Goal: Task Accomplishment & Management: Manage account settings

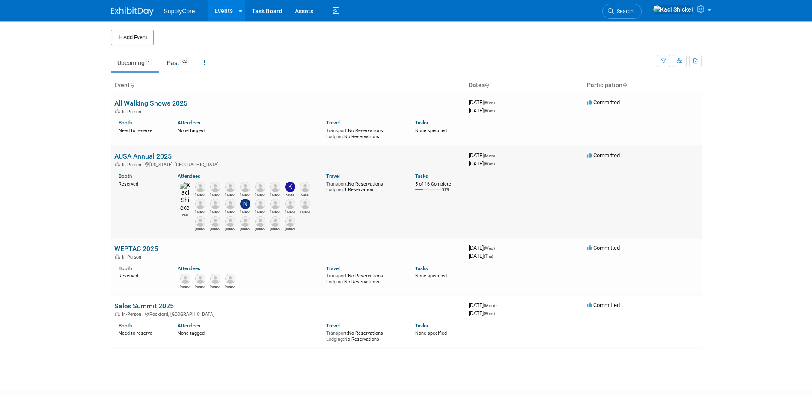
click at [151, 157] on link "AUSA Annual 2025" at bounding box center [142, 156] width 57 height 8
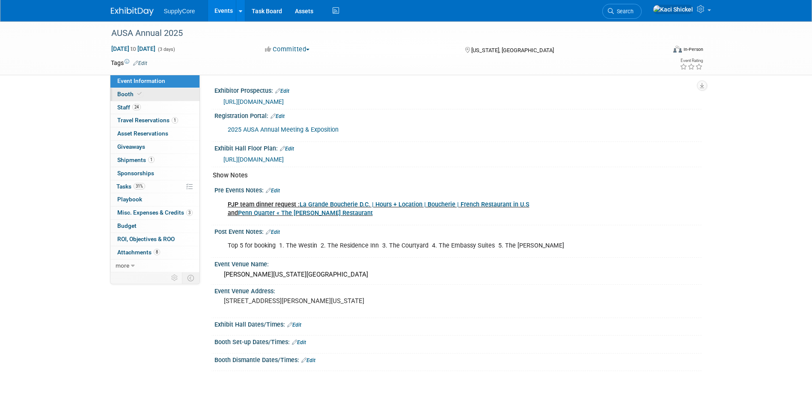
click at [161, 98] on link "Booth" at bounding box center [154, 94] width 89 height 13
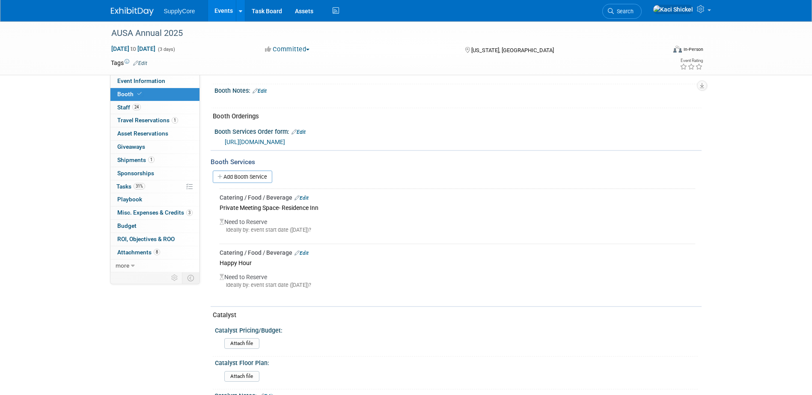
scroll to position [214, 0]
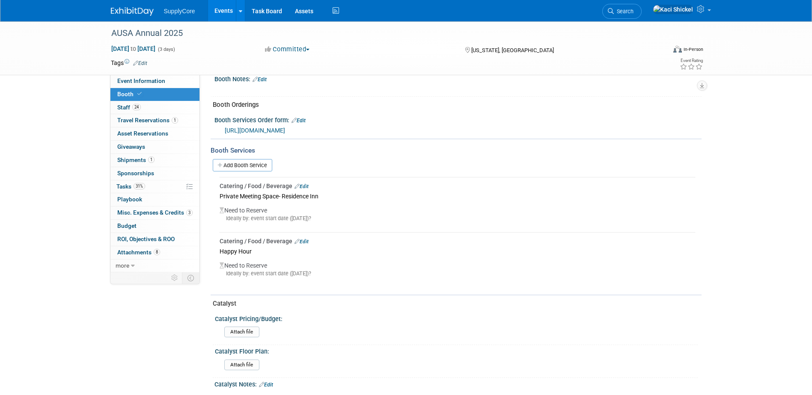
click at [305, 185] on link "Edit" at bounding box center [301, 187] width 14 height 6
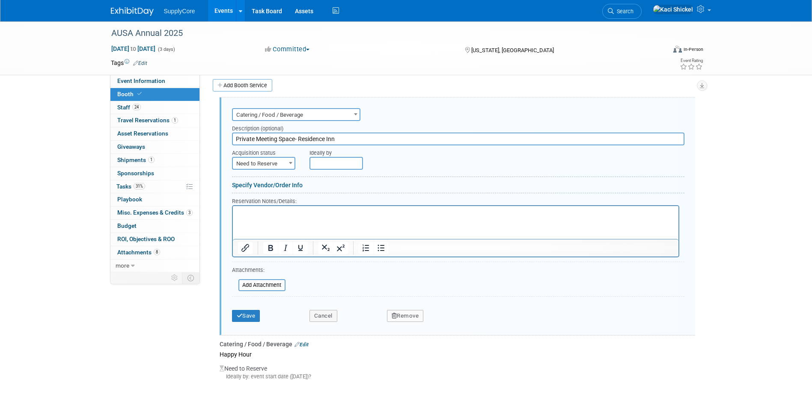
scroll to position [0, 0]
click at [355, 140] on input "Private Meeting Space- Residence Inn" at bounding box center [458, 139] width 452 height 13
type input "Private Meeting Space- Marriott Marquis"
click at [259, 158] on span "Need to Reserve" at bounding box center [264, 164] width 62 height 12
select select "2"
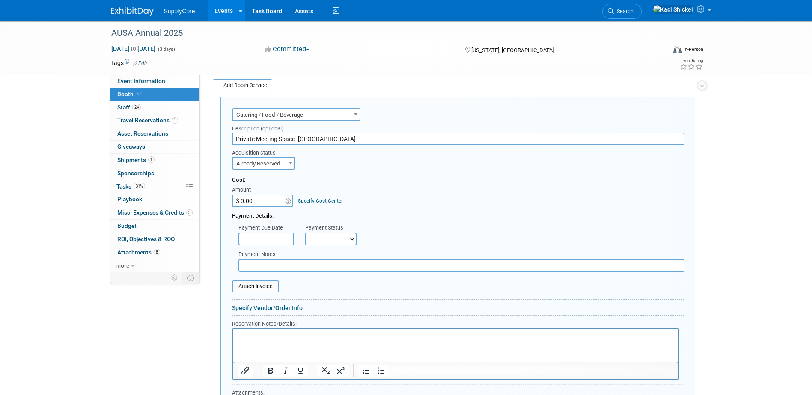
click at [258, 200] on input "$ 0.00" at bounding box center [258, 201] width 53 height 13
type input "$ 4,000.00"
click at [476, 187] on div "Cost: Amount $ 4,000.00 Specify Cost Center Cost Center -- Not Specified --" at bounding box center [458, 191] width 452 height 31
click at [254, 239] on input "text" at bounding box center [266, 239] width 56 height 13
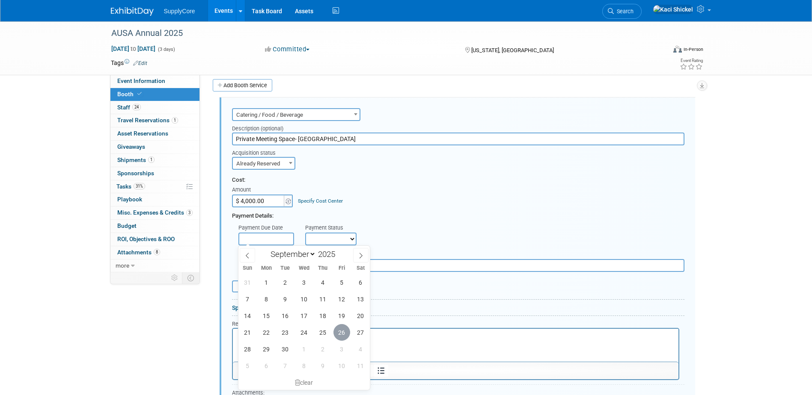
click at [341, 334] on span "26" at bounding box center [341, 332] width 17 height 17
type input "Sep 26, 2025"
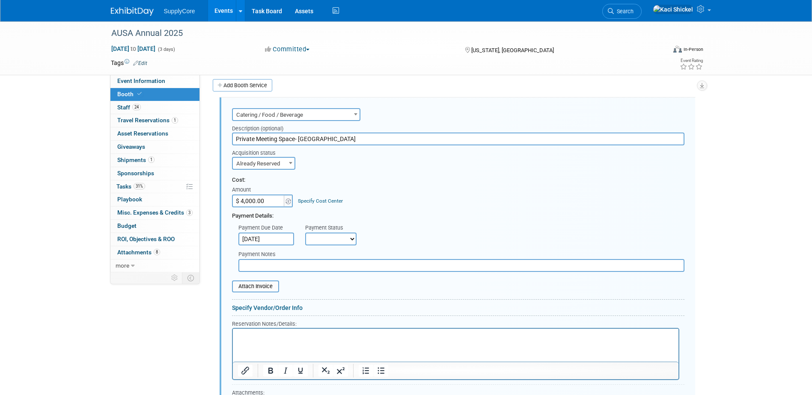
click at [331, 240] on select "Not Paid Yet Partially Paid Paid in Full" at bounding box center [330, 239] width 51 height 13
select select "1"
click at [305, 233] on select "Not Paid Yet Partially Paid Paid in Full" at bounding box center [330, 239] width 51 height 13
click at [394, 203] on div "Cost: Amount $ 4,000.00 Specify Cost Center Cost Center -- Not Specified --" at bounding box center [458, 191] width 452 height 31
click at [282, 267] on input "text" at bounding box center [461, 265] width 446 height 13
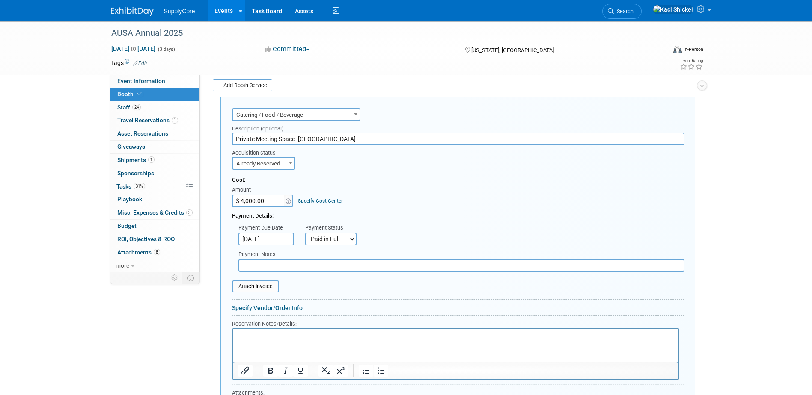
click at [258, 338] on p "Rich Text Area. Press ALT-0 for help." at bounding box center [455, 336] width 436 height 8
click at [274, 285] on input "file" at bounding box center [227, 286] width 102 height 10
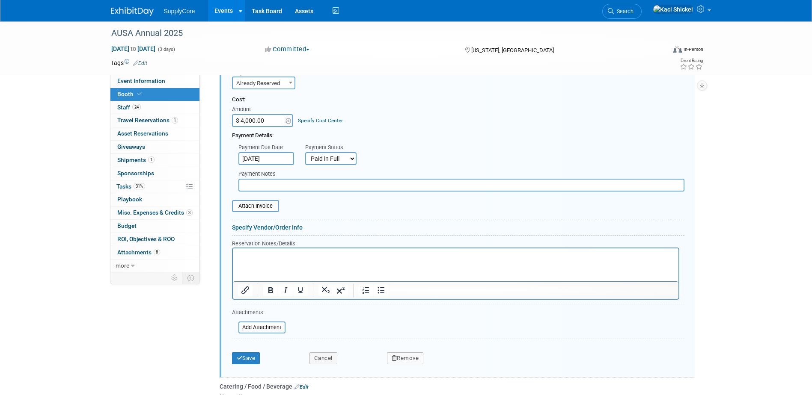
scroll to position [379, 0]
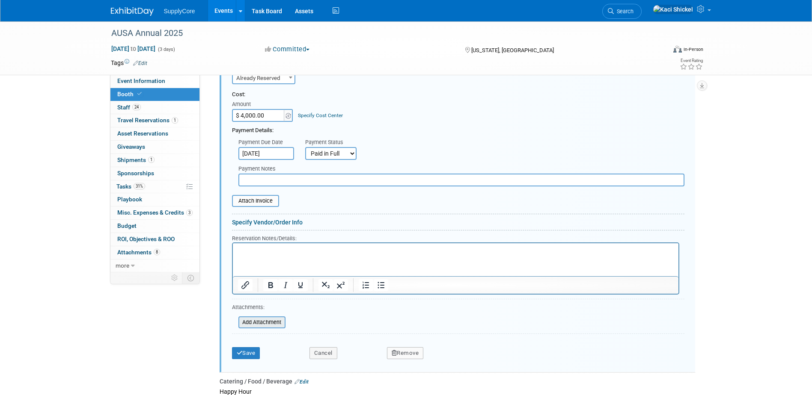
click at [269, 326] on input "file" at bounding box center [234, 322] width 102 height 10
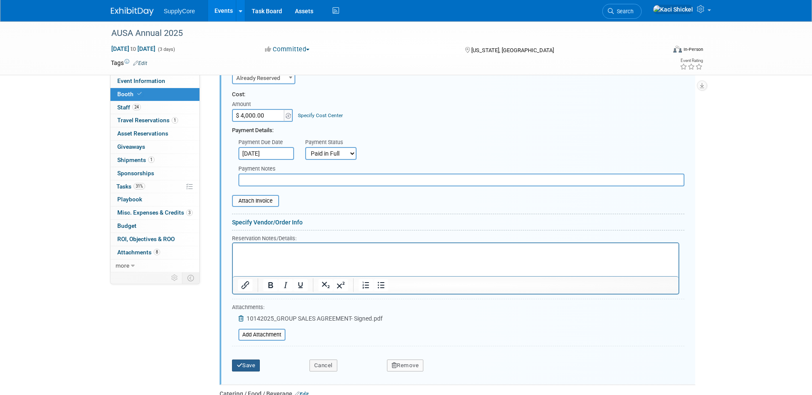
click at [247, 366] on button "Save" at bounding box center [246, 366] width 28 height 12
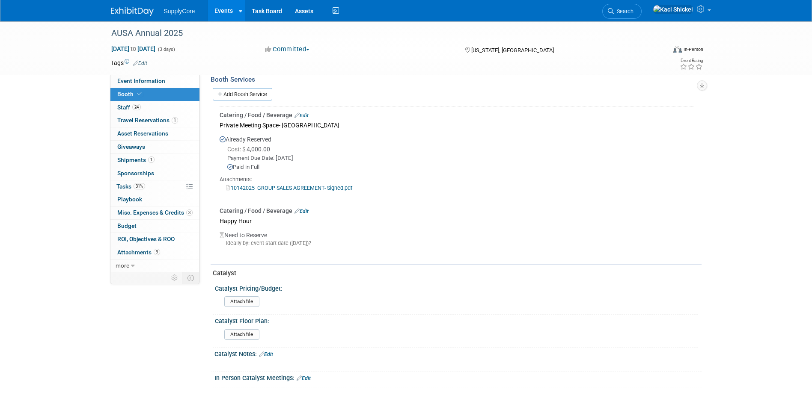
scroll to position [251, 0]
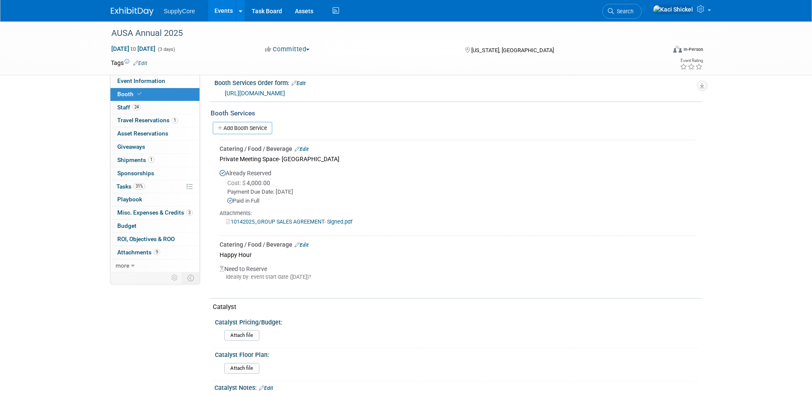
click at [304, 149] on link "Edit" at bounding box center [301, 149] width 14 height 6
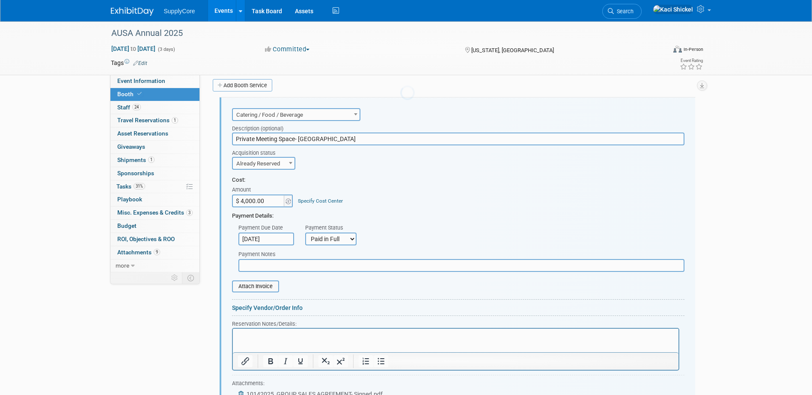
scroll to position [0, 0]
click at [293, 115] on span "Catering / Food / Beverage" at bounding box center [296, 115] width 127 height 12
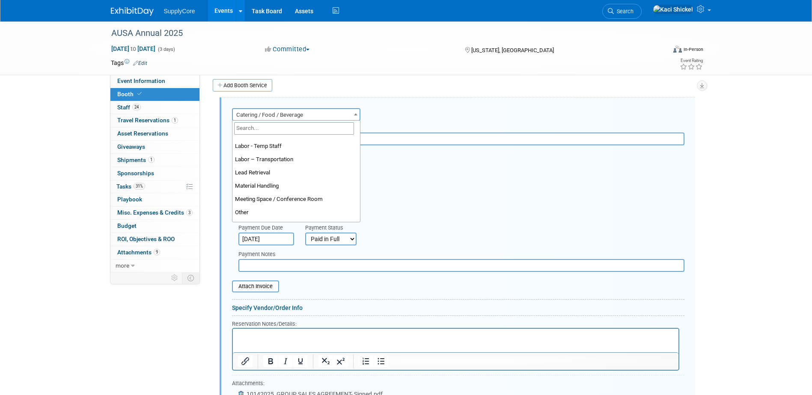
scroll to position [171, 0]
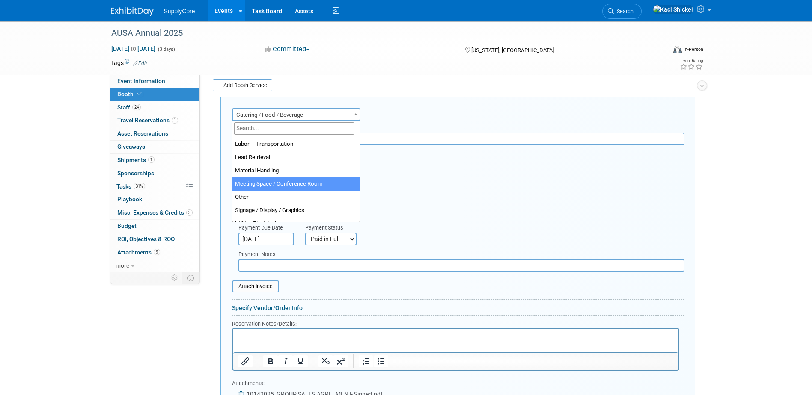
select select "20"
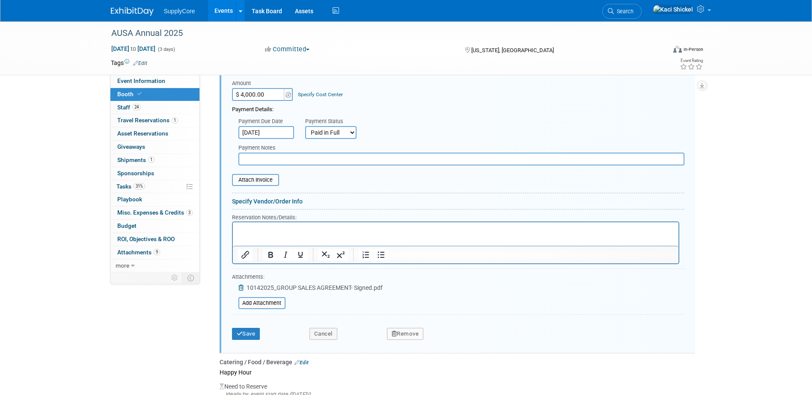
scroll to position [379, 0]
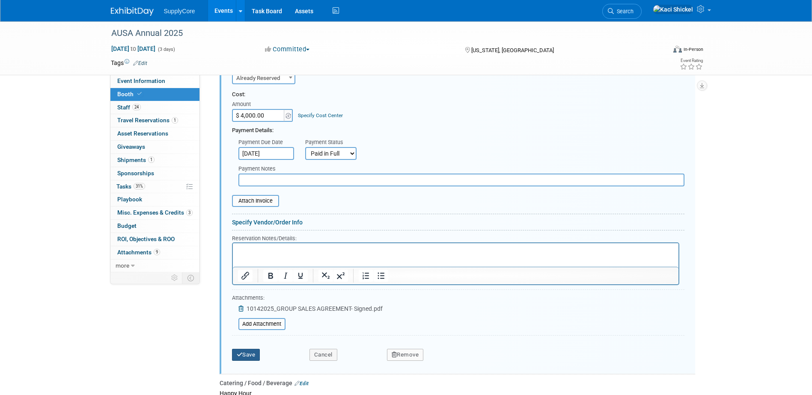
click at [243, 351] on button "Save" at bounding box center [246, 355] width 28 height 12
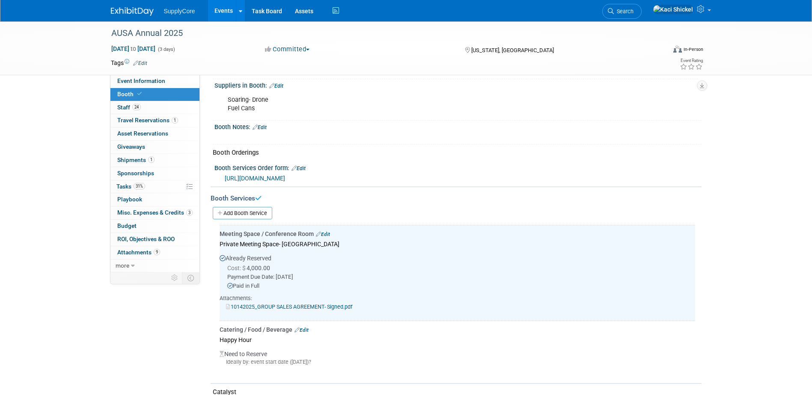
scroll to position [166, 0]
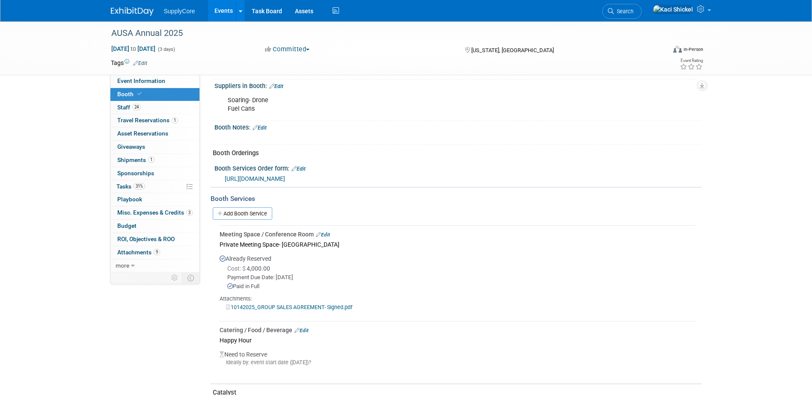
click at [322, 232] on link "Edit" at bounding box center [323, 235] width 14 height 6
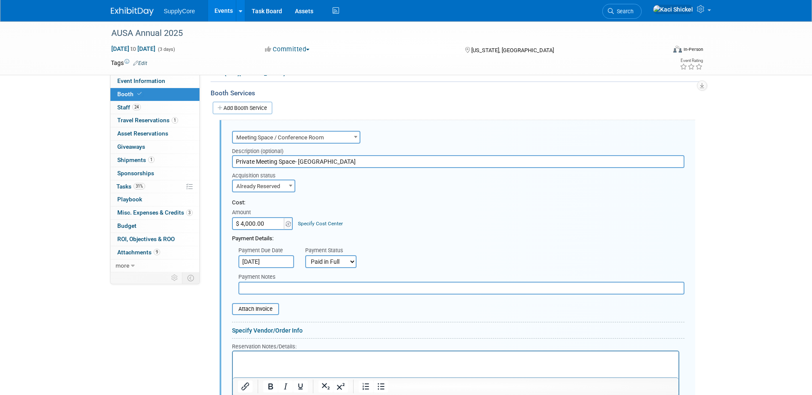
scroll to position [251, 0]
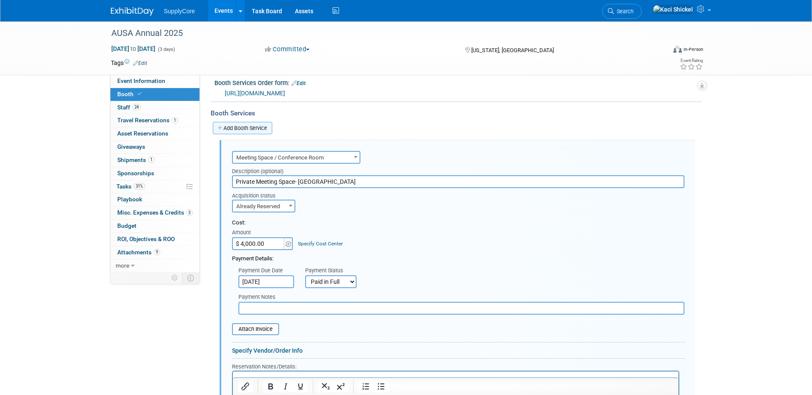
click at [258, 127] on link "Add Booth Service" at bounding box center [242, 128] width 59 height 12
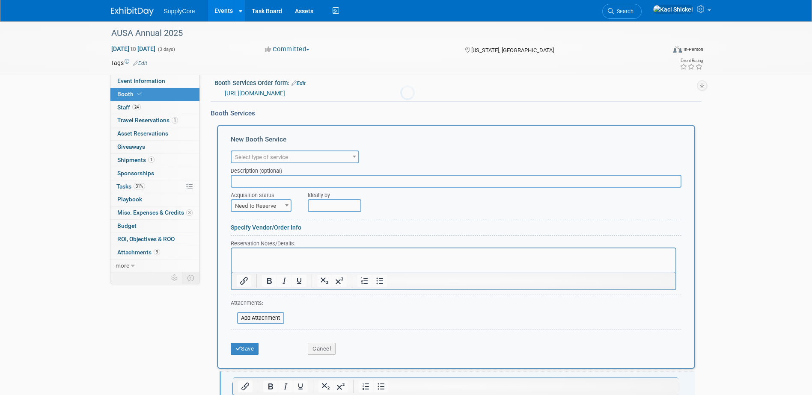
scroll to position [0, 0]
click at [275, 154] on span "Select type of service" at bounding box center [261, 157] width 53 height 6
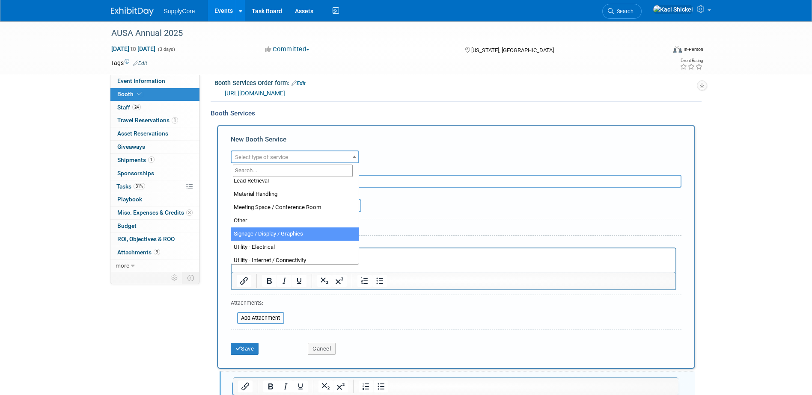
scroll to position [171, 0]
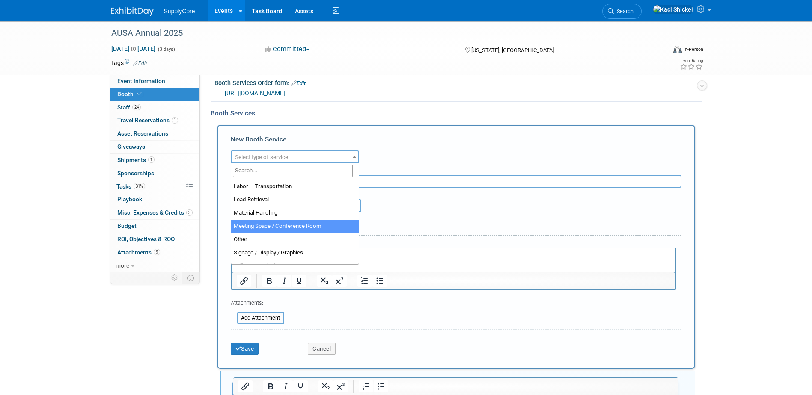
select select "20"
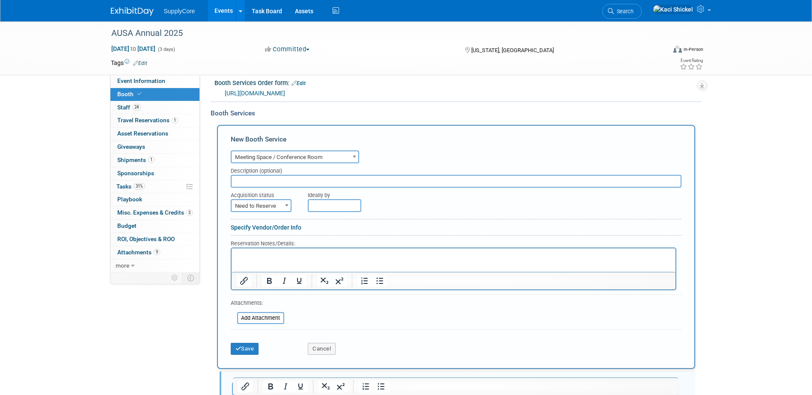
click at [292, 184] on input "text" at bounding box center [456, 181] width 450 height 13
type input "Food + Bev + A/V in Meeting Space- Marriott Marquis"
click at [241, 347] on button "Save" at bounding box center [245, 349] width 28 height 12
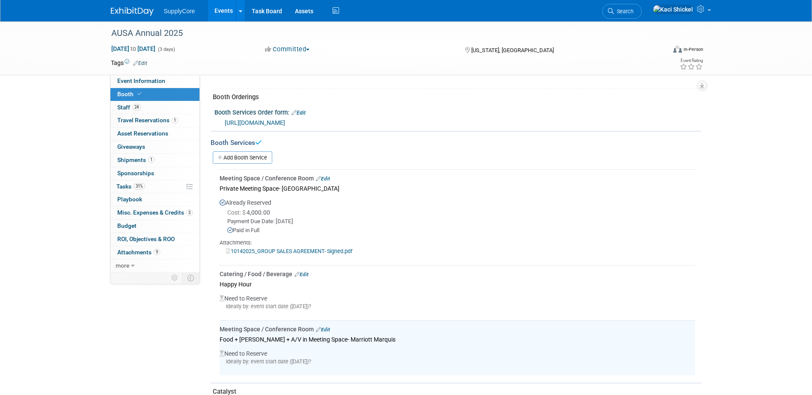
scroll to position [210, 0]
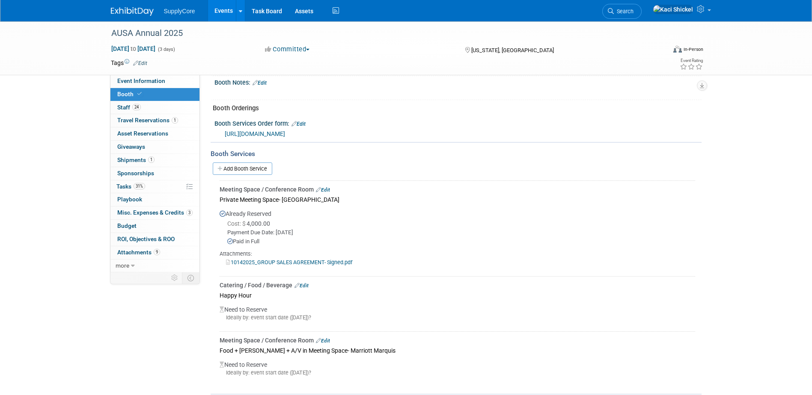
click at [305, 281] on div "Catering / Food / Beverage Edit" at bounding box center [456, 285] width 475 height 9
click at [304, 283] on link "Edit" at bounding box center [301, 286] width 14 height 6
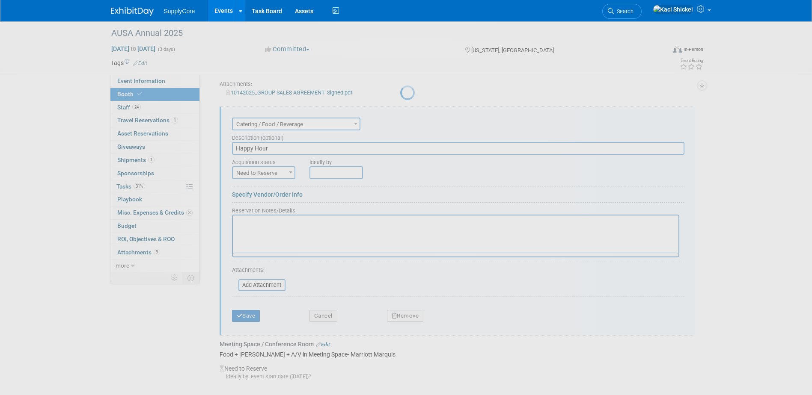
scroll to position [0, 0]
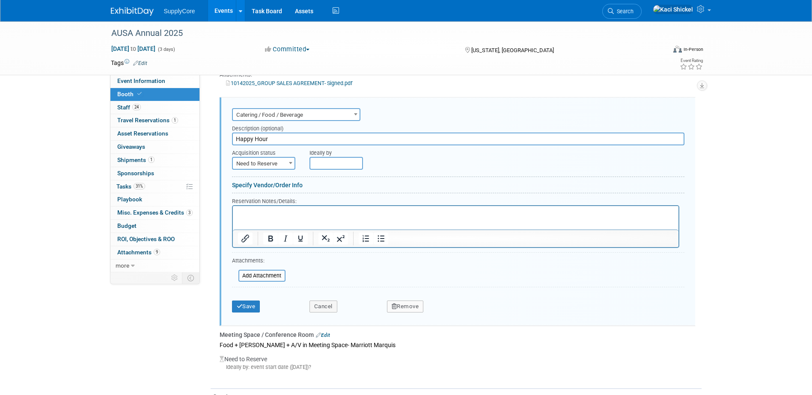
click at [294, 119] on span "Catering / Food / Beverage" at bounding box center [296, 115] width 127 height 12
click at [281, 135] on input "Happy Hour" at bounding box center [458, 139] width 452 height 13
type input "Happy Hour d'Lena - October 14th 4:30 PM"
click at [267, 156] on div "Acquisition status" at bounding box center [264, 151] width 65 height 12
click at [267, 164] on span "Need to Reserve" at bounding box center [264, 164] width 62 height 12
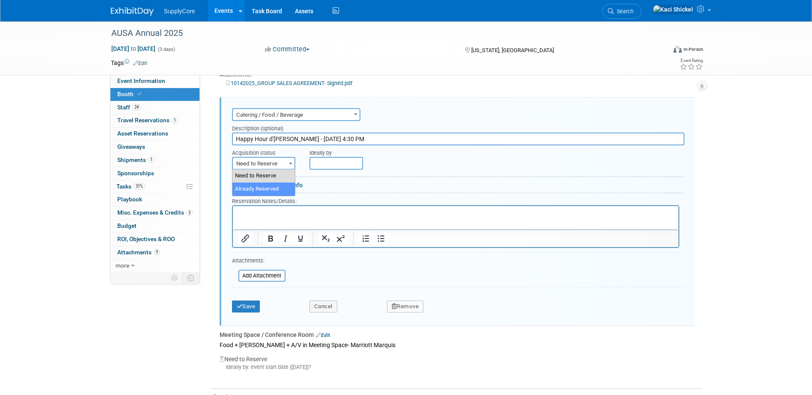
drag, startPoint x: 269, startPoint y: 188, endPoint x: 289, endPoint y: 183, distance: 20.2
select select "2"
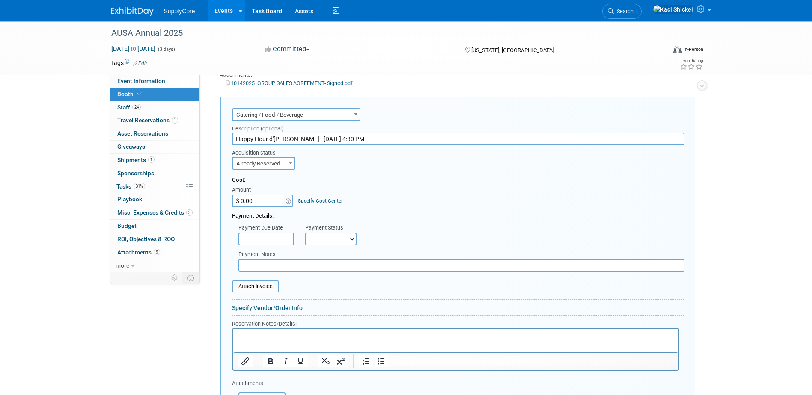
click at [265, 202] on input "$ 0.00" at bounding box center [258, 201] width 53 height 13
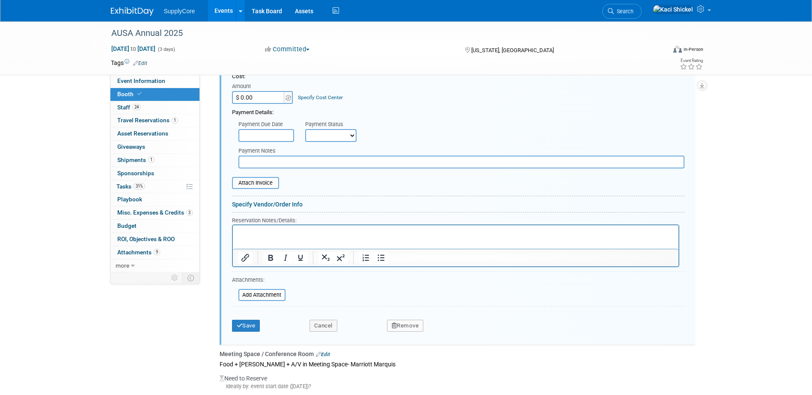
scroll to position [561, 0]
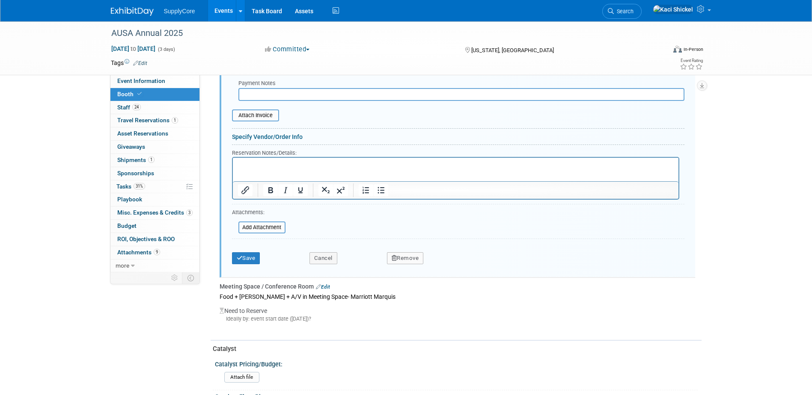
drag, startPoint x: 408, startPoint y: 259, endPoint x: 415, endPoint y: 270, distance: 13.6
click at [408, 259] on button "Remove" at bounding box center [405, 258] width 37 height 12
click at [447, 266] on icon at bounding box center [446, 266] width 5 height 5
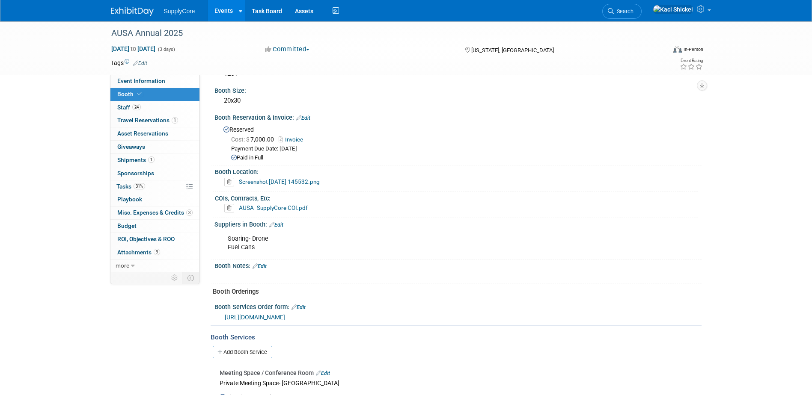
scroll to position [0, 0]
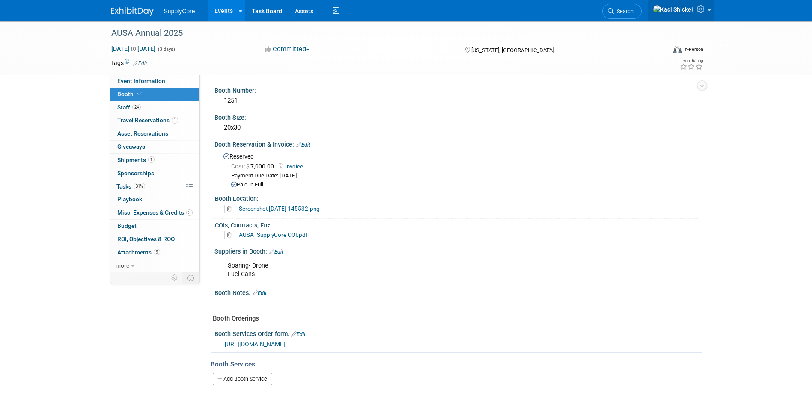
click at [701, 12] on icon at bounding box center [701, 9] width 10 height 8
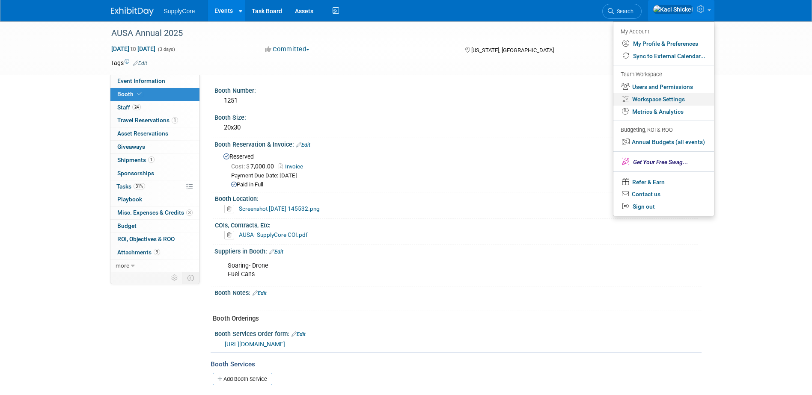
click at [657, 99] on link "Workspace Settings" at bounding box center [663, 99] width 101 height 12
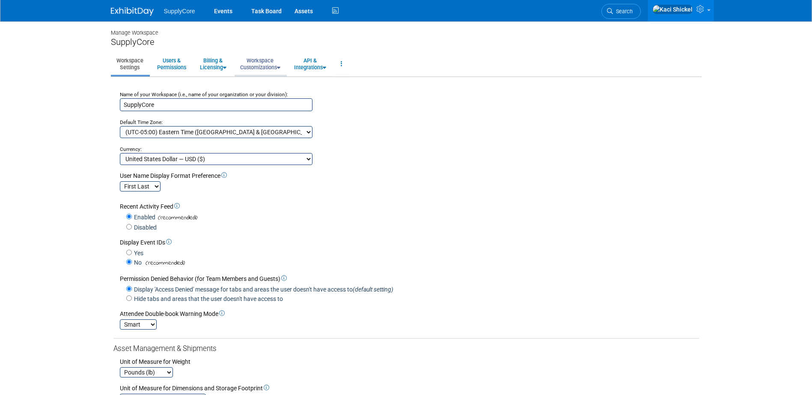
click at [275, 60] on link "Workspace Customizations" at bounding box center [259, 63] width 51 height 21
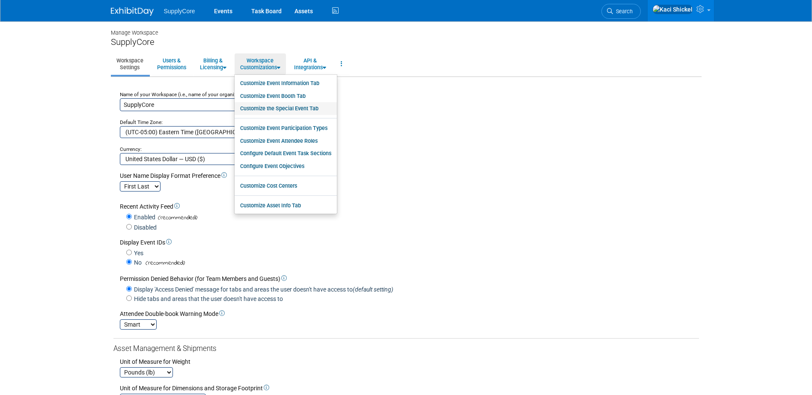
click at [326, 108] on link "Customize the Special Event Tab" at bounding box center [285, 108] width 102 height 13
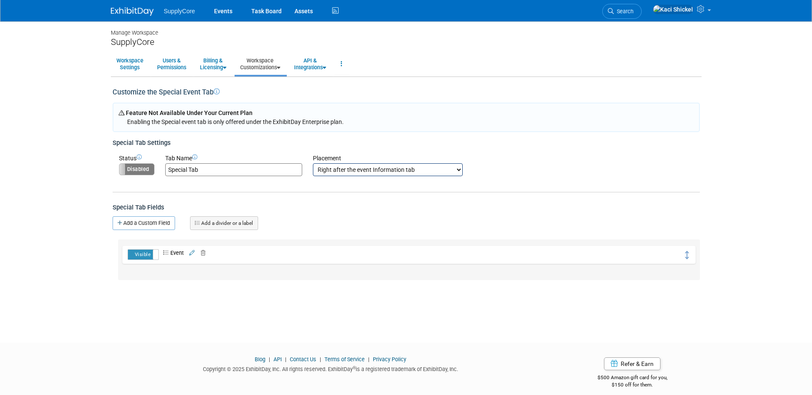
click at [133, 172] on label "Disabled" at bounding box center [136, 169] width 35 height 11
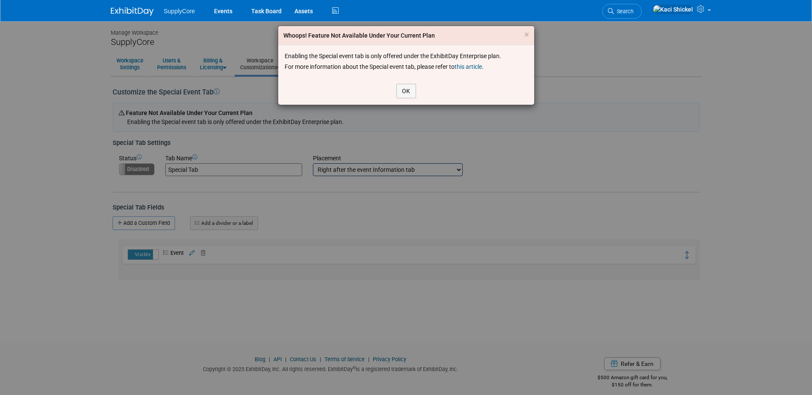
click at [473, 66] on link "this article" at bounding box center [467, 66] width 27 height 7
click at [404, 91] on button "OK" at bounding box center [406, 91] width 20 height 15
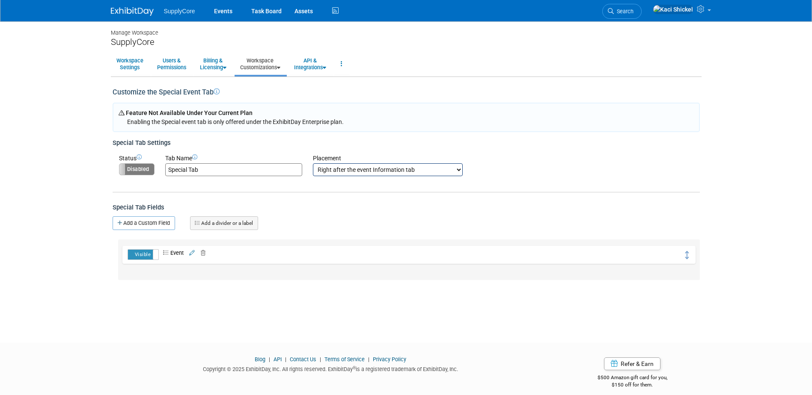
click at [251, 65] on link "Workspace Customizations" at bounding box center [259, 63] width 51 height 21
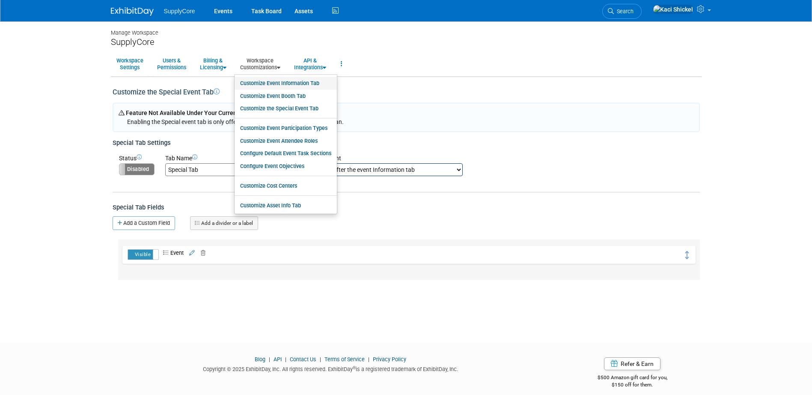
click at [297, 83] on link "Customize Event Information Tab" at bounding box center [285, 83] width 102 height 13
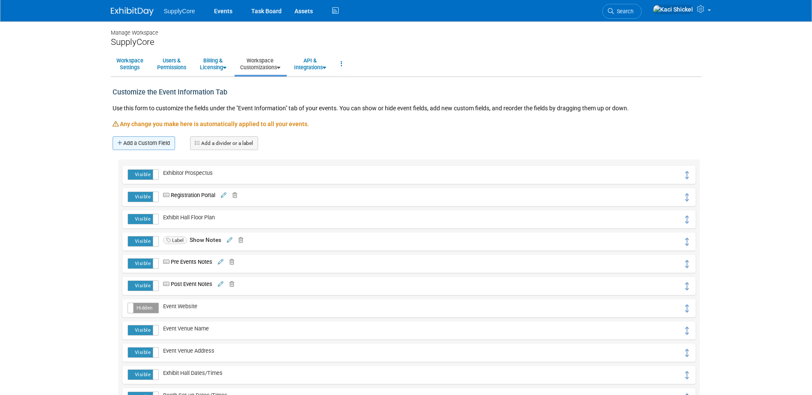
click at [148, 137] on link "Add a Custom Field" at bounding box center [144, 143] width 62 height 14
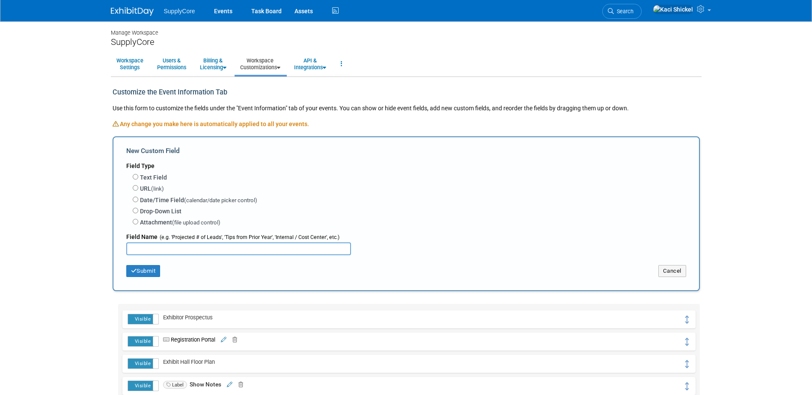
click at [154, 245] on input "text" at bounding box center [238, 249] width 225 height 13
click at [160, 213] on label "Drop-Down List" at bounding box center [160, 211] width 41 height 9
click at [138, 213] on input "Drop-Down List" at bounding box center [136, 211] width 6 height 6
radio input "true"
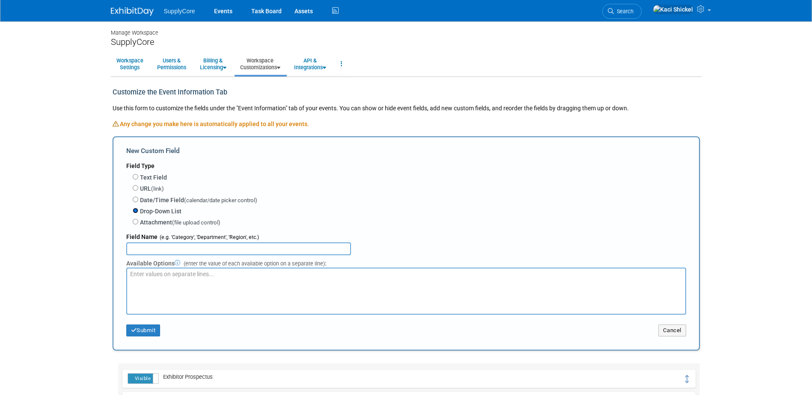
click at [135, 210] on input "Drop-Down List" at bounding box center [136, 211] width 6 height 6
click at [260, 66] on link "Workspace Customizations" at bounding box center [259, 63] width 51 height 21
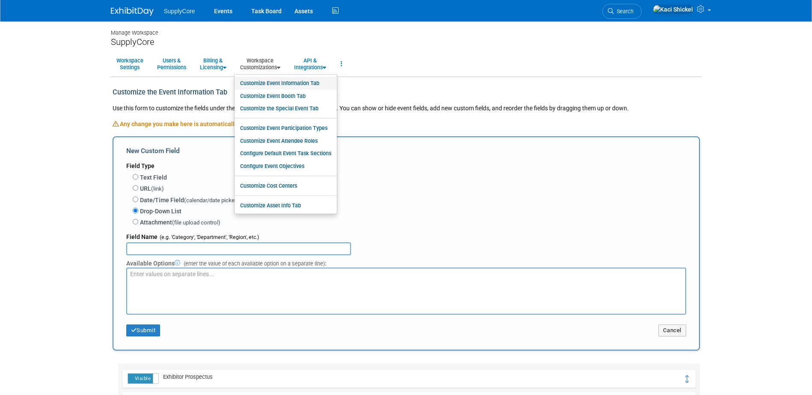
click at [300, 84] on link "Customize Event Information Tab" at bounding box center [285, 83] width 102 height 13
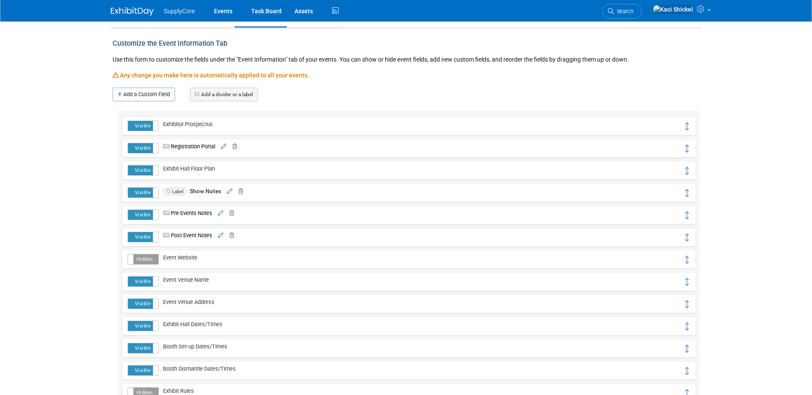
scroll to position [48, 0]
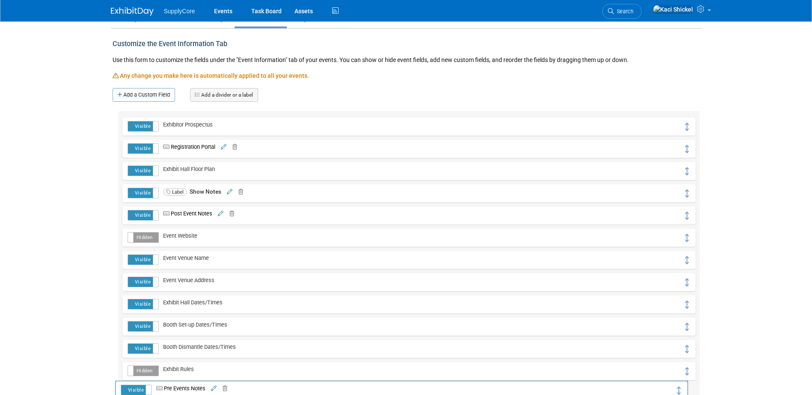
drag, startPoint x: 684, startPoint y: 216, endPoint x: 682, endPoint y: 385, distance: 169.0
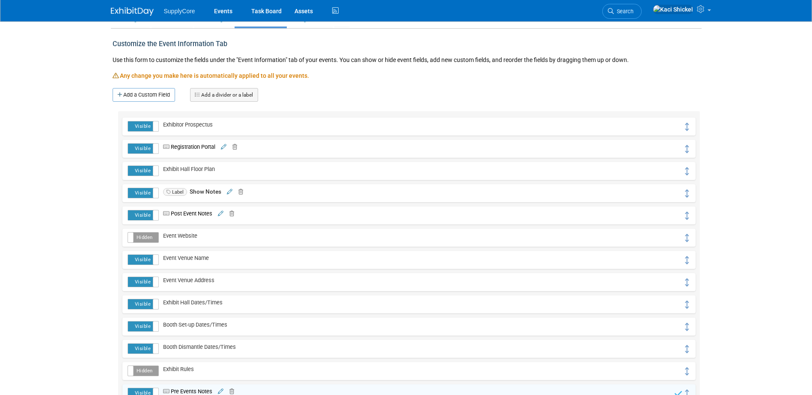
drag, startPoint x: 677, startPoint y: 212, endPoint x: 665, endPoint y: 270, distance: 59.7
click at [673, 310] on div "Visible Hidden Exhibitor Prospectus Visible Hidden URL" at bounding box center [408, 271] width 581 height 320
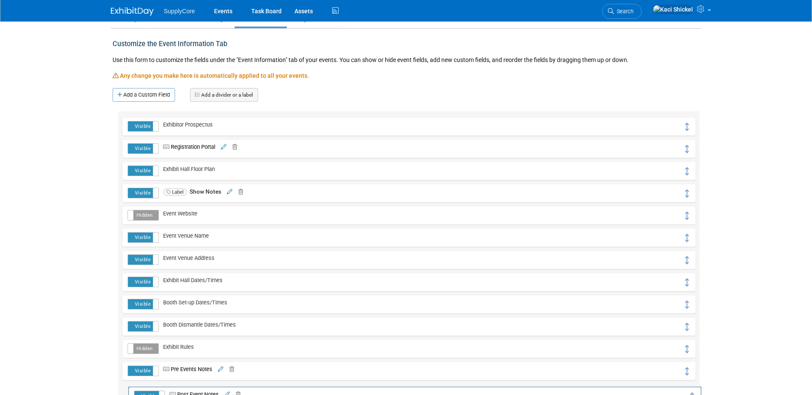
drag, startPoint x: 687, startPoint y: 215, endPoint x: 692, endPoint y: 385, distance: 169.9
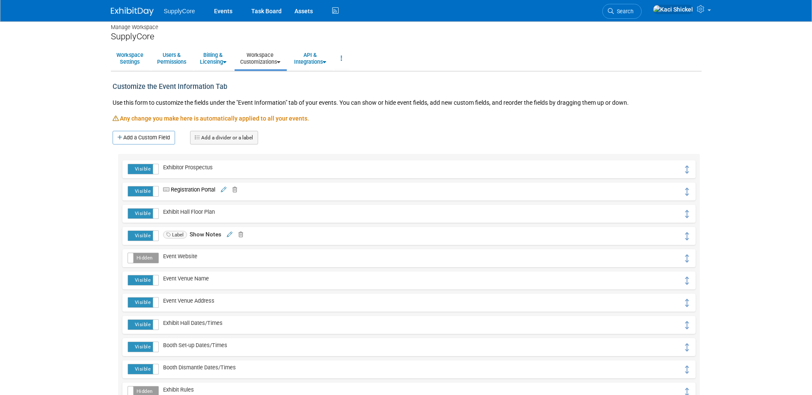
scroll to position [0, 0]
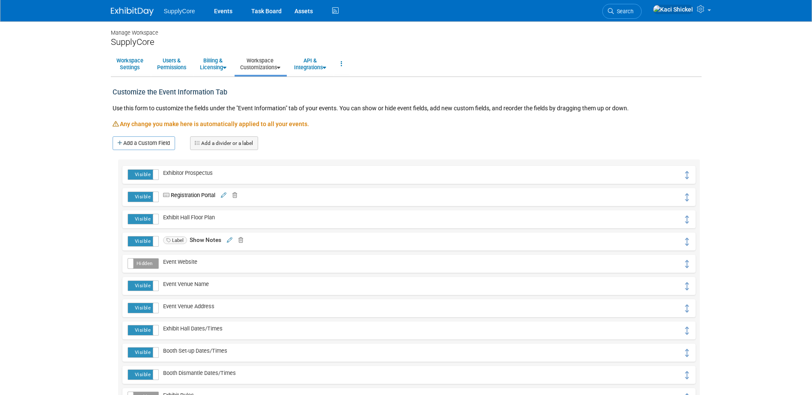
click at [264, 63] on link "Workspace Customizations" at bounding box center [259, 63] width 51 height 21
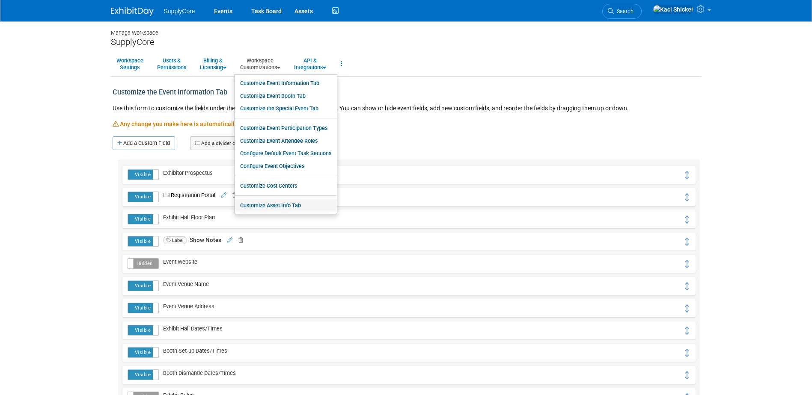
click at [298, 204] on link "Customize Asset Info Tab" at bounding box center [285, 205] width 102 height 13
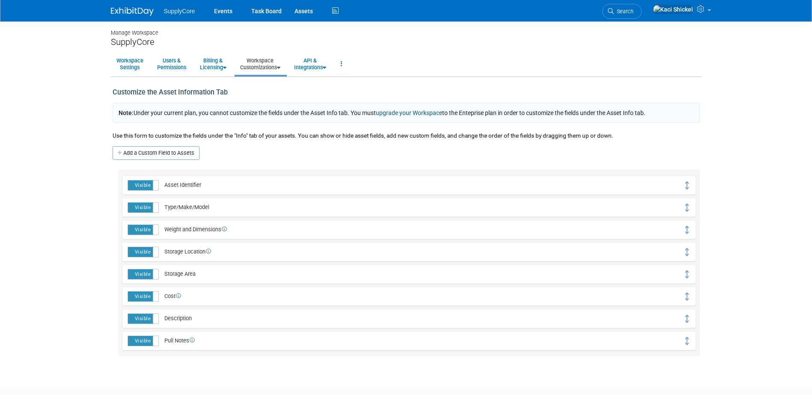
click at [273, 58] on link "Workspace Customizations" at bounding box center [259, 63] width 51 height 21
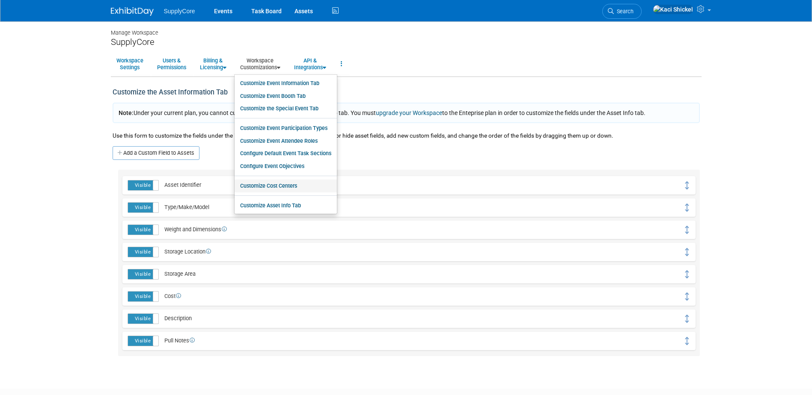
click at [279, 190] on link "Customize Cost Centers" at bounding box center [285, 186] width 102 height 13
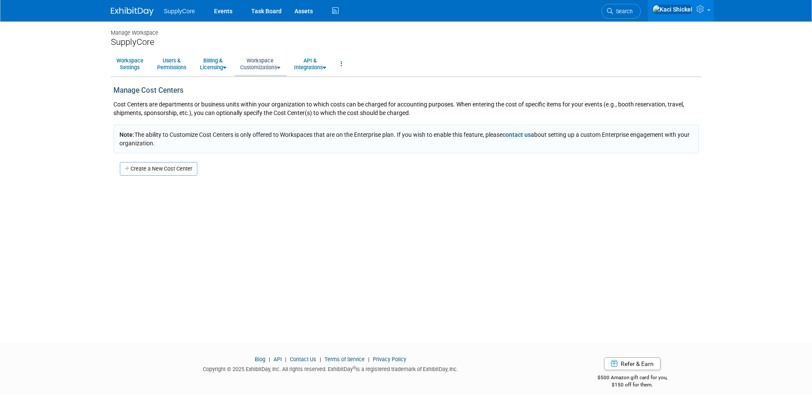
click at [271, 62] on link "Workspace Customizations" at bounding box center [259, 63] width 51 height 21
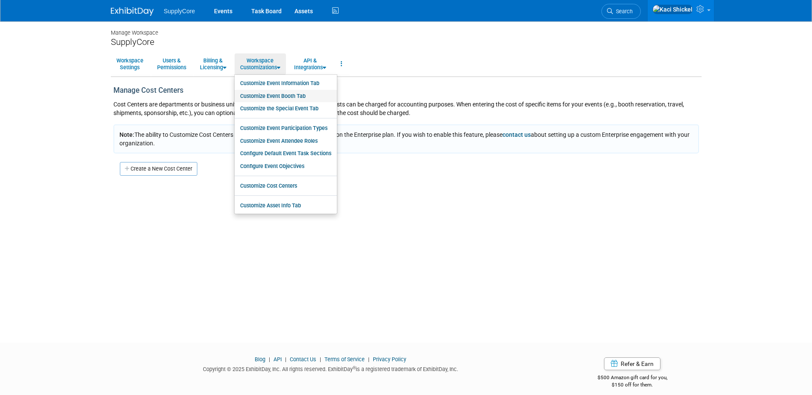
click at [287, 92] on link "Customize Event Booth Tab" at bounding box center [285, 96] width 102 height 13
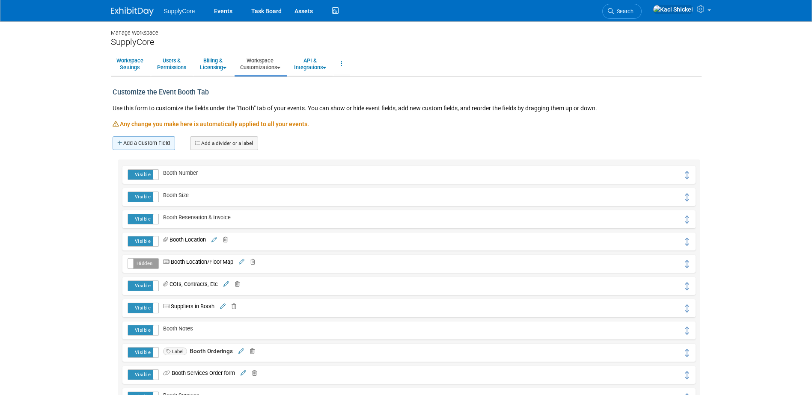
click at [151, 141] on link "Add a Custom Field" at bounding box center [144, 143] width 62 height 14
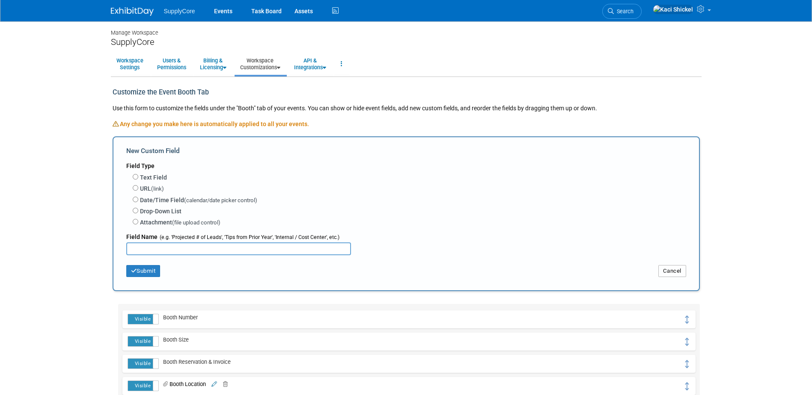
drag, startPoint x: 679, startPoint y: 271, endPoint x: 364, endPoint y: 187, distance: 325.8
click at [677, 271] on button "Cancel" at bounding box center [672, 271] width 28 height 12
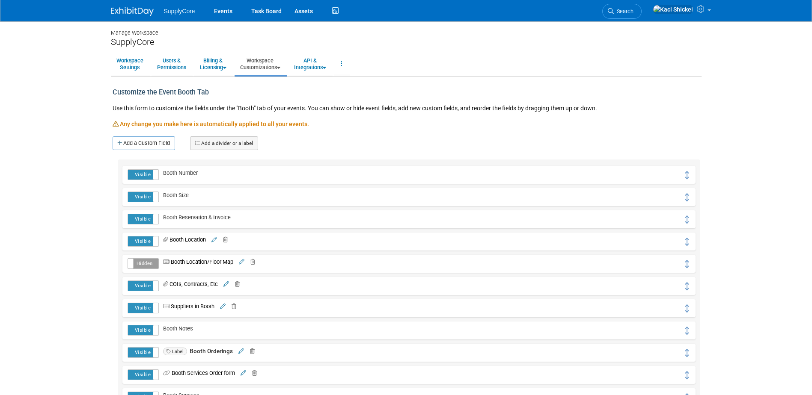
click at [217, 136] on link "Add a divider or a label" at bounding box center [224, 143] width 68 height 14
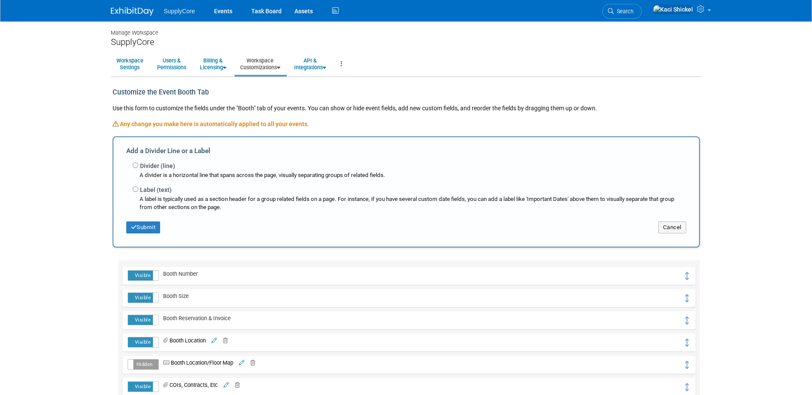
click at [138, 186] on div "Divider (line) A divider is a horizontal line that spans across the page, visua…" at bounding box center [406, 185] width 560 height 54
click at [134, 191] on input "Label (text)" at bounding box center [136, 190] width 6 height 6
radio input "true"
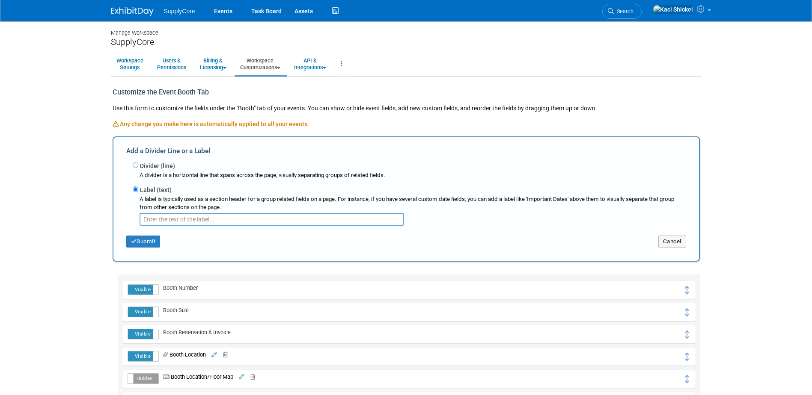
click at [175, 222] on input "text" at bounding box center [271, 219] width 264 height 13
type input "Happy Hour/Reception"
click at [136, 243] on icon "button" at bounding box center [134, 242] width 6 height 6
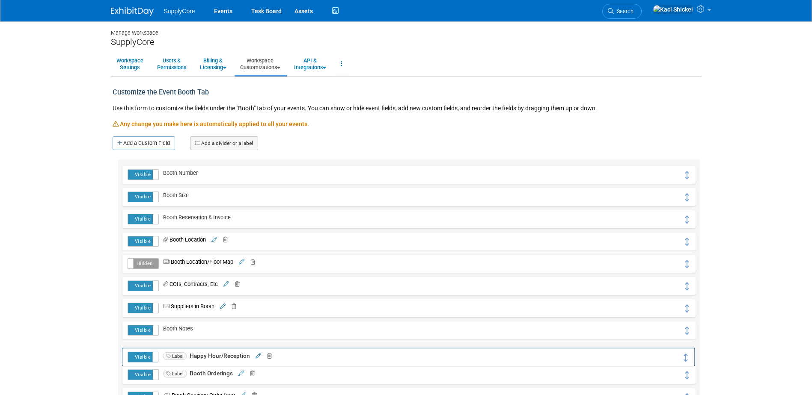
drag, startPoint x: 688, startPoint y: 177, endPoint x: 688, endPoint y: 363, distance: 186.1
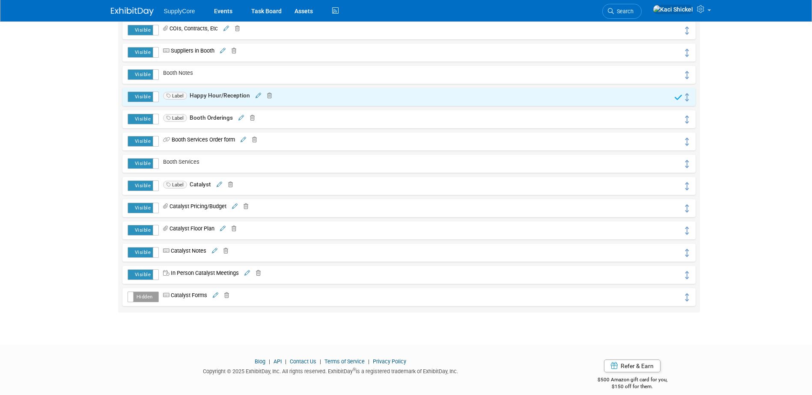
scroll to position [266, 0]
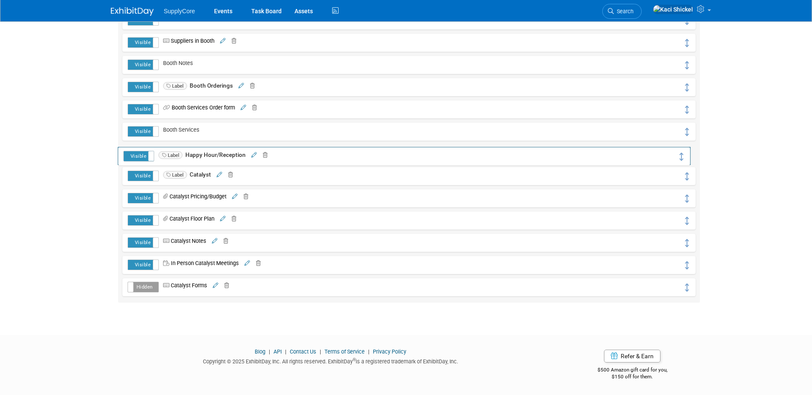
drag, startPoint x: 684, startPoint y: 86, endPoint x: 680, endPoint y: 154, distance: 69.0
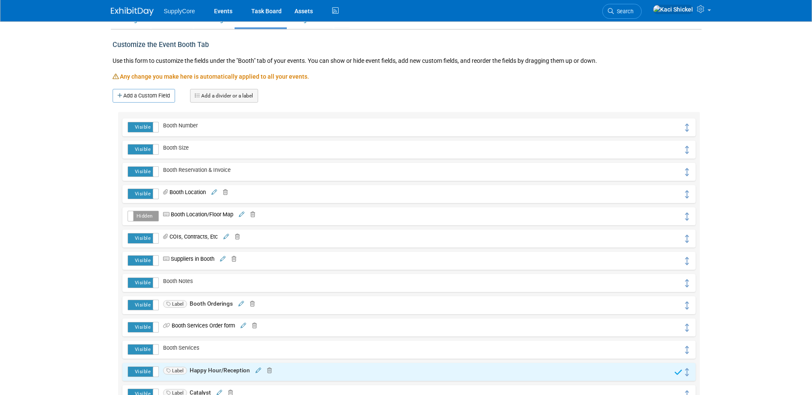
scroll to position [0, 0]
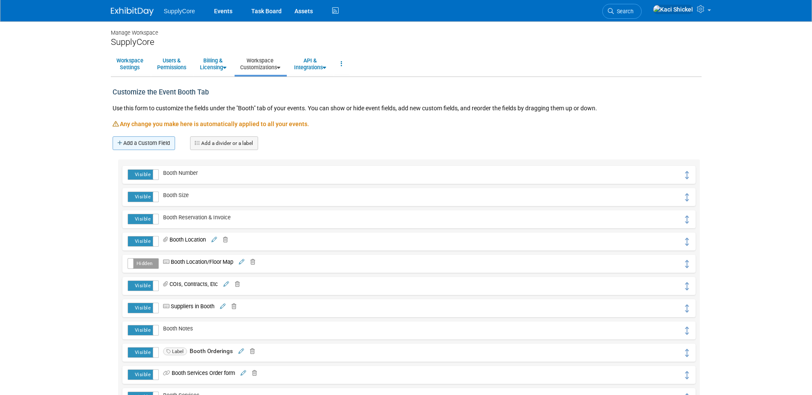
click at [158, 143] on link "Add a Custom Field" at bounding box center [144, 143] width 62 height 14
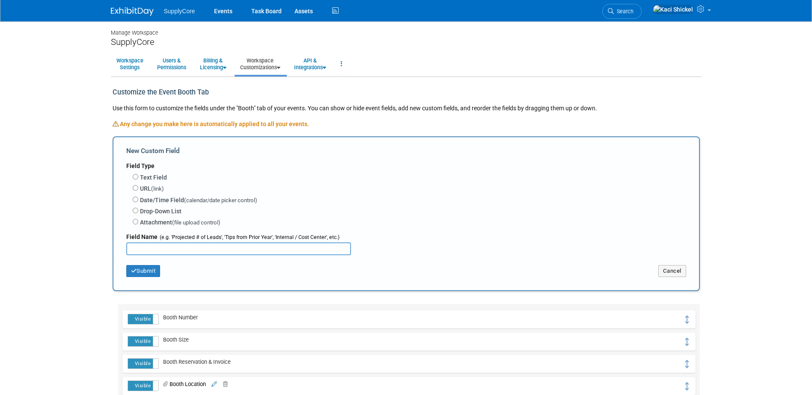
click at [149, 225] on label "Attachment (file upload control)" at bounding box center [180, 222] width 80 height 9
click at [138, 225] on input "Attachment (file upload control)" at bounding box center [136, 222] width 6 height 6
radio input "true"
click at [179, 246] on input "text" at bounding box center [238, 249] width 225 height 13
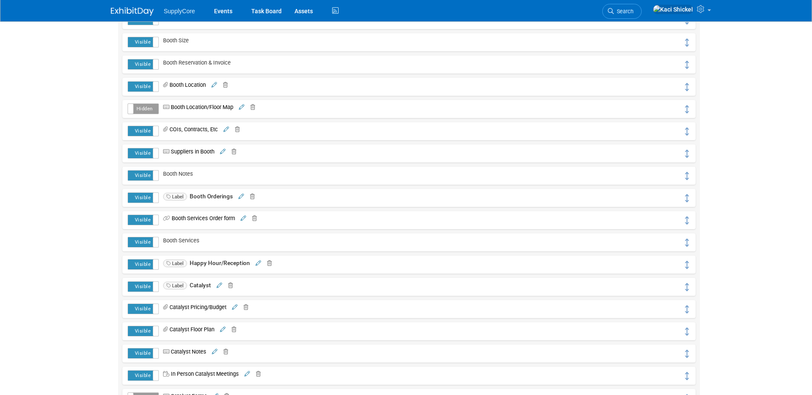
scroll to position [342, 0]
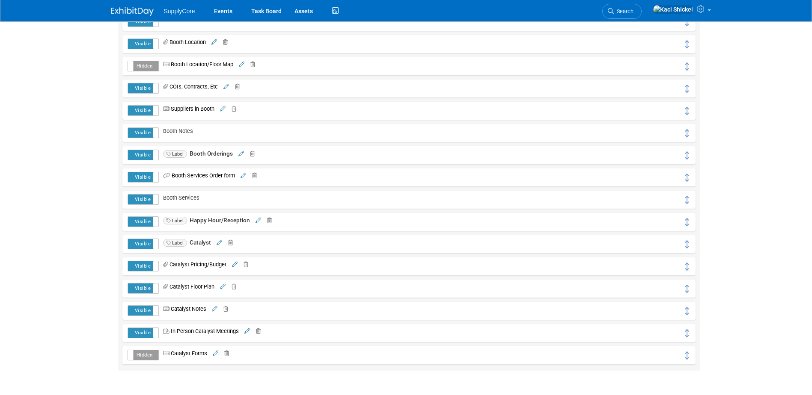
click at [238, 155] on icon at bounding box center [241, 154] width 6 height 6
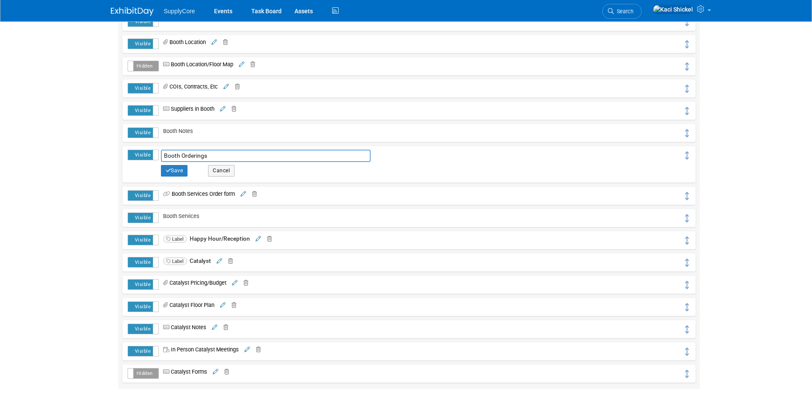
drag, startPoint x: 216, startPoint y: 158, endPoint x: 158, endPoint y: 150, distance: 58.0
click at [161, 151] on input "Booth Orderings" at bounding box center [266, 156] width 210 height 13
type input "S"
type input "Orders for show"
click at [172, 169] on button "Save" at bounding box center [174, 170] width 27 height 11
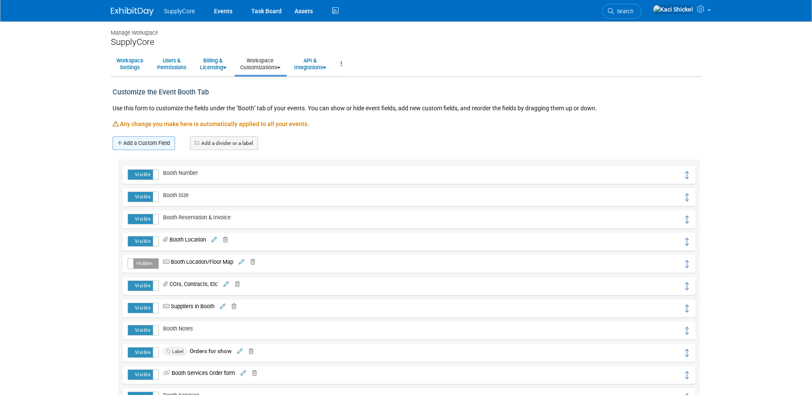
click at [145, 141] on link "Add a Custom Field" at bounding box center [144, 143] width 62 height 14
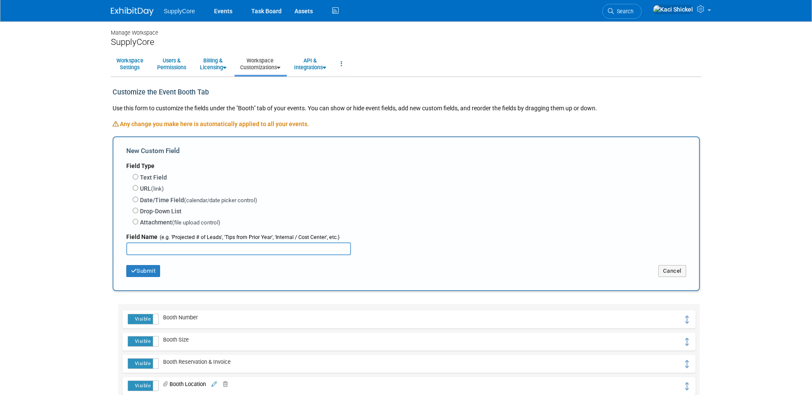
click at [151, 174] on label "Text Field" at bounding box center [153, 177] width 27 height 9
click at [138, 174] on input "Text Field" at bounding box center [136, 177] width 6 height 6
radio input "true"
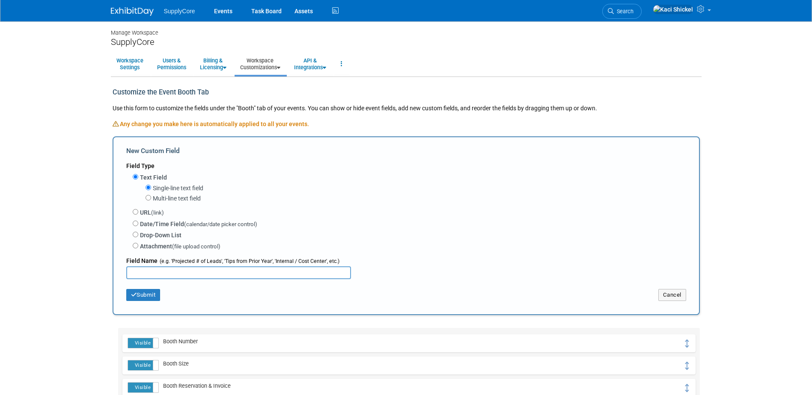
click at [175, 199] on label "Multi-line text field" at bounding box center [177, 198] width 48 height 9
click at [151, 199] on input "Multi-line text field" at bounding box center [148, 198] width 6 height 6
radio input "true"
click at [151, 296] on button "Submit" at bounding box center [143, 295] width 34 height 12
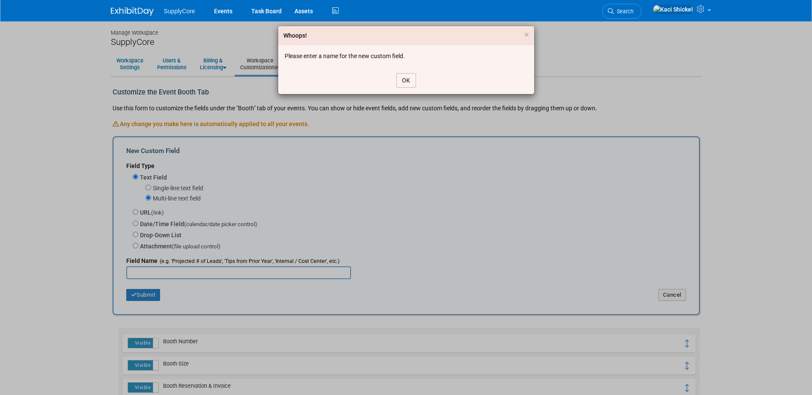
drag, startPoint x: 404, startPoint y: 79, endPoint x: 282, endPoint y: 163, distance: 147.9
click at [403, 79] on button "OK" at bounding box center [406, 80] width 20 height 15
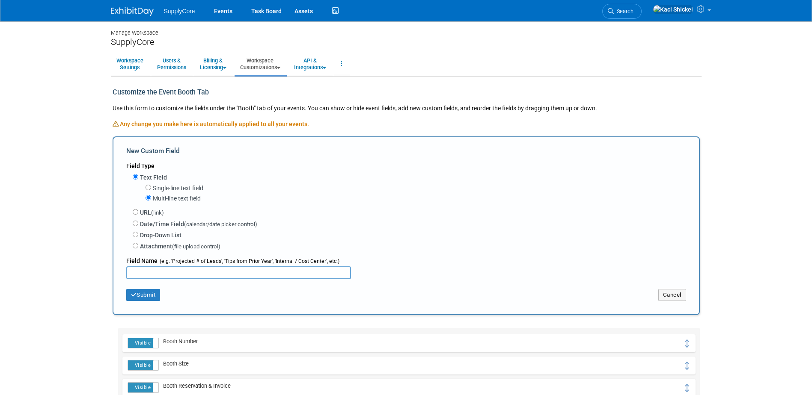
click at [193, 270] on input "text" at bounding box center [238, 273] width 225 height 13
type input "Happy Hour/Reception Venue + Info"
click at [153, 295] on button "Submit" at bounding box center [143, 295] width 34 height 12
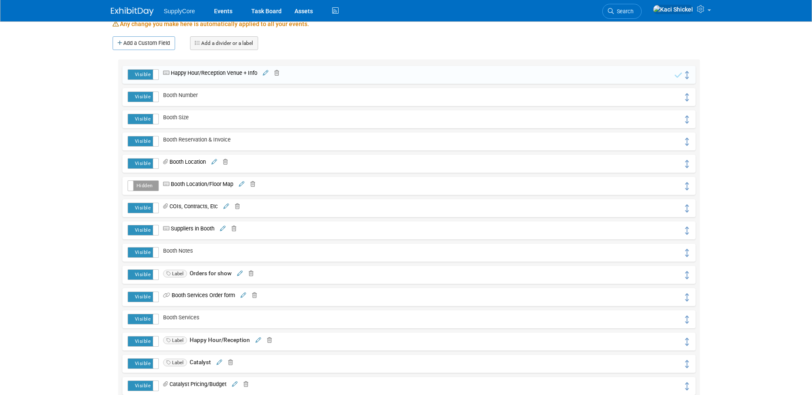
scroll to position [86, 0]
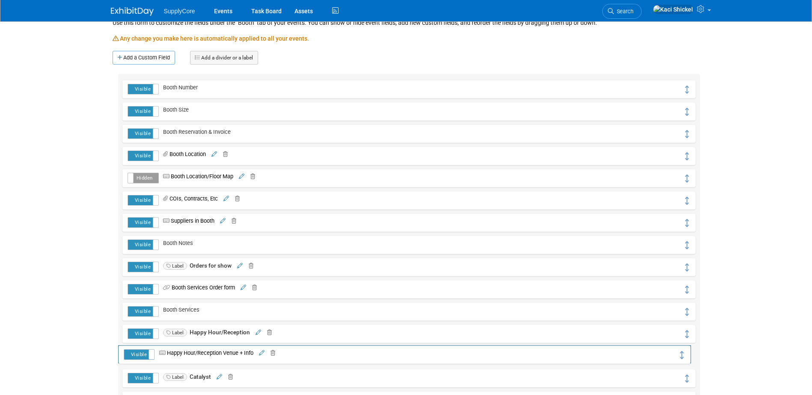
drag, startPoint x: 685, startPoint y: 91, endPoint x: 681, endPoint y: 355, distance: 263.6
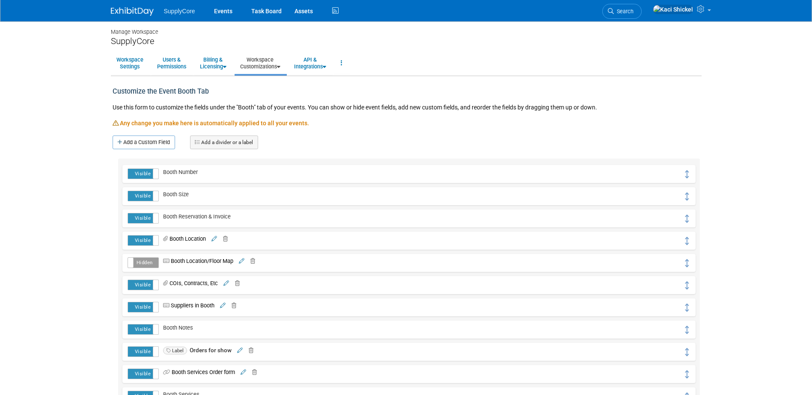
scroll to position [0, 0]
drag, startPoint x: 139, startPoint y: 137, endPoint x: 211, endPoint y: 146, distance: 72.0
click at [139, 137] on link "Add a Custom Field" at bounding box center [144, 143] width 62 height 14
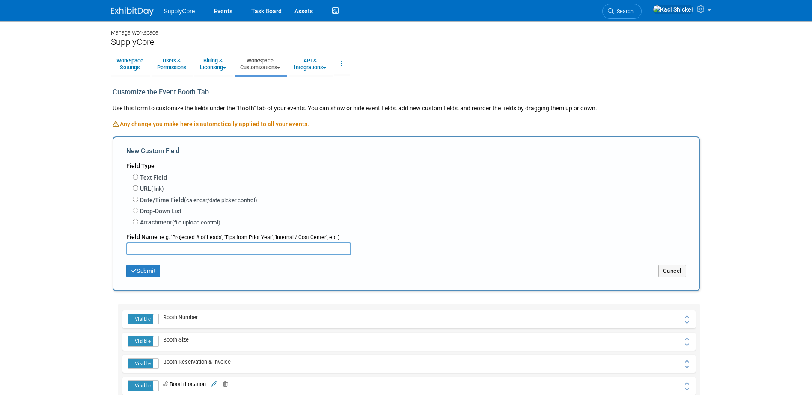
click at [206, 202] on span "(calendar/date picker control)" at bounding box center [220, 200] width 73 height 6
click at [138, 202] on input "Date/Time Field (calendar/date picker control)" at bounding box center [136, 200] width 6 height 6
radio input "true"
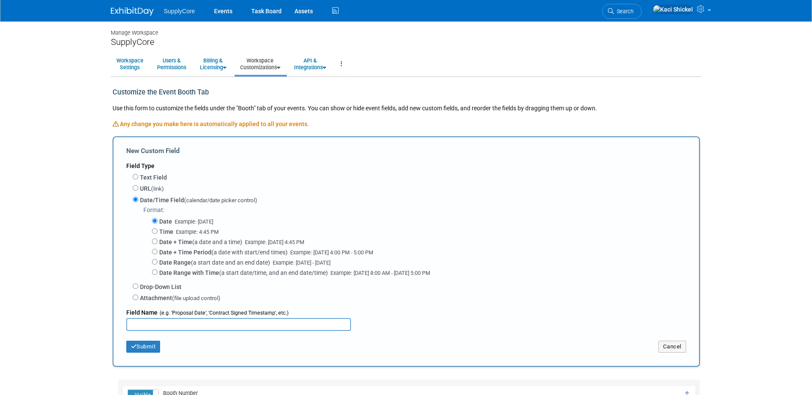
click at [221, 255] on label "Date + Time Period (a date with start/end times) Example: Oct 15, 2025 4:00 PM …" at bounding box center [266, 252] width 214 height 9
click at [157, 255] on input "Date + Time Period (a date with start/end times) Example: Oct 15, 2025 4:00 PM …" at bounding box center [155, 252] width 6 height 6
radio input "true"
click at [153, 323] on input "text" at bounding box center [238, 324] width 225 height 13
type input "T"
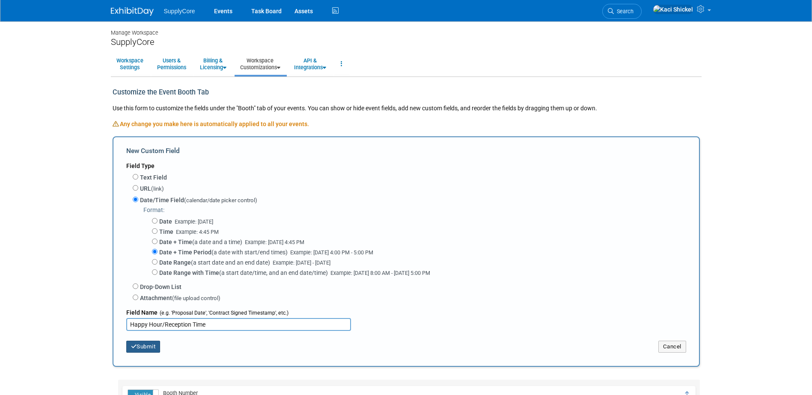
type input "Happy Hour/Reception Time"
click at [139, 344] on button "Submit" at bounding box center [143, 347] width 34 height 12
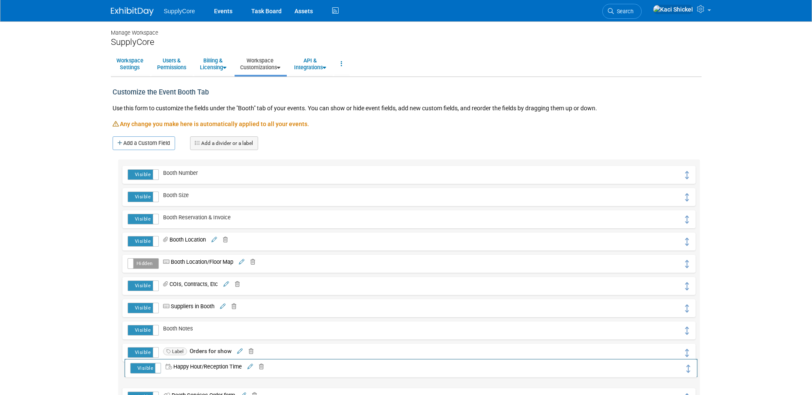
drag, startPoint x: 687, startPoint y: 181, endPoint x: 690, endPoint y: 368, distance: 187.4
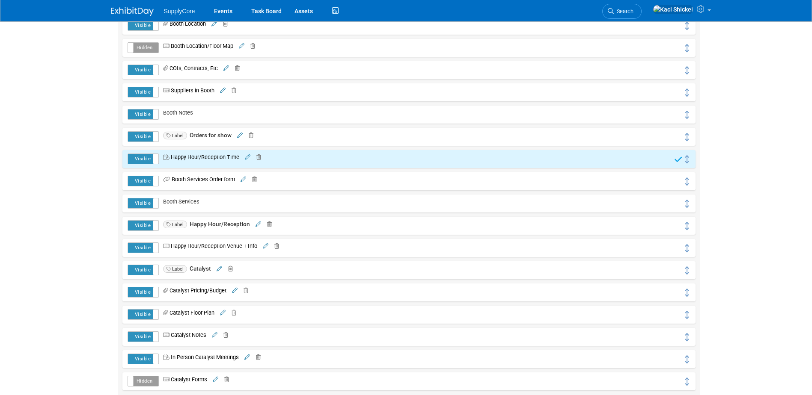
scroll to position [257, 0]
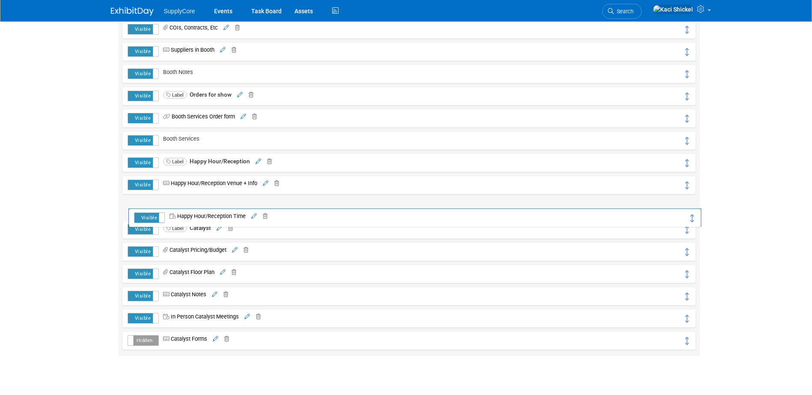
drag, startPoint x: 684, startPoint y: 123, endPoint x: 692, endPoint y: 216, distance: 94.0
click at [690, 213] on icon at bounding box center [690, 215] width 7 height 8
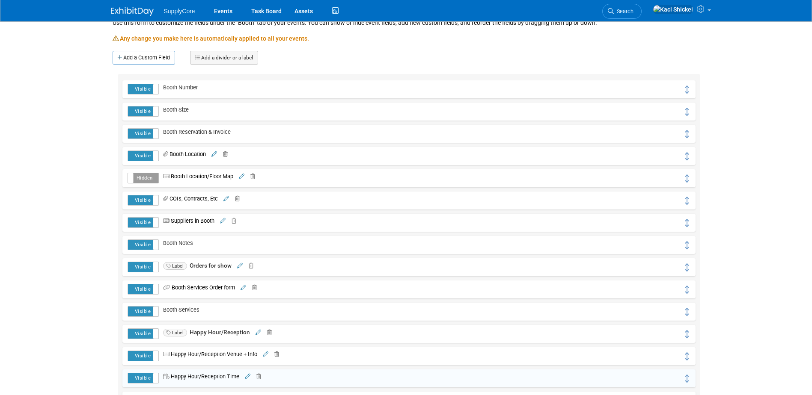
scroll to position [0, 0]
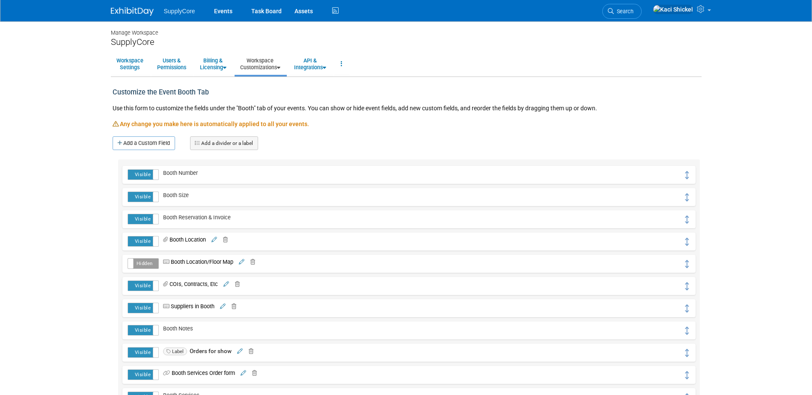
drag, startPoint x: 168, startPoint y: 141, endPoint x: 168, endPoint y: 145, distance: 4.3
click at [168, 141] on link "Add a Custom Field" at bounding box center [144, 143] width 62 height 14
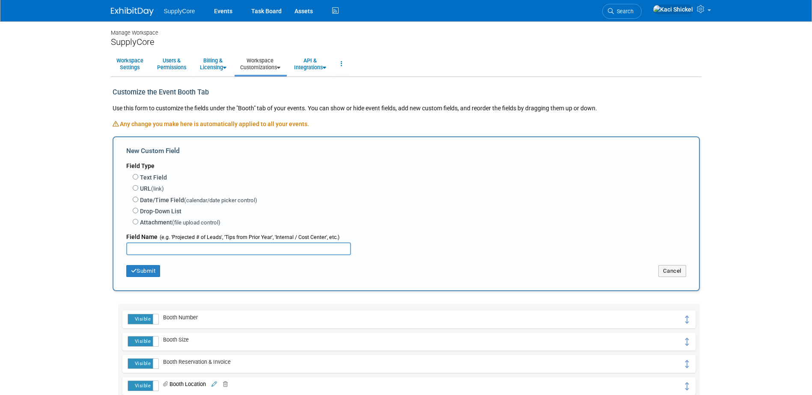
drag, startPoint x: 150, startPoint y: 177, endPoint x: 154, endPoint y: 200, distance: 23.1
click at [150, 178] on label "Text Field" at bounding box center [153, 177] width 27 height 9
click at [138, 178] on input "Text Field" at bounding box center [136, 177] width 6 height 6
radio input "true"
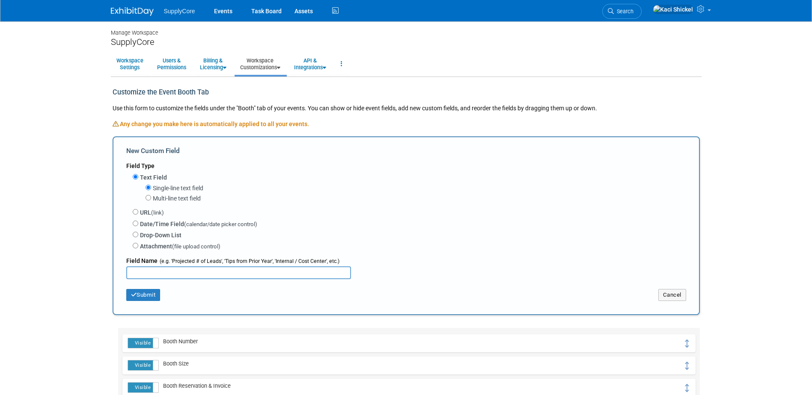
click at [165, 198] on label "Multi-line text field" at bounding box center [177, 198] width 48 height 9
click at [151, 198] on input "Multi-line text field" at bounding box center [148, 198] width 6 height 6
radio input "true"
click at [173, 272] on input "text" at bounding box center [238, 273] width 225 height 13
click at [143, 248] on label "Attachment (file upload control)" at bounding box center [180, 246] width 80 height 9
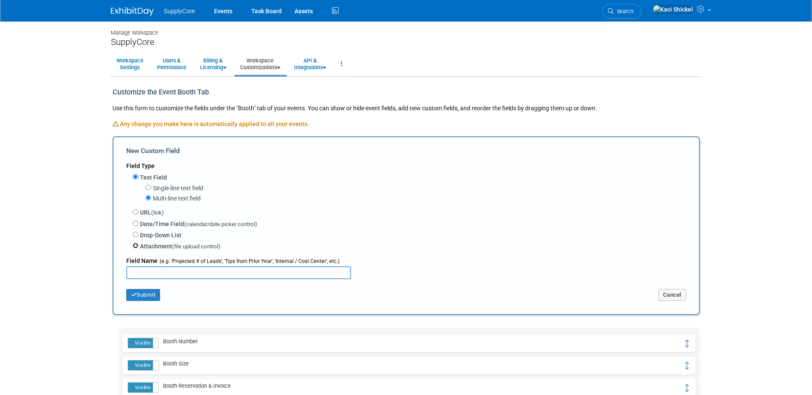
click at [138, 248] on input "Attachment (file upload control)" at bounding box center [136, 246] width 6 height 6
radio input "true"
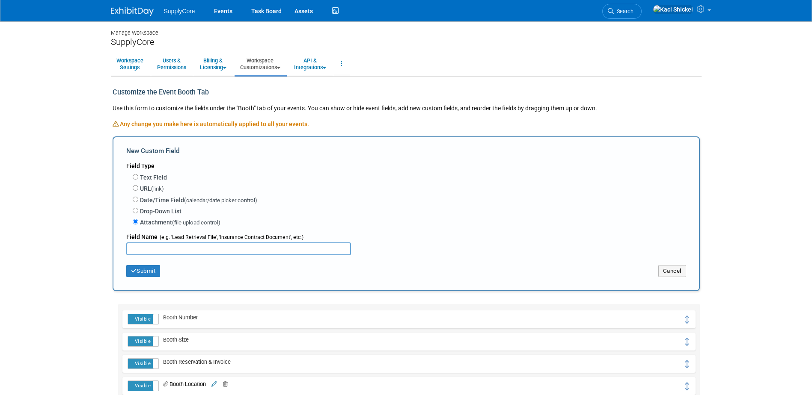
click at [154, 211] on label "Drop-Down List" at bounding box center [160, 211] width 41 height 9
click at [138, 211] on input "Drop-Down List" at bounding box center [136, 211] width 6 height 6
radio input "true"
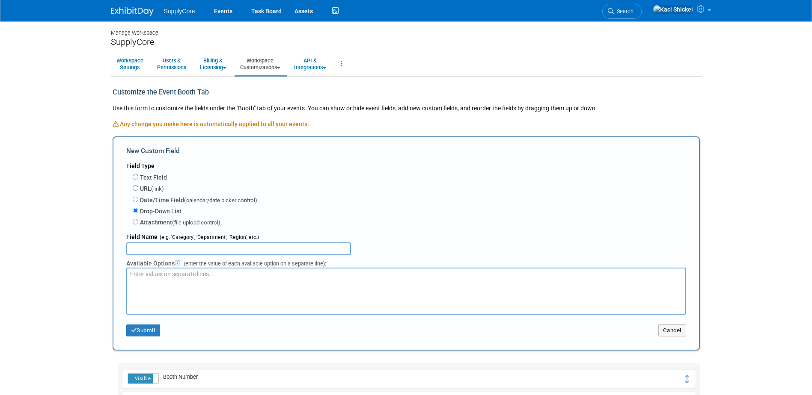
click at [156, 199] on label "Date/Time Field (calendar/date picker control)" at bounding box center [198, 200] width 117 height 9
click at [138, 199] on input "Date/Time Field (calendar/date picker control)" at bounding box center [136, 200] width 6 height 6
radio input "true"
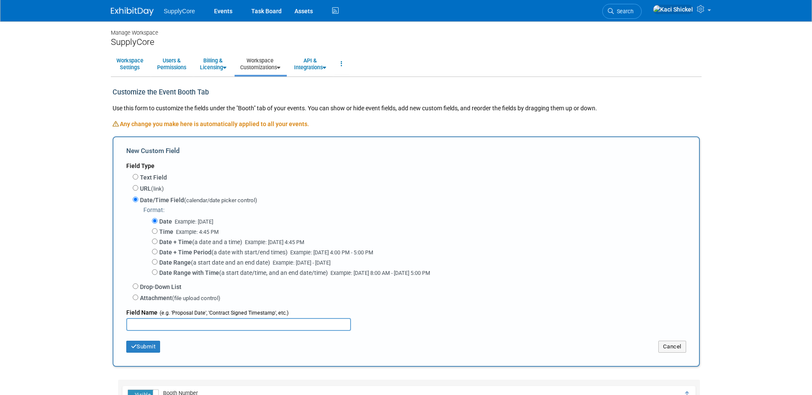
click at [162, 186] on span "(link)" at bounding box center [157, 189] width 13 height 6
click at [138, 186] on input "URL (link)" at bounding box center [136, 188] width 6 height 6
radio input "true"
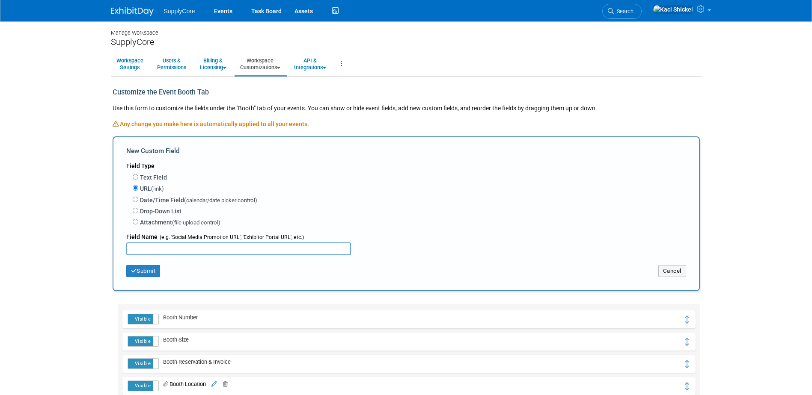
click at [151, 221] on label "Attachment (file upload control)" at bounding box center [180, 222] width 80 height 9
click at [138, 221] on input "Attachment (file upload control)" at bounding box center [136, 222] width 6 height 6
radio input "true"
click at [167, 250] on input "text" at bounding box center [238, 249] width 225 height 13
type input "Payments"
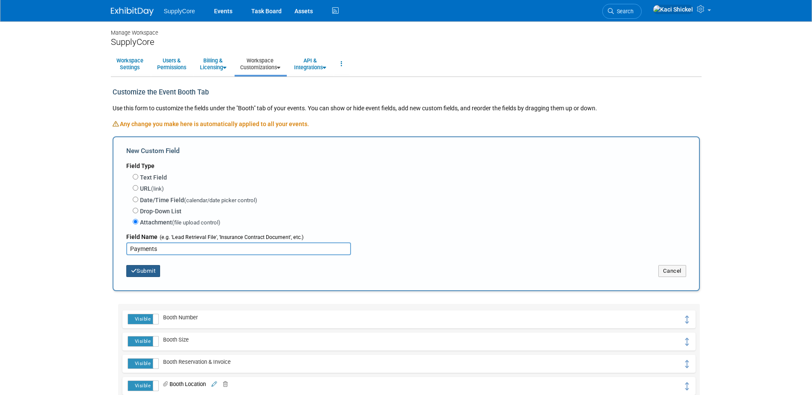
click at [150, 274] on button "Submit" at bounding box center [143, 271] width 34 height 12
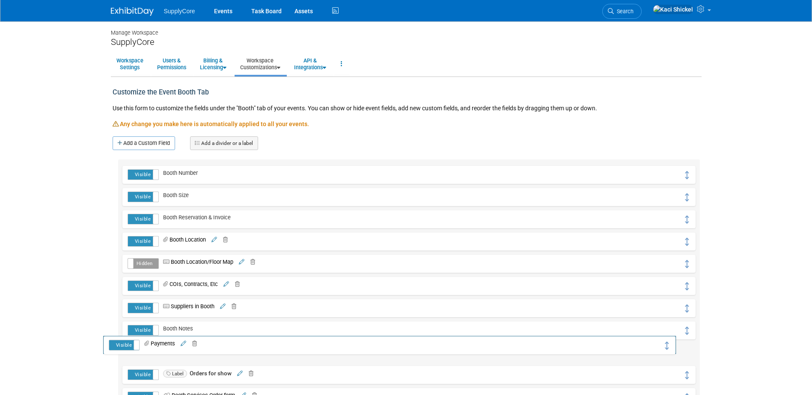
drag, startPoint x: 684, startPoint y: 175, endPoint x: 674, endPoint y: 347, distance: 172.3
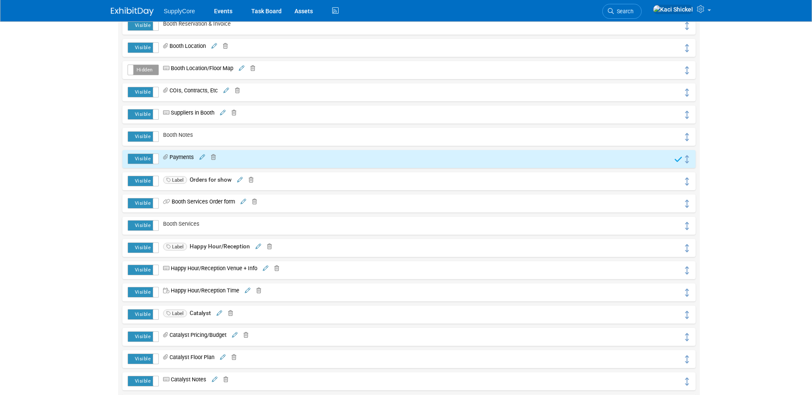
scroll to position [214, 0]
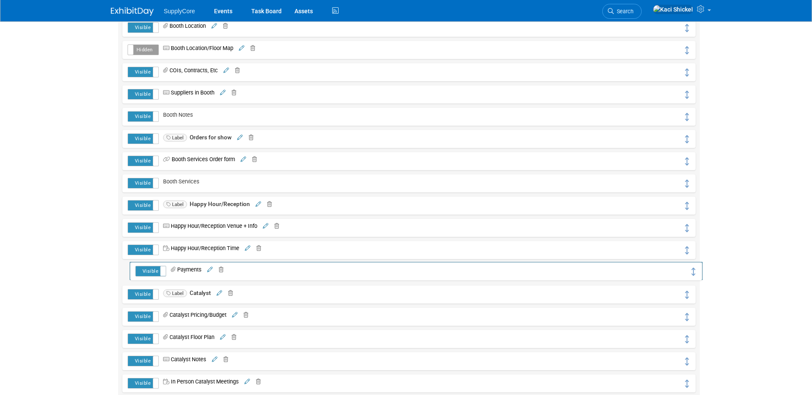
drag, startPoint x: 684, startPoint y: 138, endPoint x: 691, endPoint y: 270, distance: 131.5
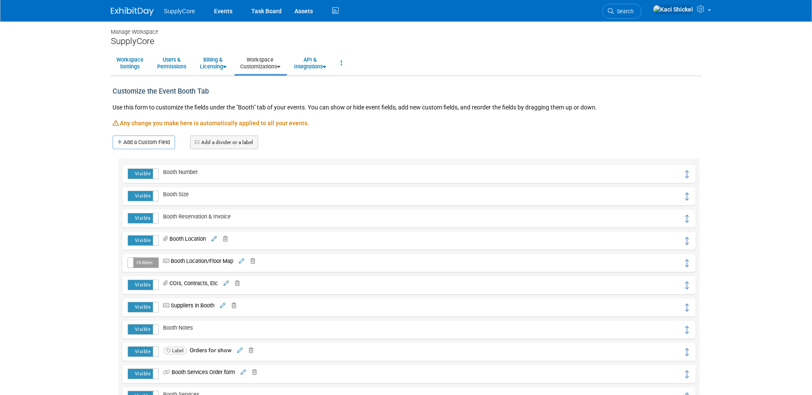
scroll to position [0, 0]
click at [151, 137] on link "Add a Custom Field" at bounding box center [144, 143] width 62 height 14
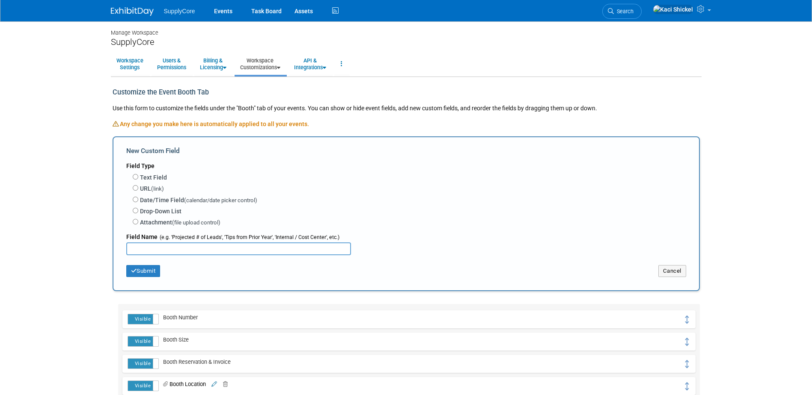
click at [160, 222] on label "Attachment (file upload control)" at bounding box center [180, 222] width 80 height 9
click at [138, 222] on input "Attachment (file upload control)" at bounding box center [136, 222] width 6 height 6
radio input "true"
click at [163, 249] on input "text" at bounding box center [238, 249] width 225 height 13
type input "Menu - food + [PERSON_NAME]"
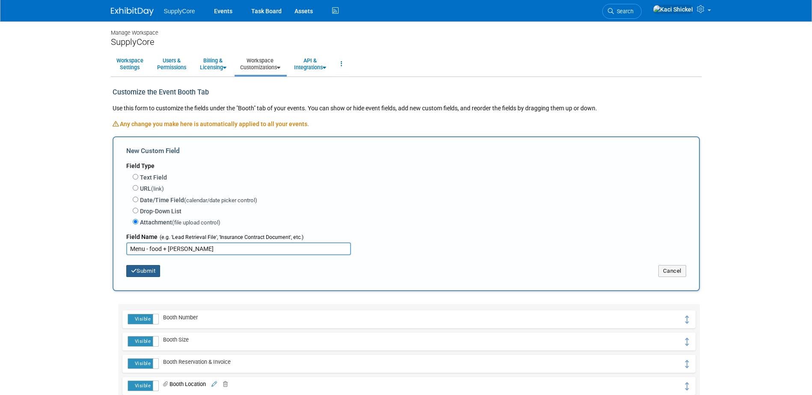
click at [153, 273] on button "Submit" at bounding box center [143, 271] width 34 height 12
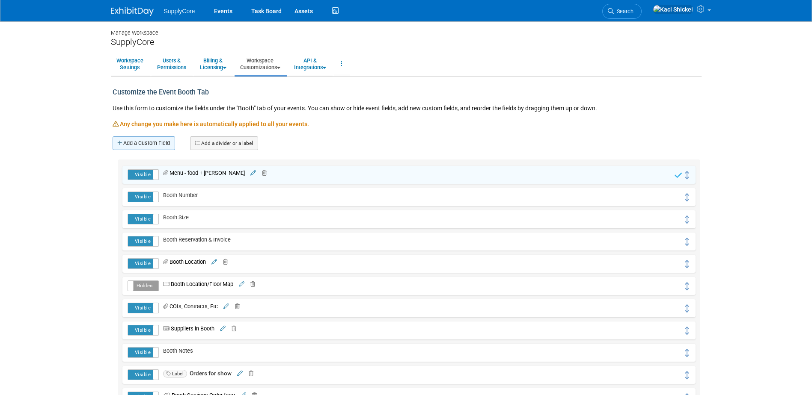
click at [154, 146] on link "Add a Custom Field" at bounding box center [144, 143] width 62 height 14
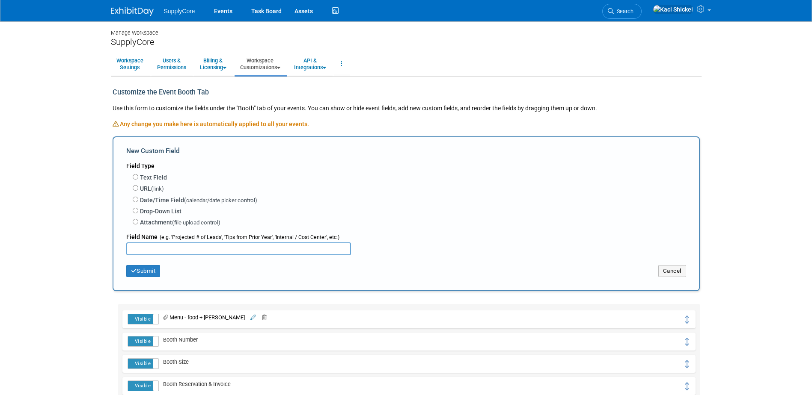
click at [154, 219] on label "Attachment (file upload control)" at bounding box center [180, 222] width 80 height 9
click at [138, 219] on input "Attachment (file upload control)" at bounding box center [136, 222] width 6 height 6
radio input "true"
click at [162, 245] on input "text" at bounding box center [238, 249] width 225 height 13
type input "RSVPs"
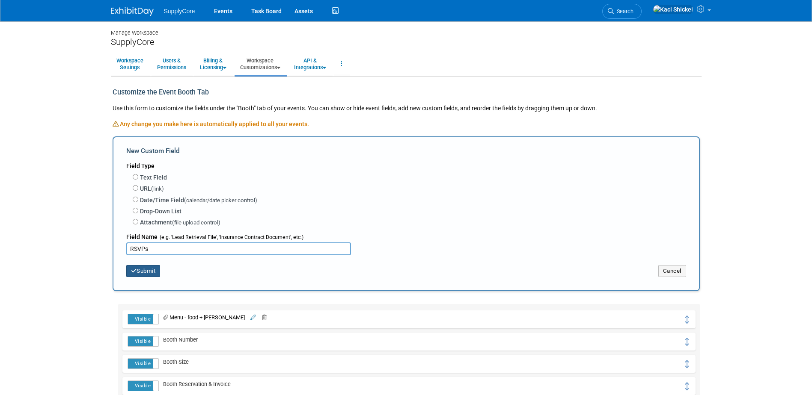
click at [151, 267] on button "Submit" at bounding box center [143, 271] width 34 height 12
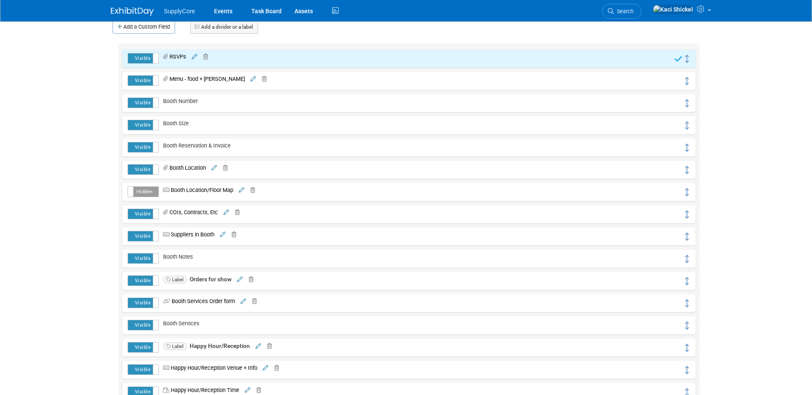
scroll to position [128, 0]
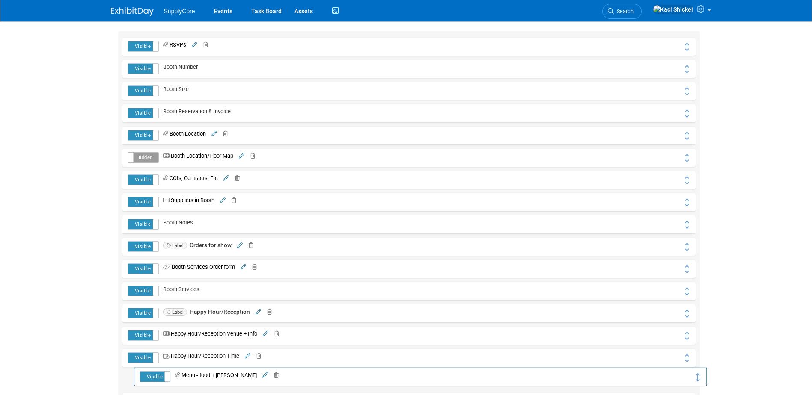
drag, startPoint x: 688, startPoint y: 66, endPoint x: 699, endPoint y: 374, distance: 308.2
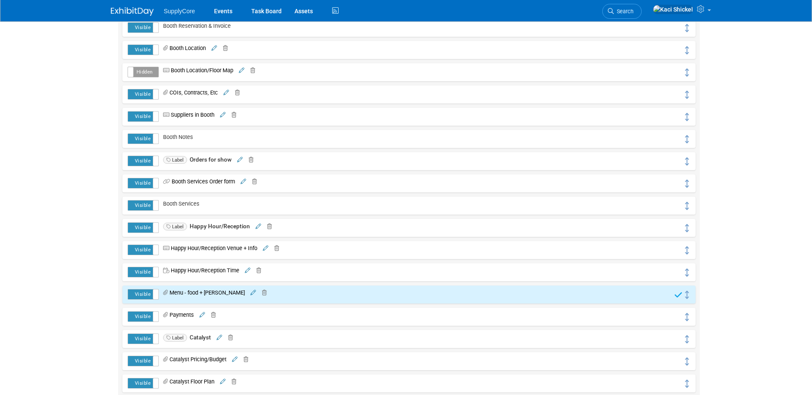
scroll to position [171, 0]
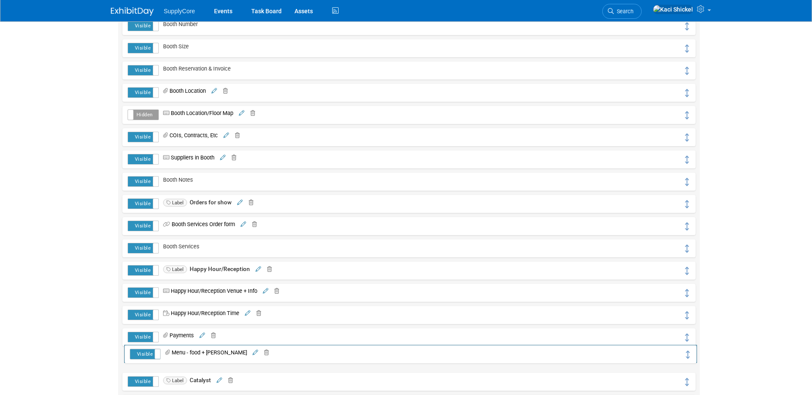
drag, startPoint x: 689, startPoint y: 337, endPoint x: 691, endPoint y: 356, distance: 18.9
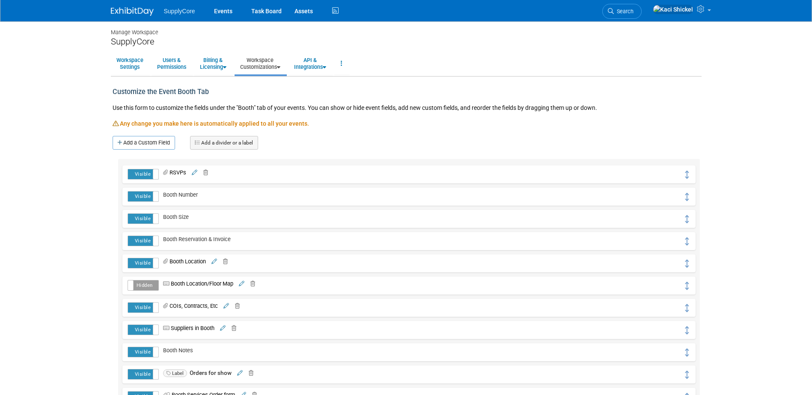
scroll to position [0, 0]
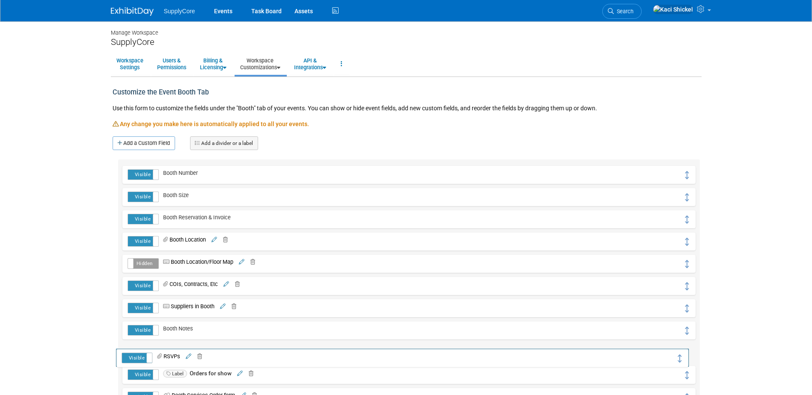
drag, startPoint x: 685, startPoint y: 178, endPoint x: 679, endPoint y: 361, distance: 183.2
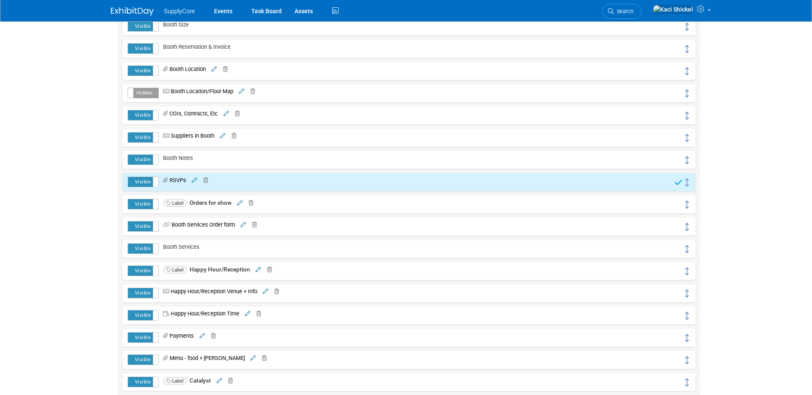
scroll to position [171, 0]
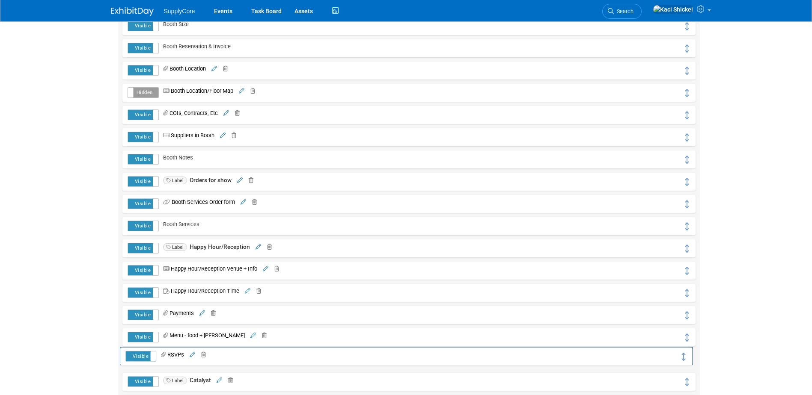
drag, startPoint x: 686, startPoint y: 180, endPoint x: 684, endPoint y: 355, distance: 174.6
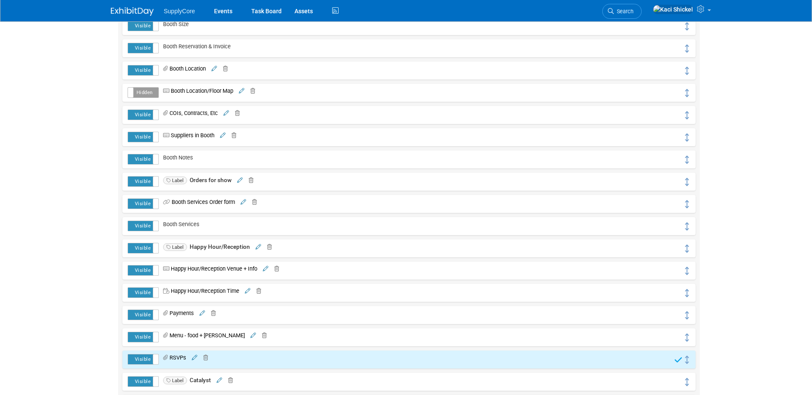
click at [765, 224] on html "SupplyCore Events Task Board Assets" at bounding box center [406, 26] width 812 height 395
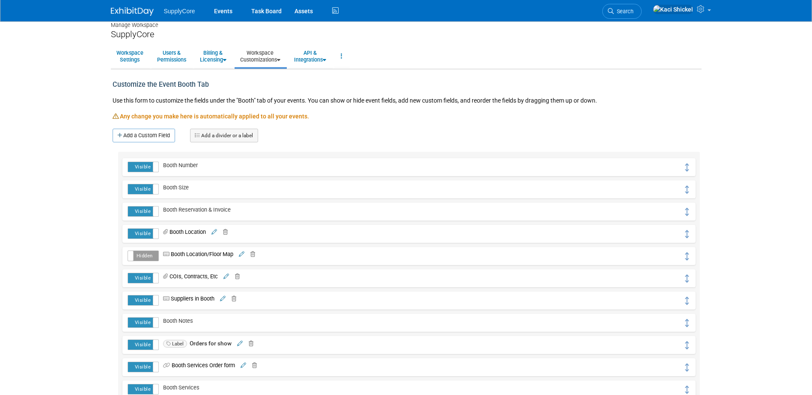
scroll to position [0, 0]
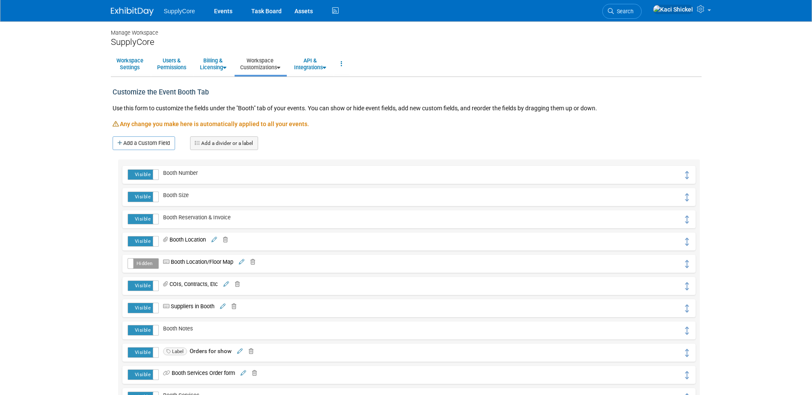
click at [116, 5] on link at bounding box center [137, 7] width 53 height 7
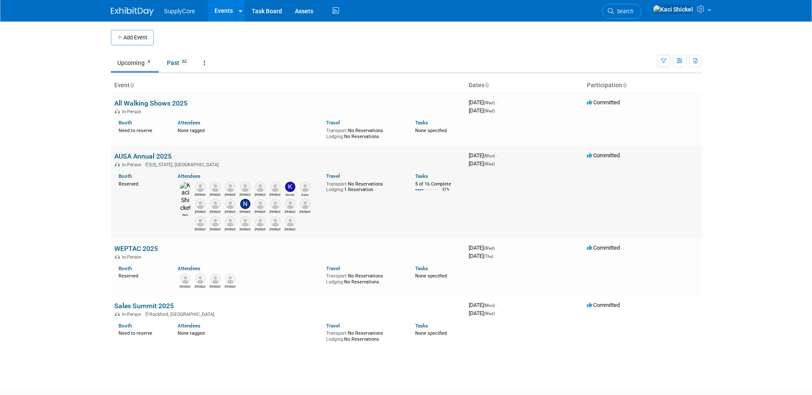
click at [134, 153] on link "AUSA Annual 2025" at bounding box center [142, 156] width 57 height 8
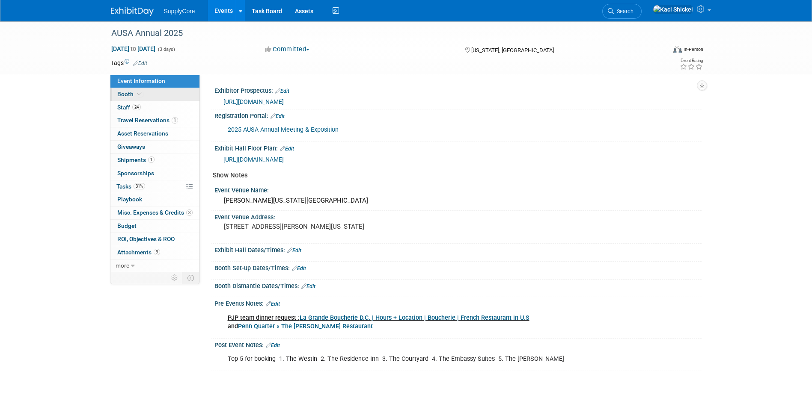
click at [133, 92] on span "Booth" at bounding box center [130, 94] width 26 height 7
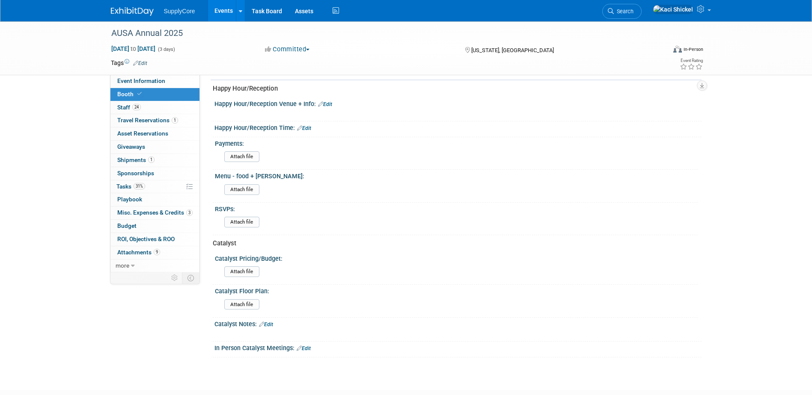
scroll to position [471, 0]
click at [329, 101] on link "Edit" at bounding box center [325, 104] width 14 height 6
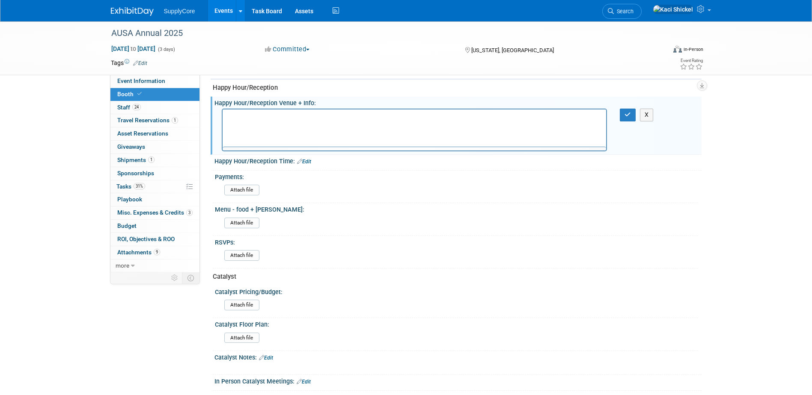
scroll to position [0, 0]
click at [383, 117] on p "d'[PERSON_NAME]- [STREET_ADDRESS][US_STATE]" at bounding box center [414, 117] width 374 height 9
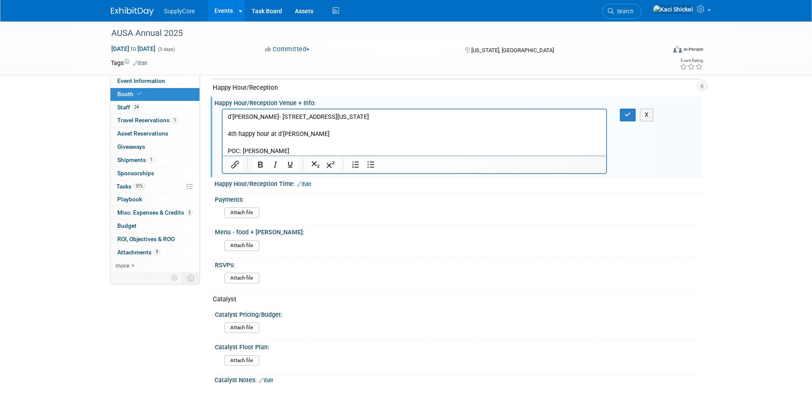
click at [268, 151] on p "POC: [PERSON_NAME]" at bounding box center [414, 151] width 374 height 9
click at [412, 153] on p "POC: [PERSON_NAME] - [EMAIL_ADDRESS][DOMAIN_NAME]" at bounding box center [414, 151] width 374 height 9
click at [422, 149] on p "POC: [PERSON_NAME] - [EMAIL_ADDRESS][DOMAIN_NAME]﻿" at bounding box center [414, 151] width 374 height 9
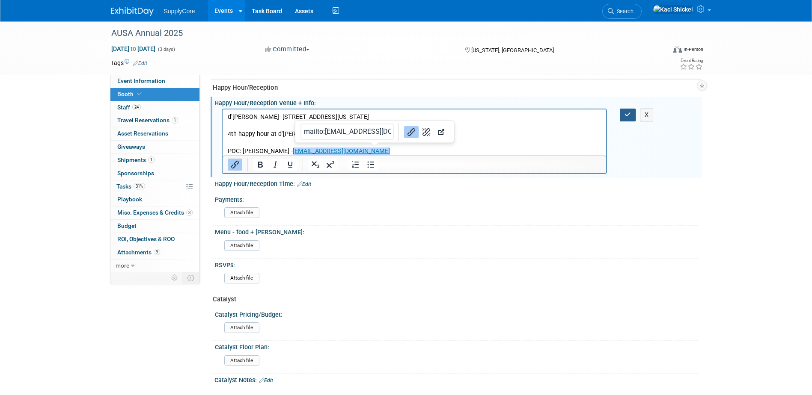
click at [624, 115] on icon "button" at bounding box center [627, 115] width 6 height 6
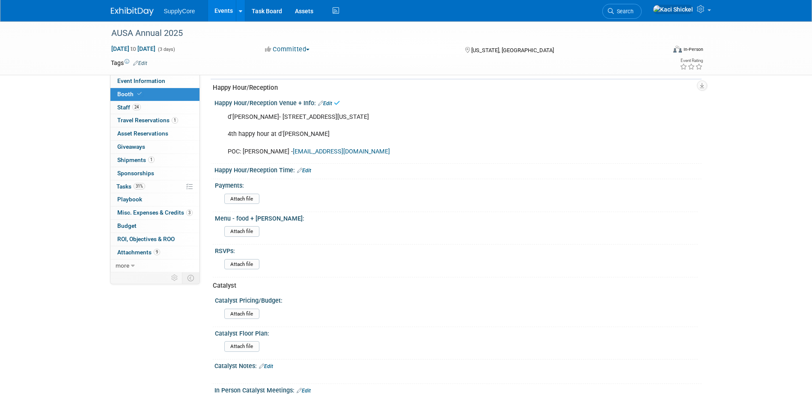
click at [366, 243] on div "Menu - food + bev: Attach file" at bounding box center [455, 228] width 485 height 33
click at [246, 196] on input "file" at bounding box center [200, 199] width 116 height 10
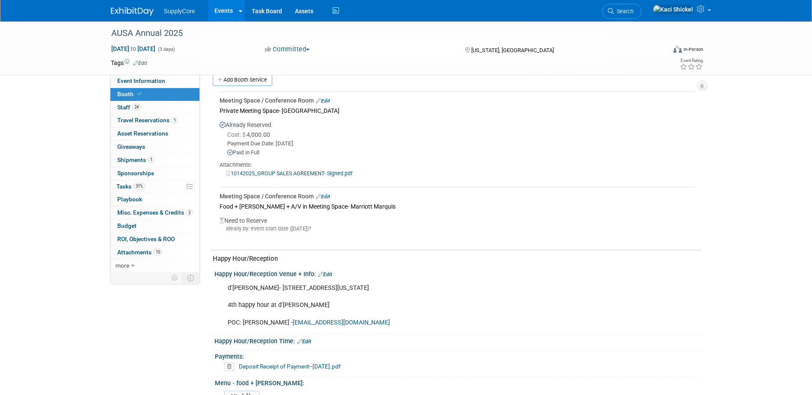
scroll to position [257, 0]
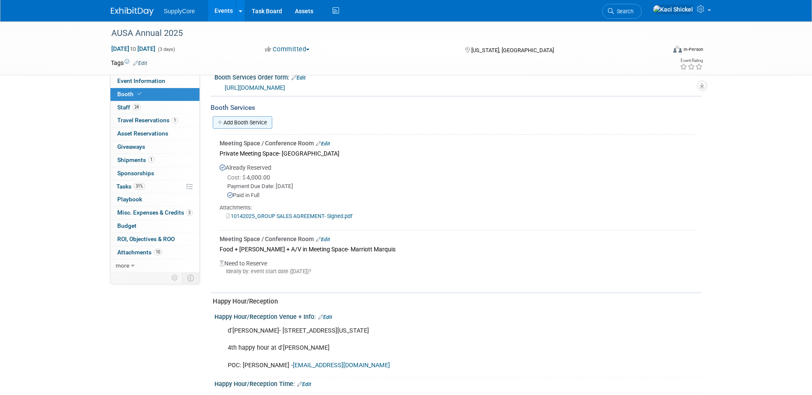
click at [258, 121] on link "Add Booth Service" at bounding box center [242, 122] width 59 height 12
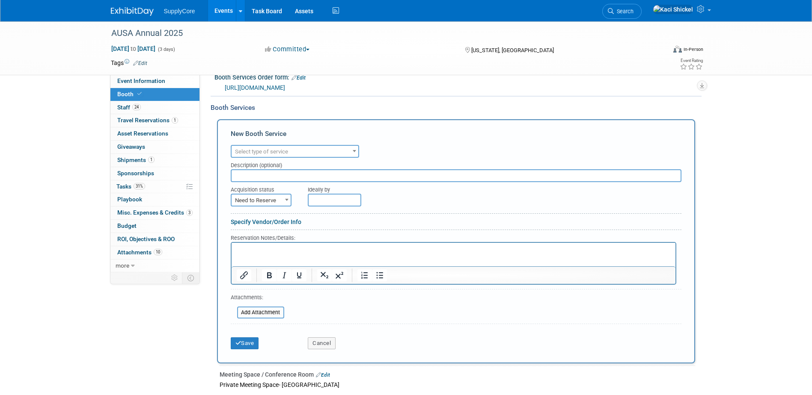
scroll to position [0, 0]
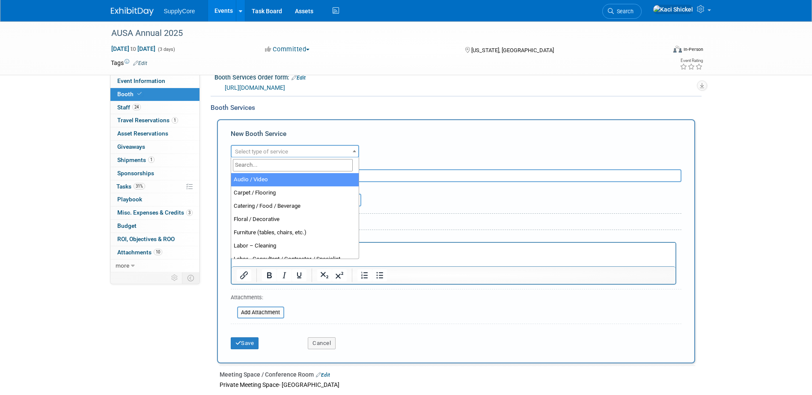
click at [270, 151] on span "Select type of service" at bounding box center [261, 151] width 53 height 6
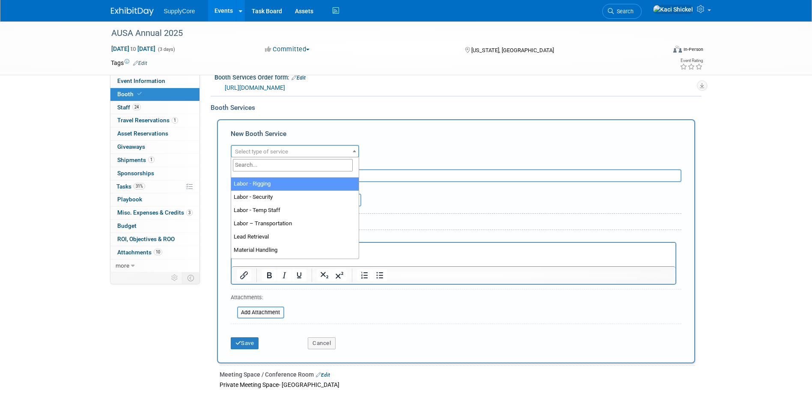
scroll to position [171, 0]
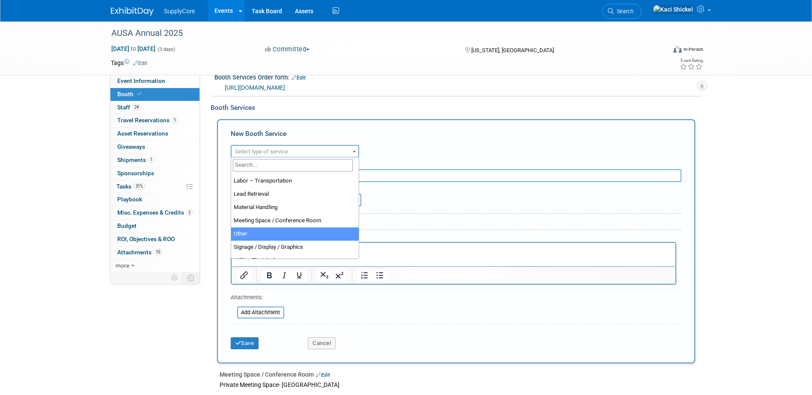
select select "1"
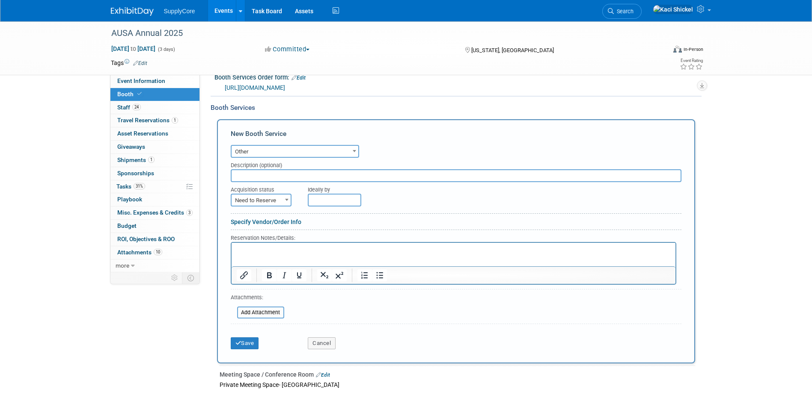
click at [278, 175] on input "text" at bounding box center [456, 175] width 450 height 13
type input "Happy Hour Payments"
click at [279, 199] on span "Need to Reserve" at bounding box center [260, 201] width 59 height 12
click at [337, 219] on div "Specify Vendor/Order Info" at bounding box center [456, 222] width 450 height 9
click at [279, 199] on span "Need to Reserve" at bounding box center [260, 201] width 59 height 12
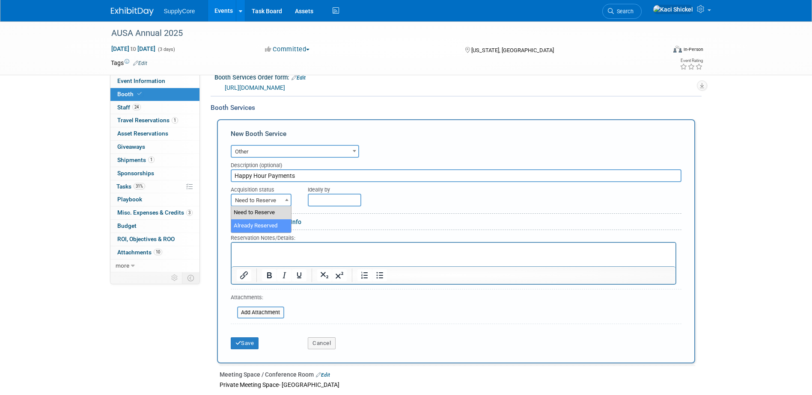
select select "2"
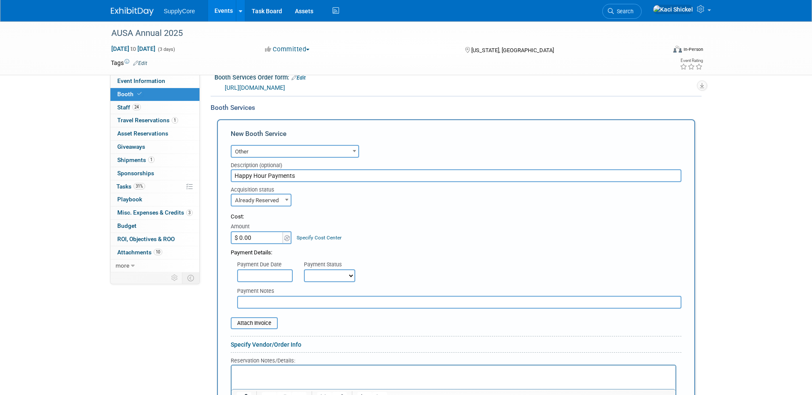
click at [257, 236] on input "$ 0.00" at bounding box center [257, 237] width 53 height 13
type input "$ 4,500.00"
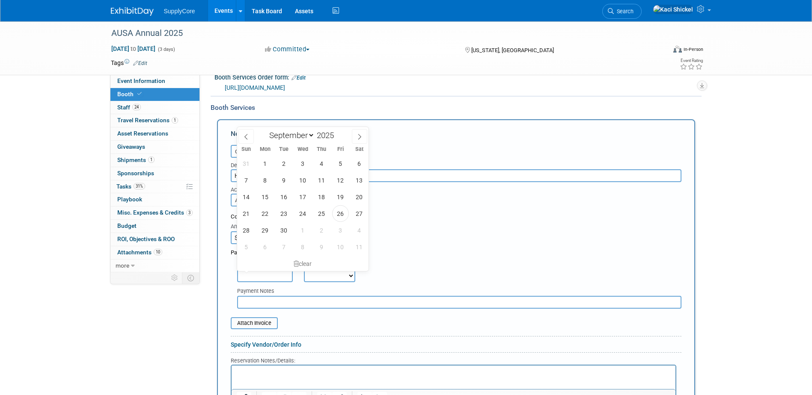
click at [243, 276] on input "text" at bounding box center [265, 276] width 56 height 13
click at [341, 216] on span "26" at bounding box center [340, 213] width 17 height 17
type input "Sep 26, 2025"
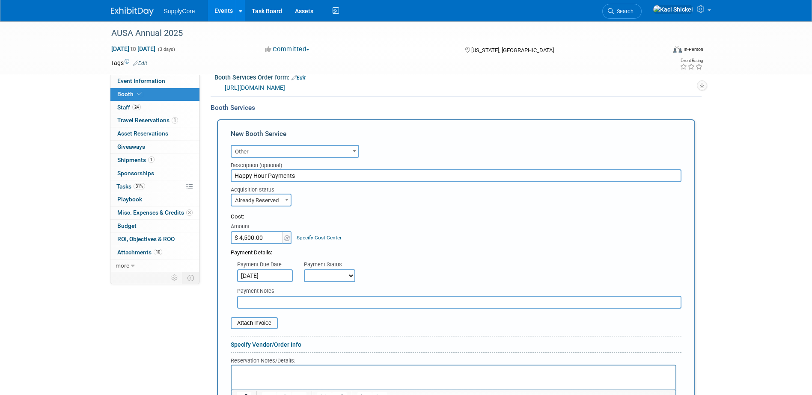
click at [319, 279] on select "Not Paid Yet Partially Paid Paid in Full" at bounding box center [329, 276] width 51 height 13
select select "2"
click at [304, 270] on select "Not Paid Yet Partially Paid Paid in Full" at bounding box center [329, 276] width 51 height 13
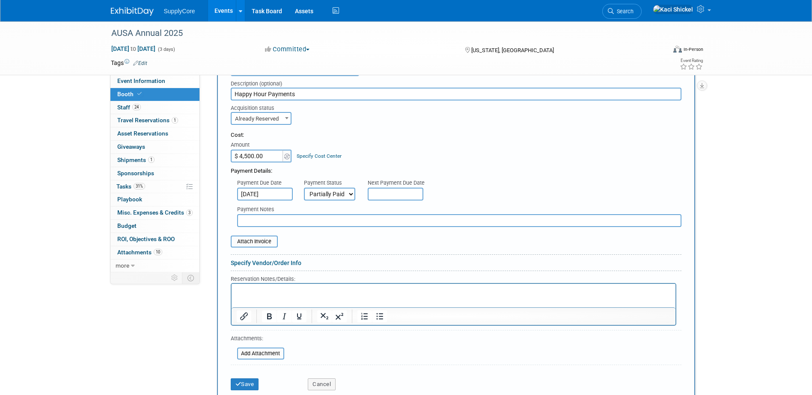
scroll to position [342, 0]
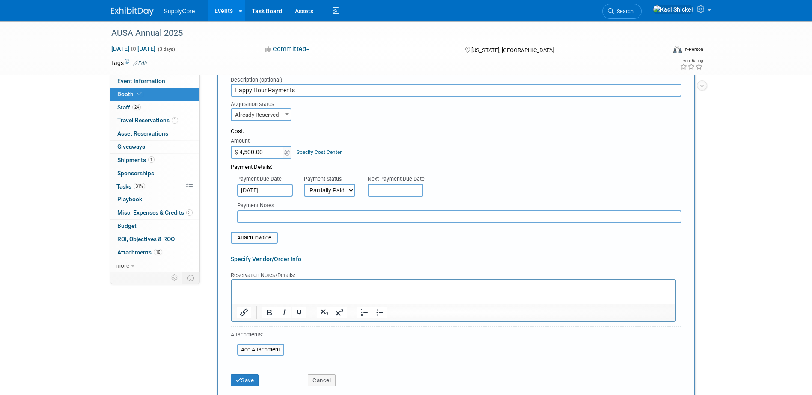
click at [548, 157] on div "Cost: Amount $ 4,500.00 Specify Cost Center Cost Center -- Not Specified --" at bounding box center [456, 142] width 450 height 31
click at [292, 213] on input "text" at bounding box center [459, 216] width 444 height 13
type input "Deposit is only accounted for right now"
click at [255, 242] on input "file" at bounding box center [226, 238] width 102 height 10
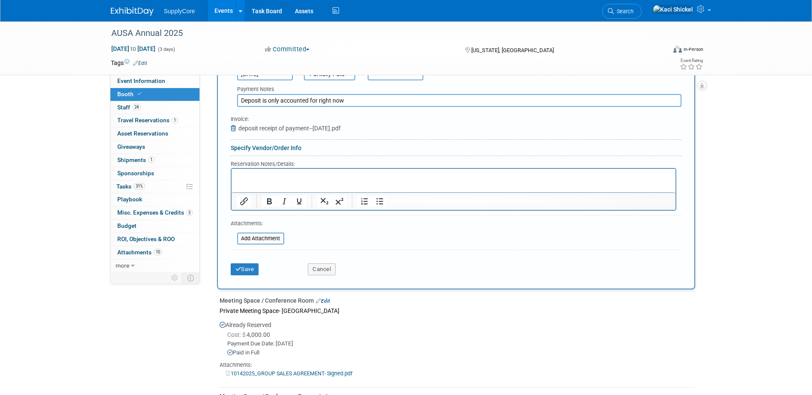
scroll to position [471, 0]
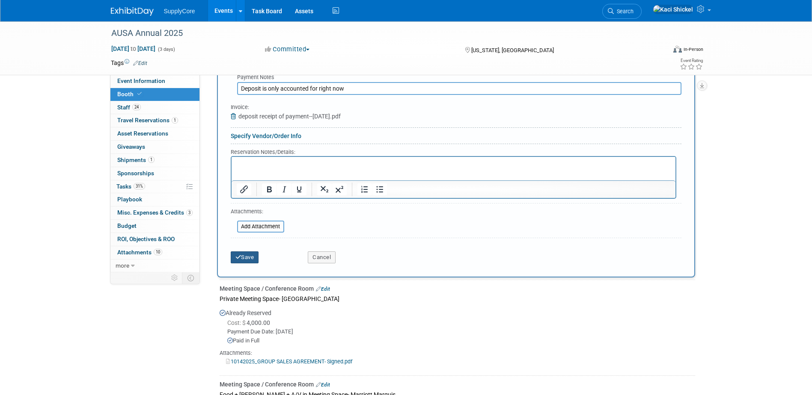
click at [242, 253] on button "Save" at bounding box center [245, 258] width 28 height 12
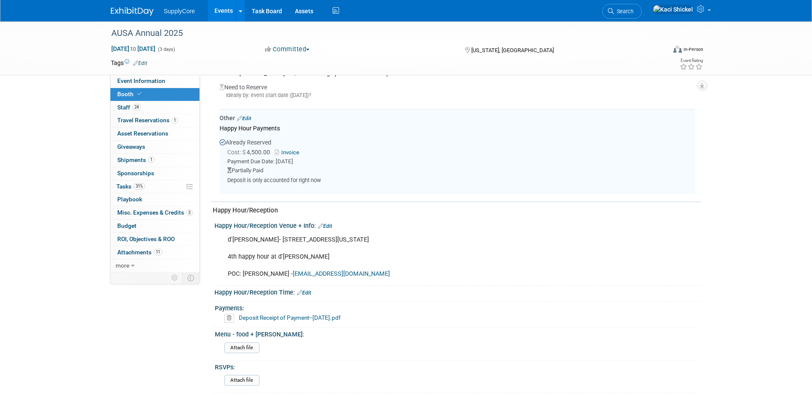
scroll to position [409, 0]
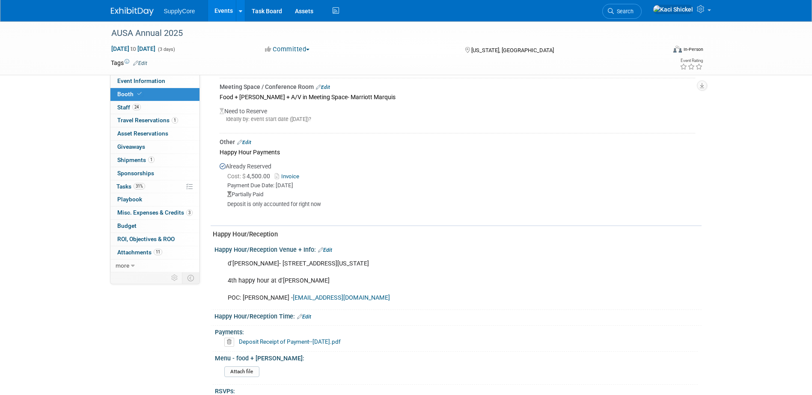
drag, startPoint x: 249, startPoint y: 139, endPoint x: 267, endPoint y: 145, distance: 19.2
click at [249, 139] on link "Edit" at bounding box center [244, 142] width 14 height 6
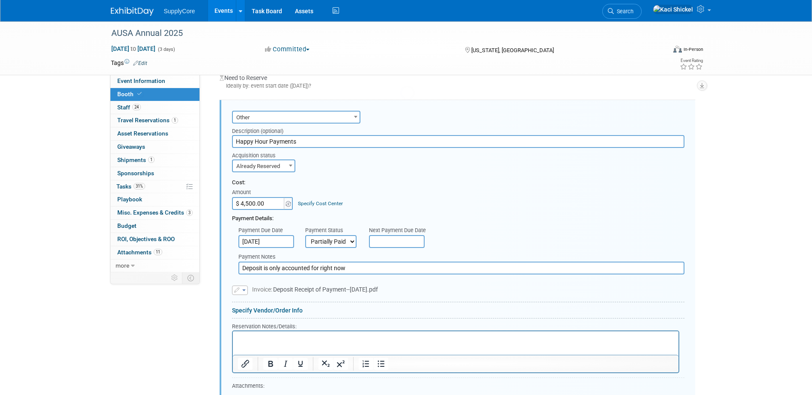
scroll to position [445, 0]
click at [305, 136] on input "Happy Hour Payments" at bounding box center [458, 139] width 452 height 13
type input "Happy Hour Deposit"
click at [317, 157] on div "Acquisition status Need to Reserve Already Reserved Already Reserved Ideally by" at bounding box center [457, 157] width 465 height 24
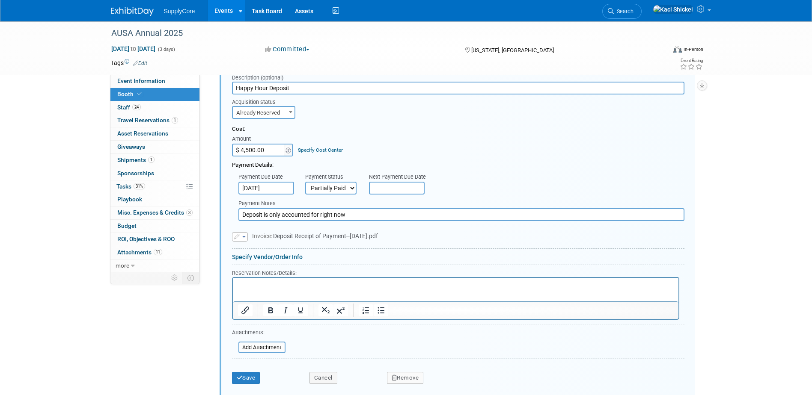
scroll to position [573, 0]
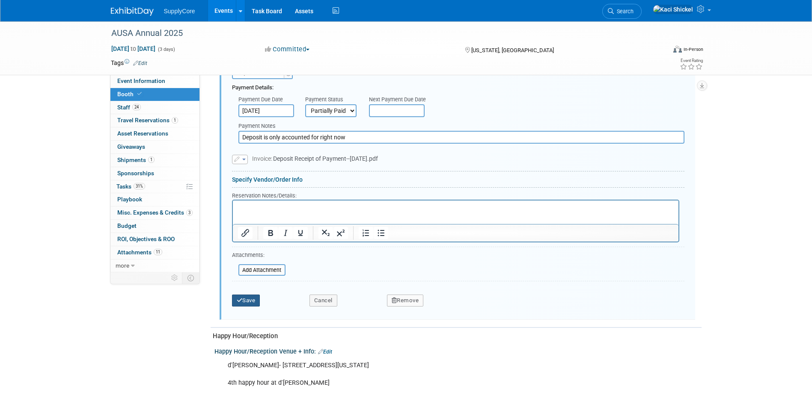
click at [243, 303] on button "Save" at bounding box center [246, 301] width 28 height 12
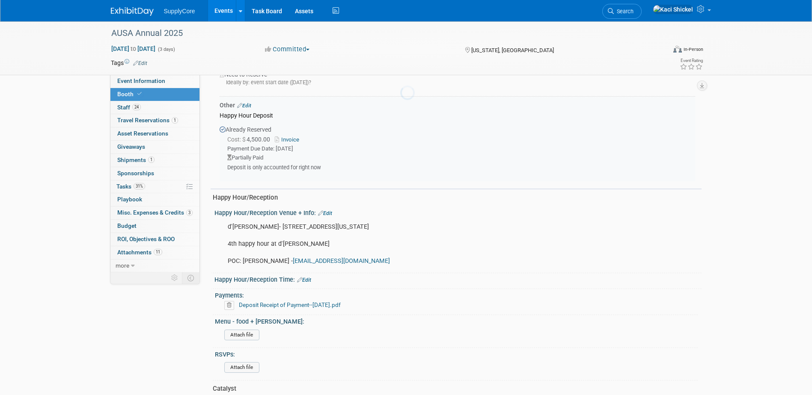
scroll to position [445, 0]
click at [142, 10] on img at bounding box center [132, 11] width 43 height 9
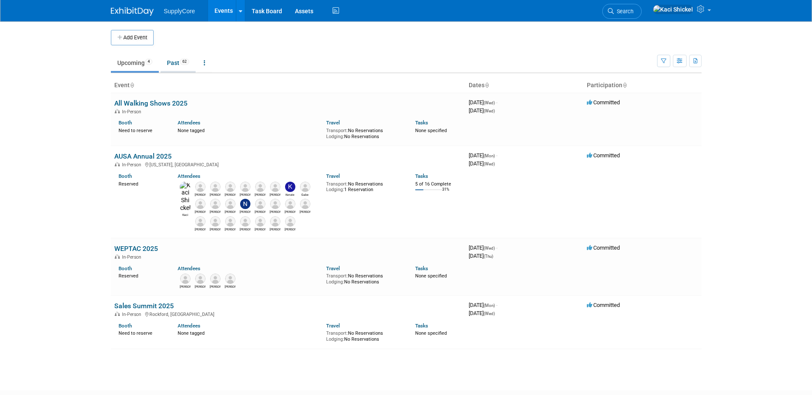
click at [175, 61] on link "Past 62" at bounding box center [177, 63] width 35 height 16
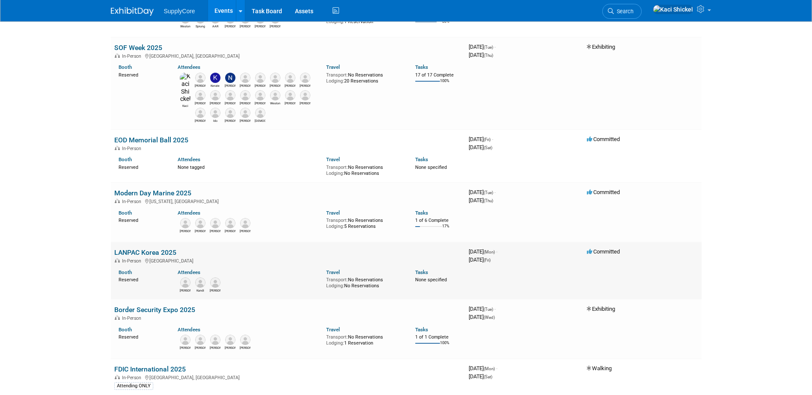
scroll to position [727, 0]
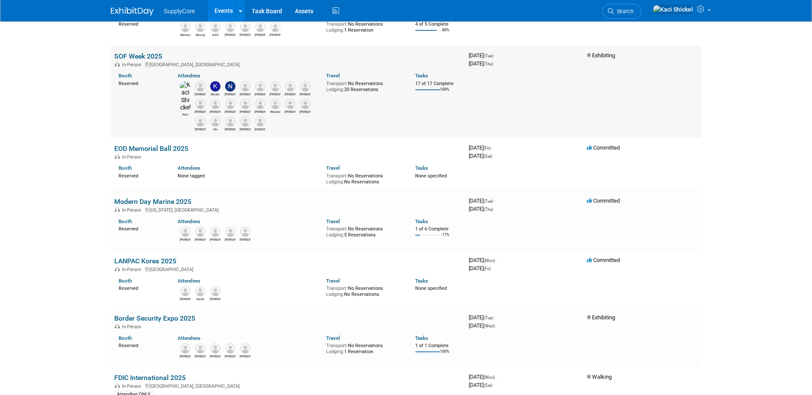
click at [142, 57] on link "SOF Week 2025" at bounding box center [138, 56] width 48 height 8
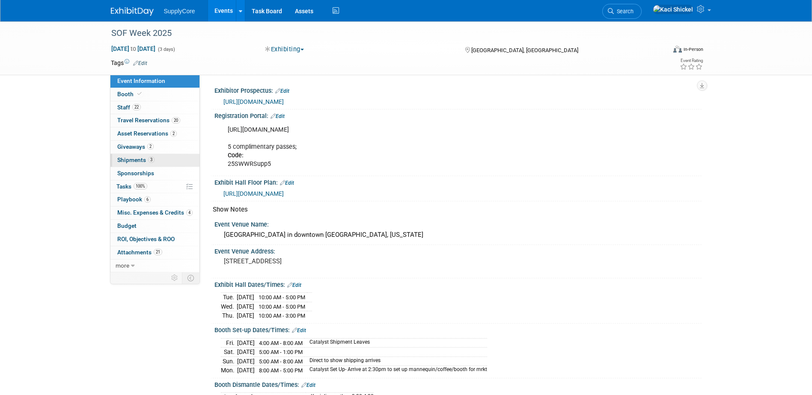
click at [166, 160] on link "3 Shipments 3" at bounding box center [154, 160] width 89 height 13
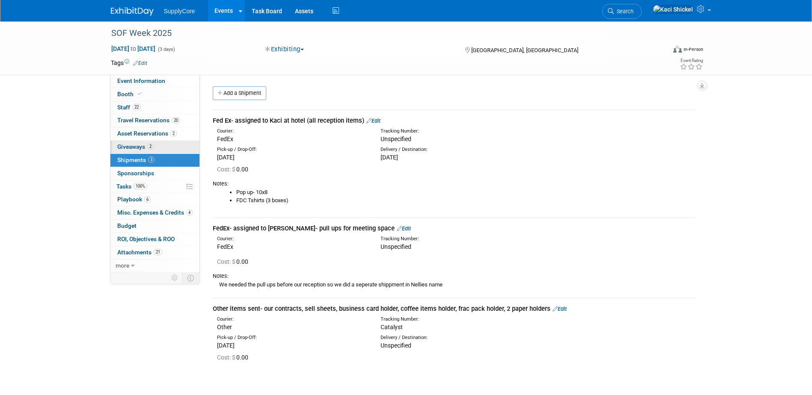
click at [161, 144] on link "2 Giveaways 2" at bounding box center [154, 147] width 89 height 13
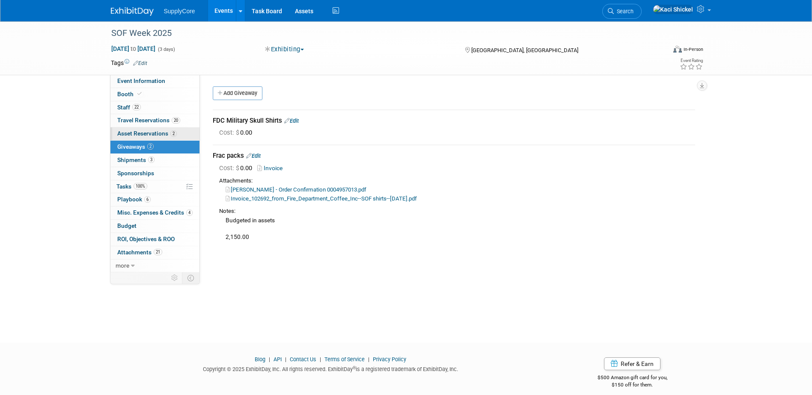
click at [166, 130] on span "Asset Reservations 2" at bounding box center [146, 133] width 59 height 7
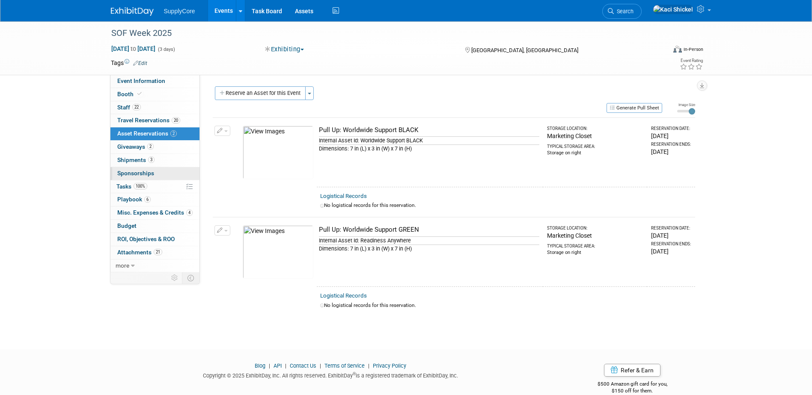
click at [158, 175] on link "0 Sponsorships 0" at bounding box center [154, 173] width 89 height 13
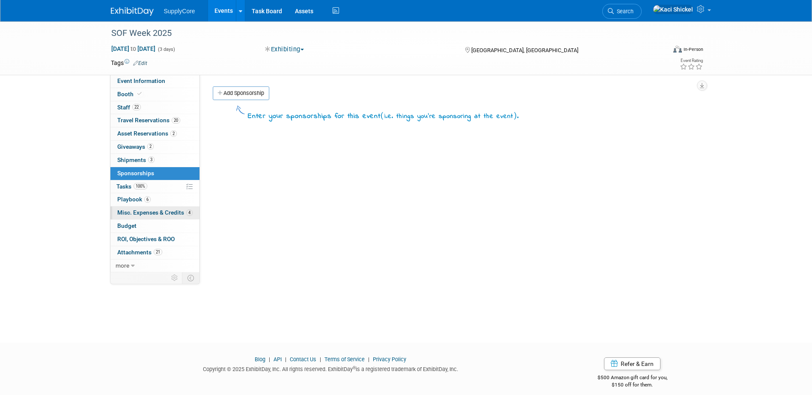
click at [161, 212] on span "Misc. Expenses & Credits 4" at bounding box center [154, 212] width 75 height 7
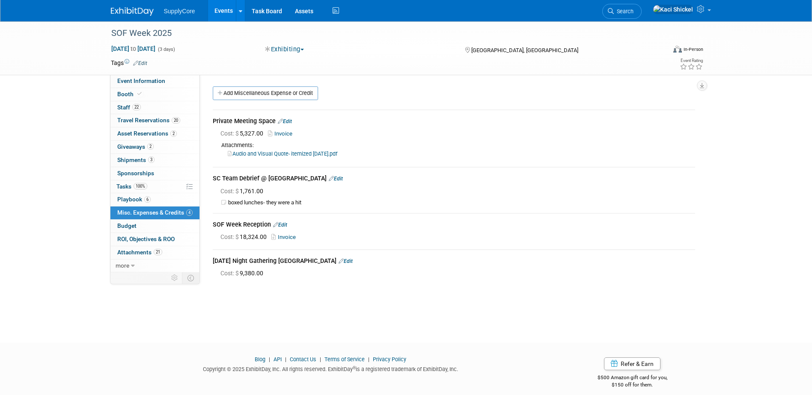
click at [144, 13] on img at bounding box center [132, 11] width 43 height 9
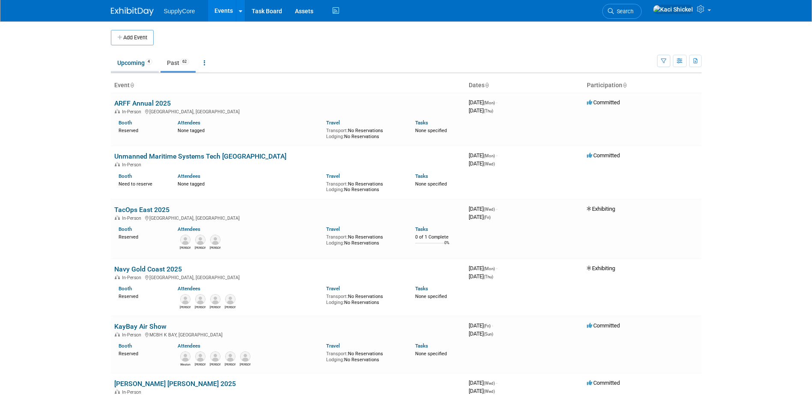
click at [143, 65] on link "Upcoming 4" at bounding box center [135, 63] width 48 height 16
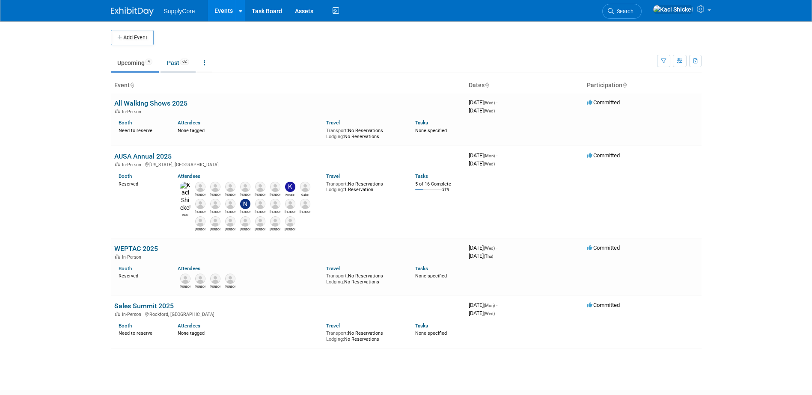
click at [173, 62] on link "Past 62" at bounding box center [177, 63] width 35 height 16
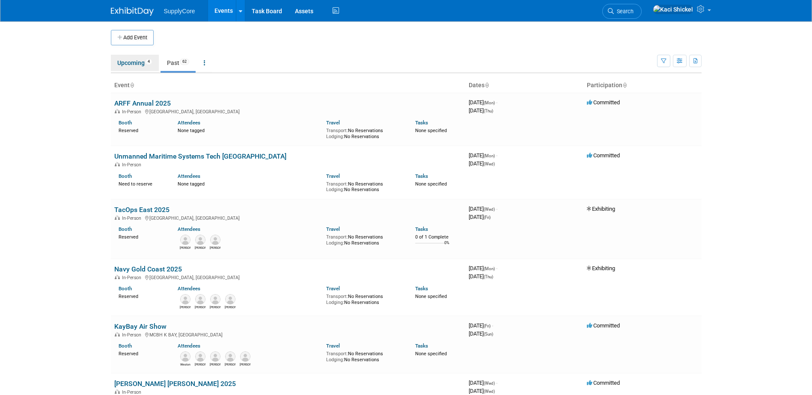
click at [136, 62] on link "Upcoming 4" at bounding box center [135, 63] width 48 height 16
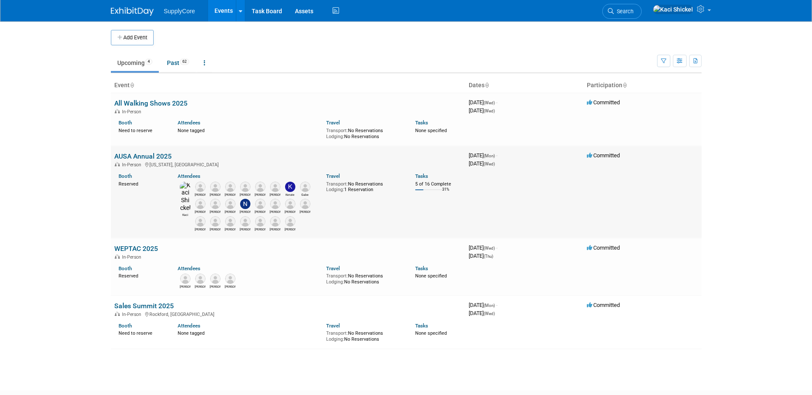
click at [152, 157] on link "AUSA Annual 2025" at bounding box center [142, 156] width 57 height 8
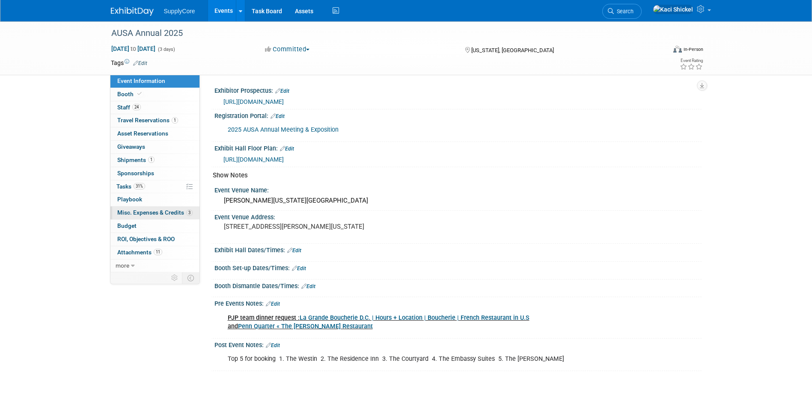
click at [160, 211] on span "Misc. Expenses & Credits 3" at bounding box center [154, 212] width 75 height 7
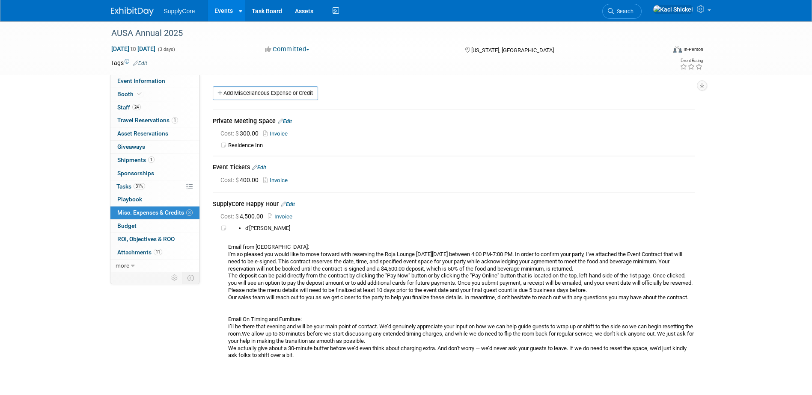
click at [290, 122] on link "Edit" at bounding box center [285, 122] width 14 height 6
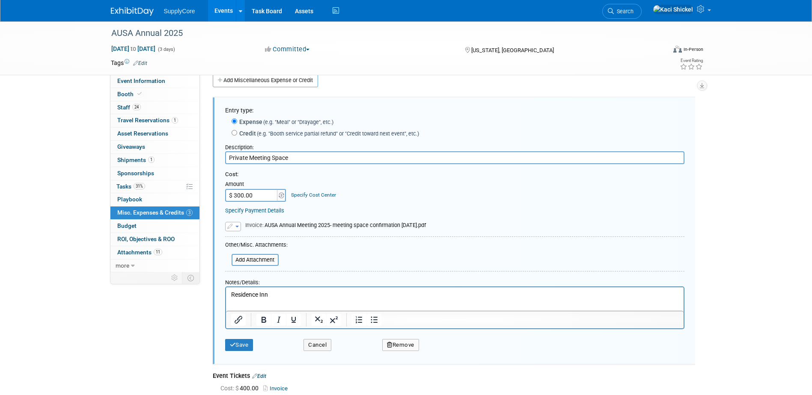
click at [259, 195] on input "$ 300.00" at bounding box center [251, 195] width 53 height 13
type input "$ 4,300.00"
click at [440, 176] on div "Cost:" at bounding box center [454, 175] width 459 height 8
click at [328, 158] on input "Private Meeting Space" at bounding box center [454, 157] width 459 height 13
type input "Private Meeting Space- [GEOGRAPHIC_DATA]"
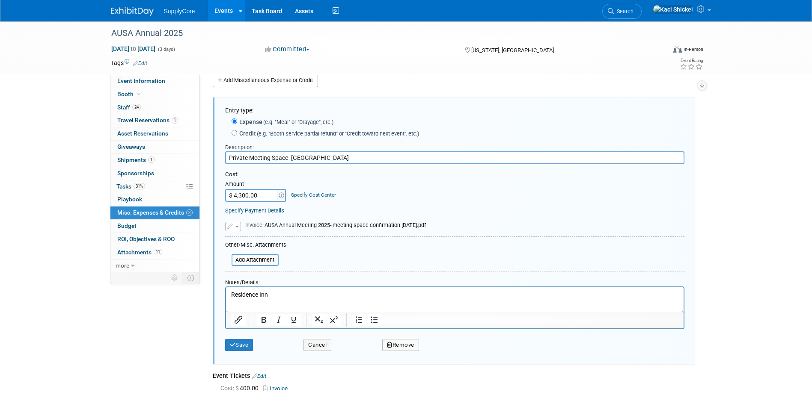
click at [400, 201] on div "Cost: Amount $ 4,300.00 Specify Cost Center Cost Center -- Not Specified --" at bounding box center [454, 186] width 459 height 31
click at [255, 258] on input "file" at bounding box center [227, 260] width 102 height 10
drag, startPoint x: 274, startPoint y: 291, endPoint x: 180, endPoint y: 282, distance: 94.1
click at [225, 287] on html "Residence Inn" at bounding box center [453, 293] width 457 height 12
click at [249, 345] on button "Save" at bounding box center [239, 345] width 28 height 12
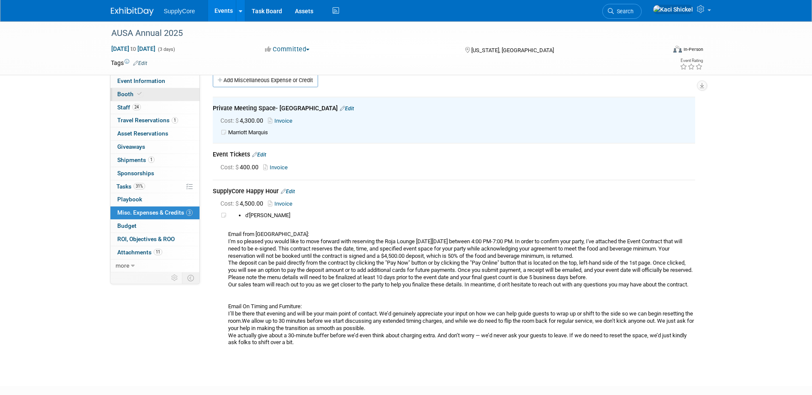
click at [137, 95] on icon at bounding box center [139, 94] width 4 height 5
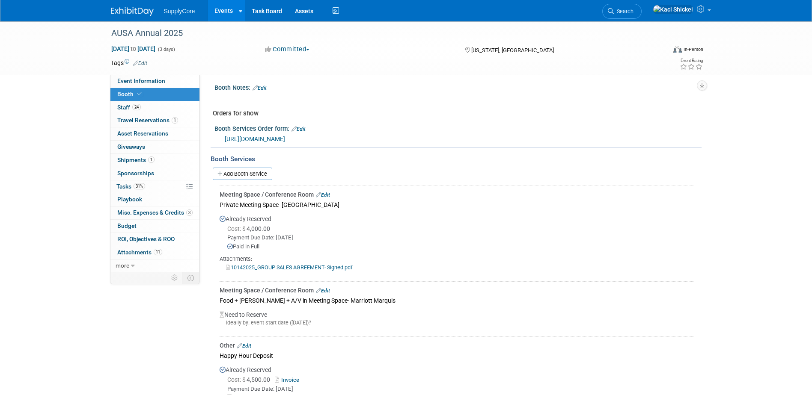
scroll to position [257, 0]
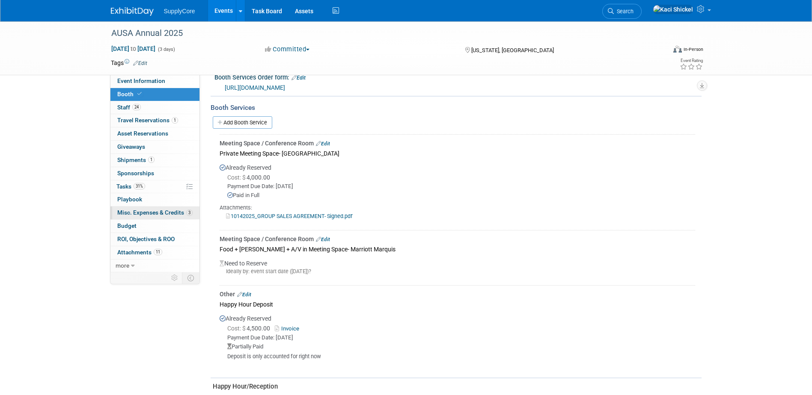
click at [151, 213] on span "Misc. Expenses & Credits 3" at bounding box center [154, 212] width 75 height 7
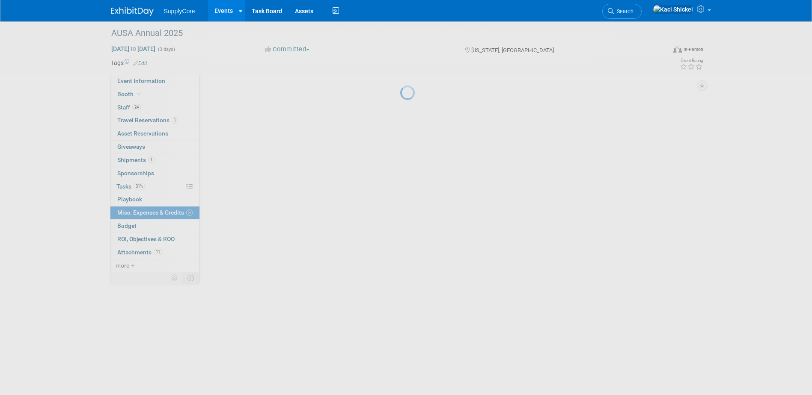
scroll to position [0, 0]
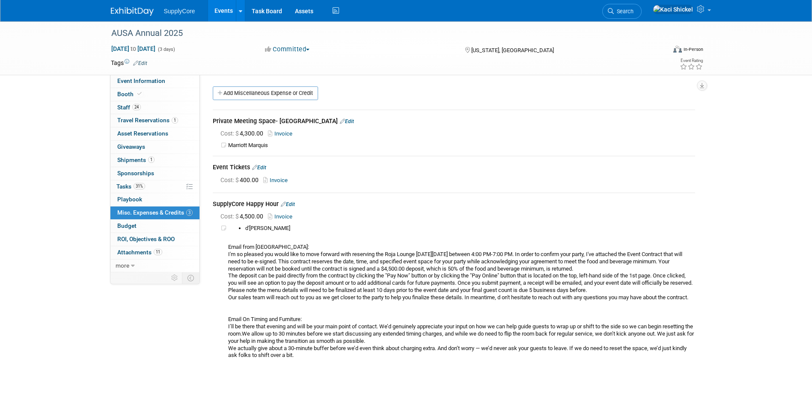
click at [340, 121] on link "Edit" at bounding box center [347, 122] width 14 height 6
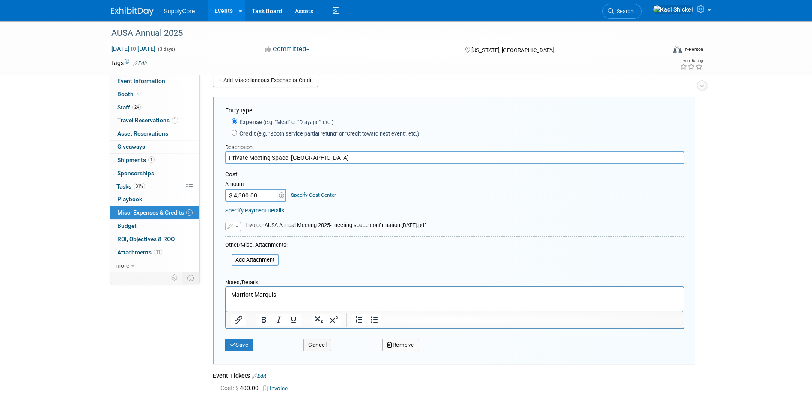
click at [398, 345] on button "Remove" at bounding box center [400, 345] width 37 height 12
click at [448, 354] on link "Yes" at bounding box center [448, 352] width 25 height 14
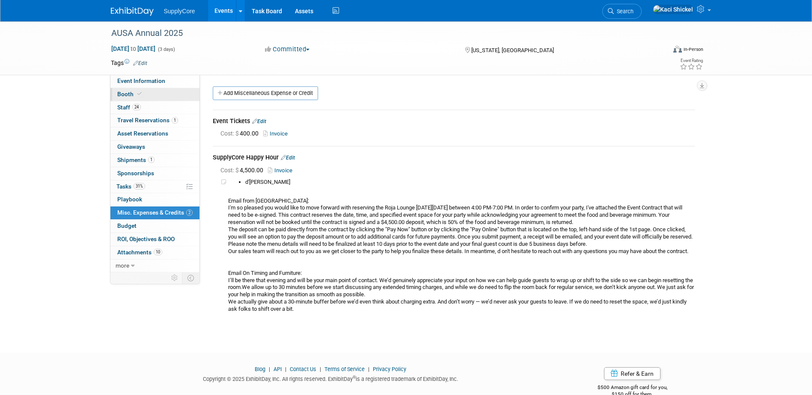
click at [160, 92] on link "Booth" at bounding box center [154, 94] width 89 height 13
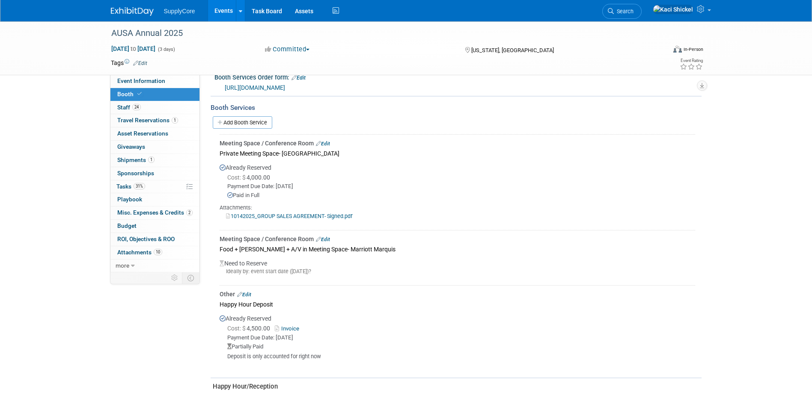
scroll to position [299, 0]
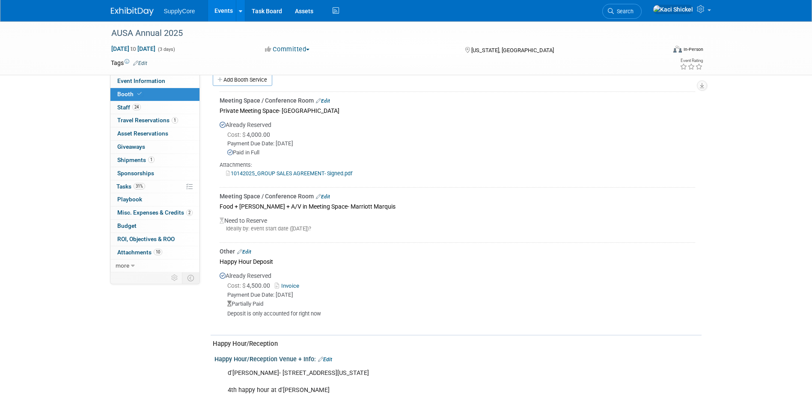
click at [251, 249] on link "Edit" at bounding box center [244, 252] width 14 height 6
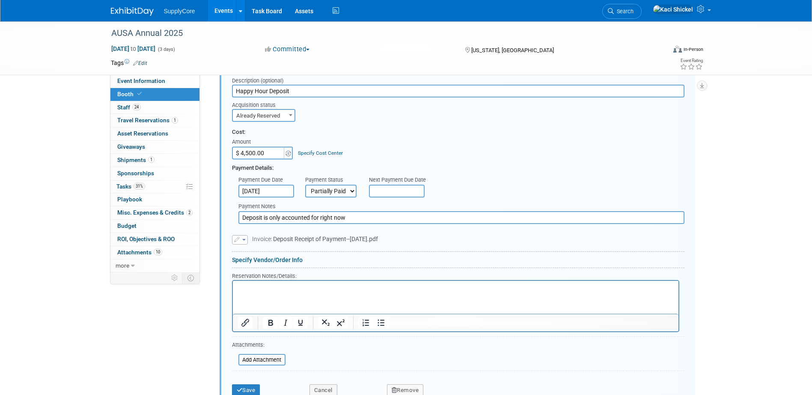
scroll to position [573, 0]
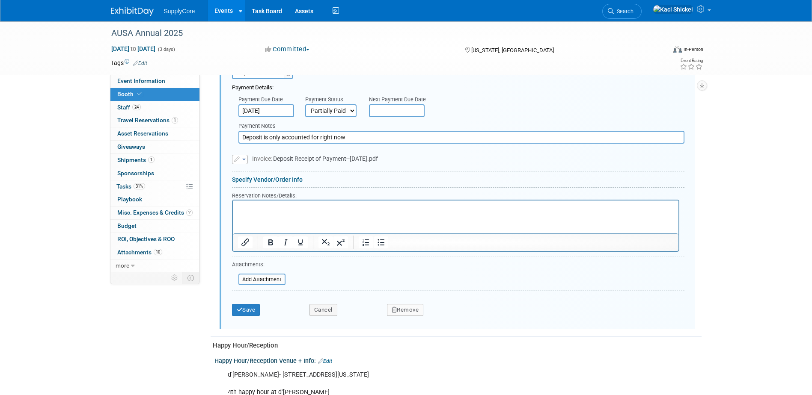
click at [408, 315] on button "Remove" at bounding box center [405, 310] width 37 height 12
click at [453, 315] on link "Yes" at bounding box center [452, 318] width 25 height 14
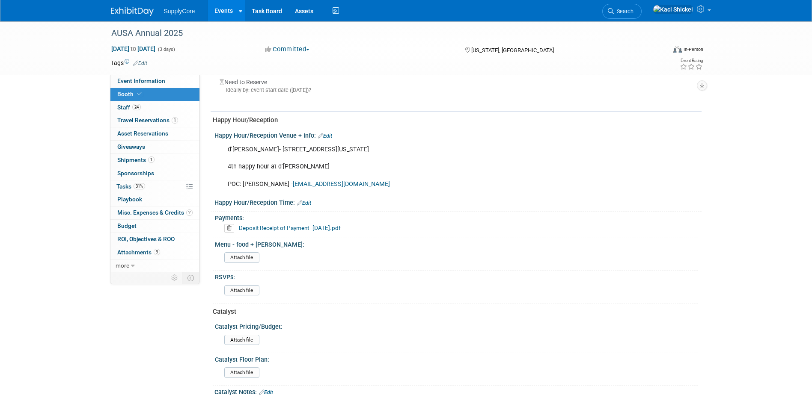
scroll to position [432, 0]
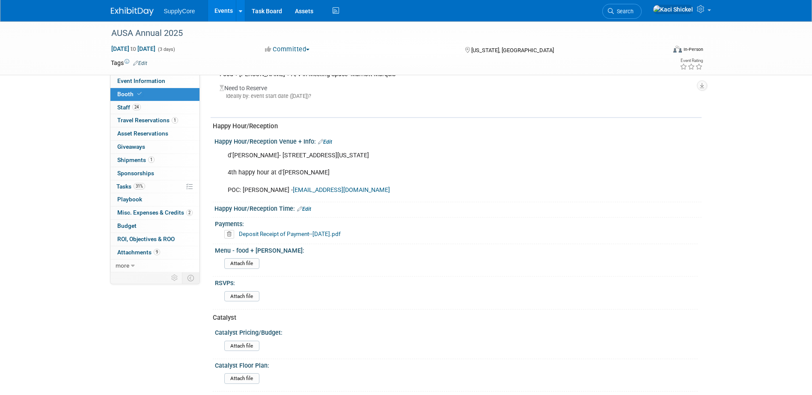
click at [306, 206] on link "Edit" at bounding box center [304, 209] width 14 height 6
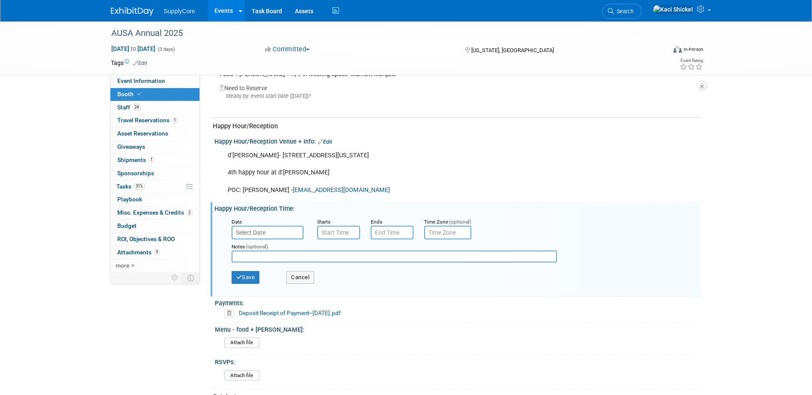
click at [276, 233] on input "text" at bounding box center [267, 233] width 72 height 14
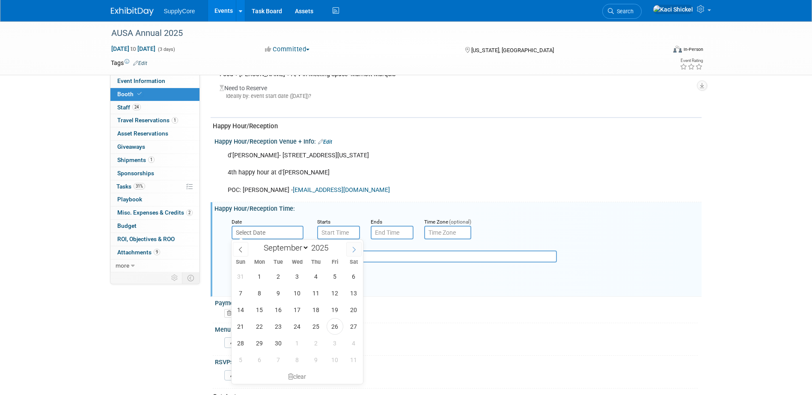
click at [351, 248] on icon at bounding box center [354, 250] width 6 height 6
select select "9"
click at [280, 307] on span "14" at bounding box center [278, 310] width 17 height 17
type input "Oct 14, 2025"
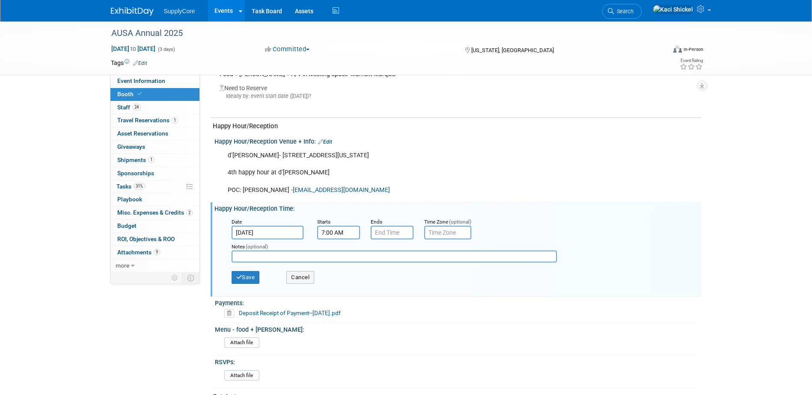
click at [338, 234] on input "7:00 AM" at bounding box center [338, 233] width 43 height 14
click at [334, 273] on span "07" at bounding box center [337, 271] width 16 height 15
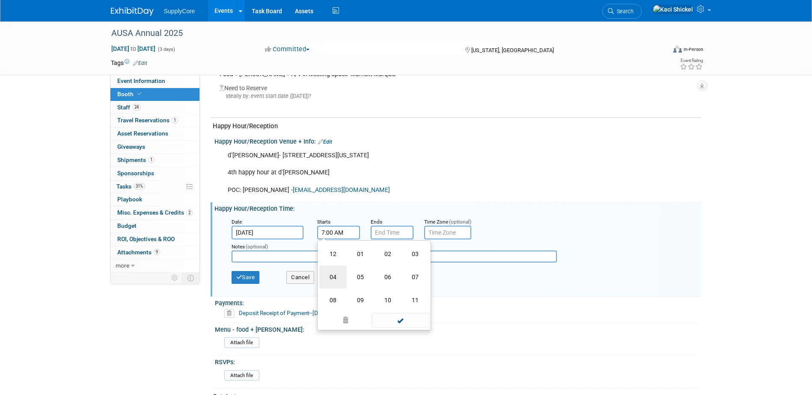
click at [335, 275] on td "04" at bounding box center [332, 277] width 27 height 23
click at [374, 270] on span "00" at bounding box center [377, 271] width 16 height 15
click at [385, 275] on td "30" at bounding box center [387, 277] width 27 height 23
type input "4:30 AM"
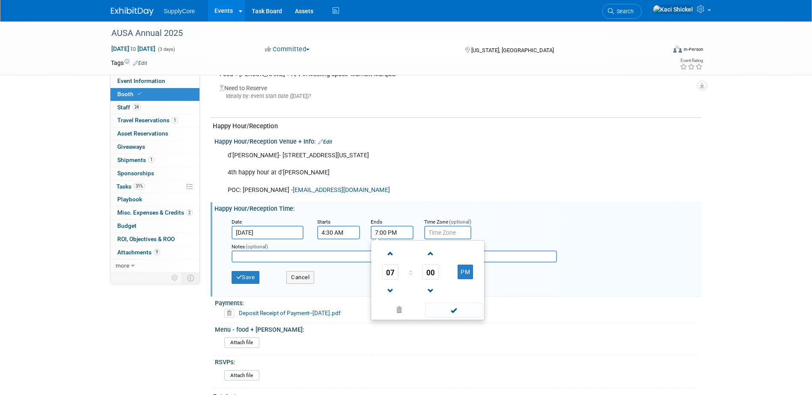
click at [380, 233] on input "7:00 PM" at bounding box center [391, 233] width 43 height 14
click at [389, 270] on span "07" at bounding box center [390, 271] width 16 height 15
click at [443, 276] on td "06" at bounding box center [440, 277] width 27 height 23
click at [426, 275] on span "00" at bounding box center [430, 271] width 16 height 15
click at [437, 280] on td "30" at bounding box center [440, 277] width 27 height 23
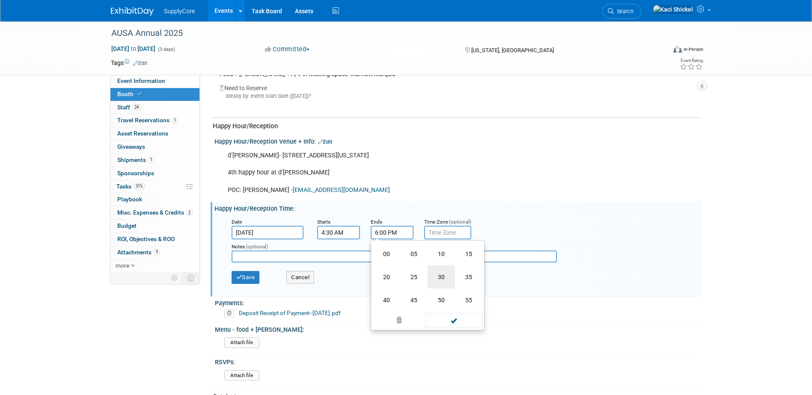
type input "6:30 PM"
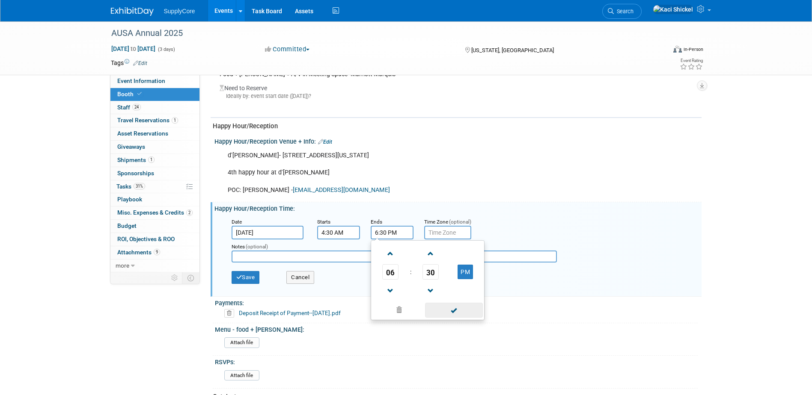
click at [450, 308] on span at bounding box center [454, 310] width 58 height 15
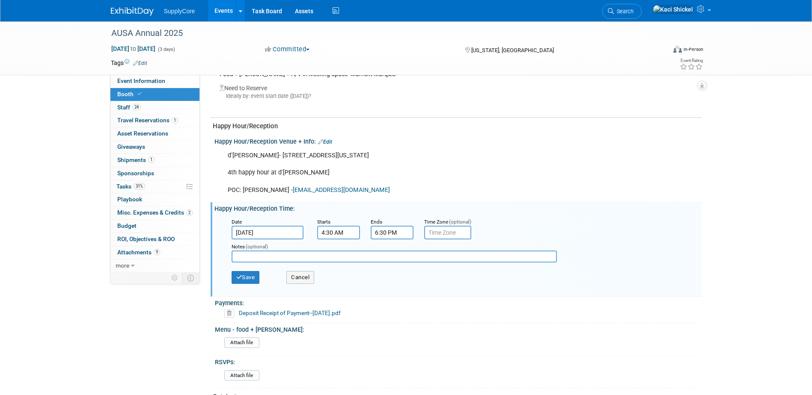
click at [443, 226] on input "text" at bounding box center [447, 233] width 47 height 14
click at [447, 234] on input "text" at bounding box center [447, 233] width 47 height 14
drag, startPoint x: 373, startPoint y: 266, endPoint x: 346, endPoint y: 255, distance: 29.0
click at [373, 266] on div "Notes (optional)" at bounding box center [401, 253] width 352 height 27
click at [290, 258] on input "text" at bounding box center [393, 257] width 325 height 12
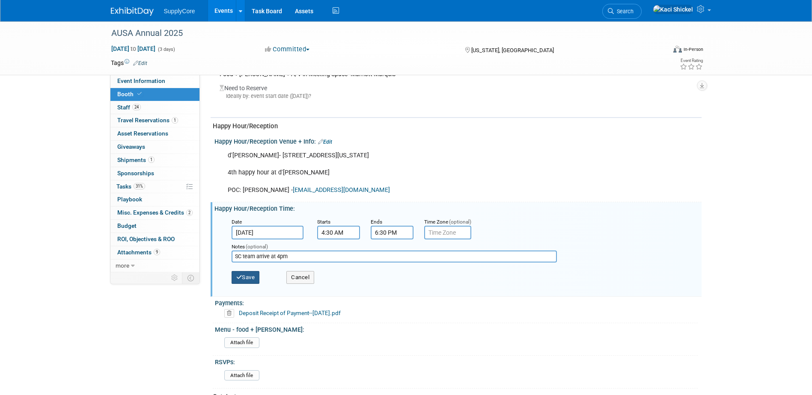
type input "SC team arrive at 4pm"
click at [250, 277] on button "Save" at bounding box center [245, 277] width 28 height 13
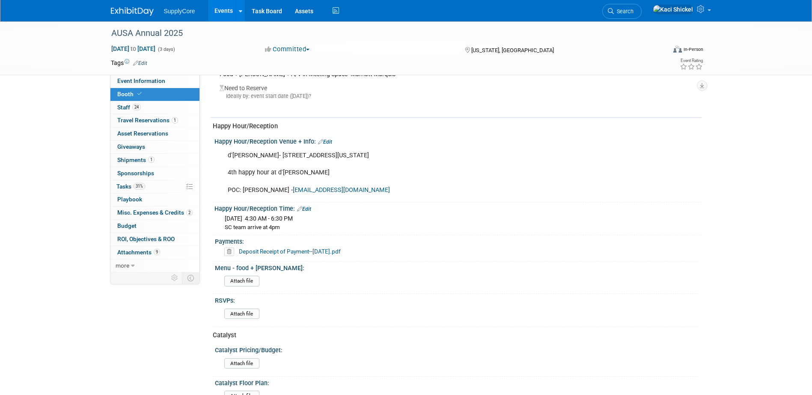
scroll to position [475, 0]
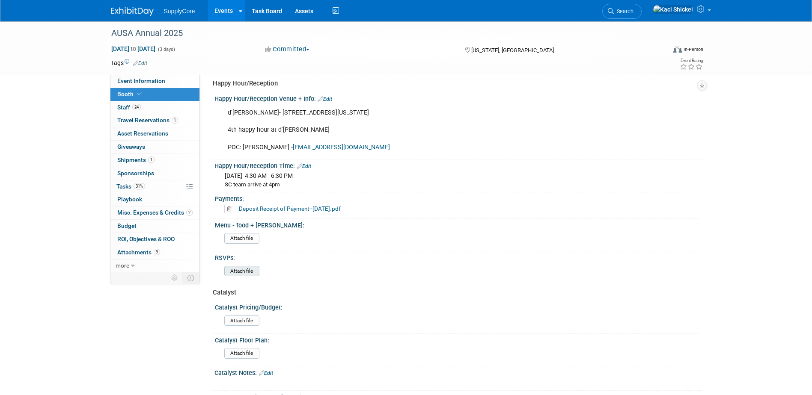
click at [242, 272] on input "file" at bounding box center [200, 272] width 116 height 10
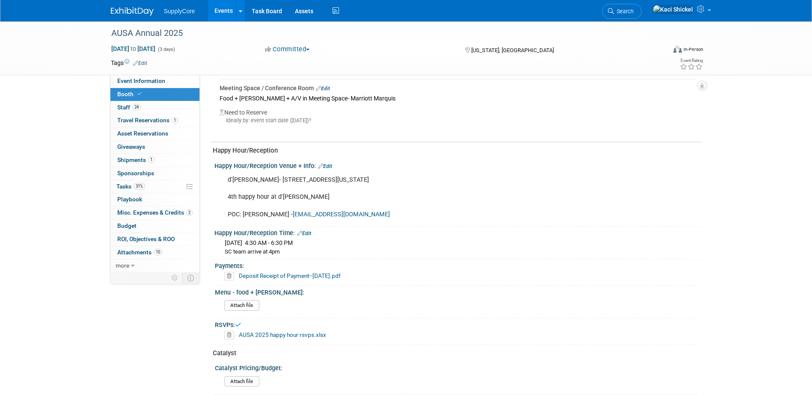
scroll to position [518, 0]
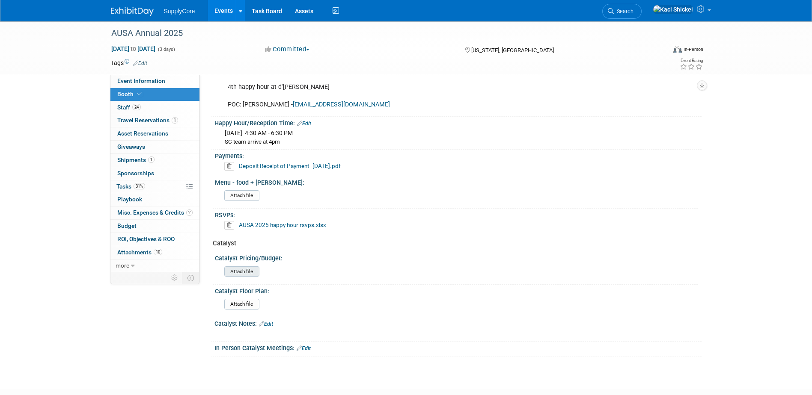
click at [242, 271] on input "file" at bounding box center [200, 272] width 116 height 10
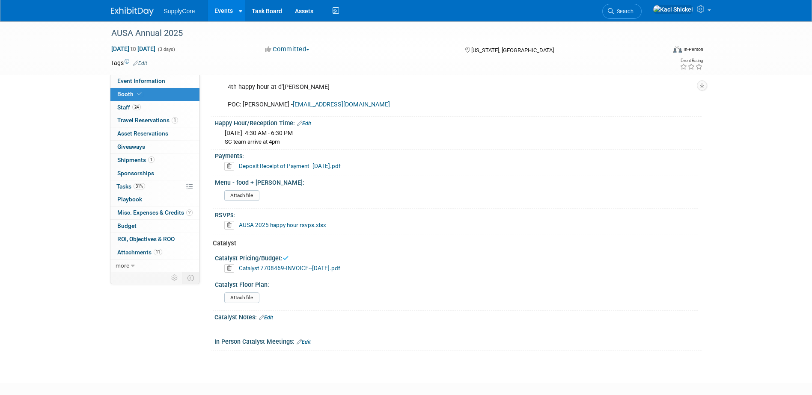
click at [279, 266] on link "Catalyst 7708469-INVOICE--[DATE].pdf" at bounding box center [289, 268] width 101 height 7
click at [139, 12] on img at bounding box center [132, 11] width 43 height 9
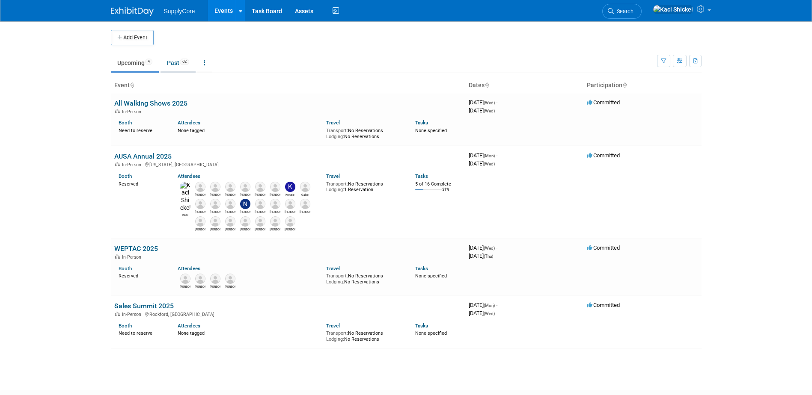
click at [182, 56] on link "Past 62" at bounding box center [177, 63] width 35 height 16
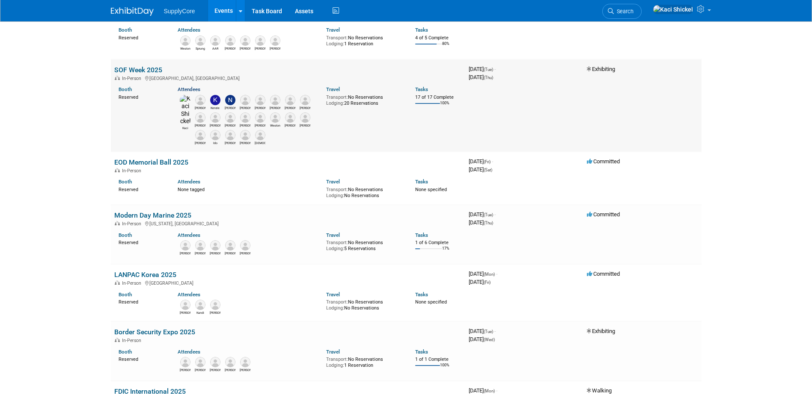
scroll to position [642, 0]
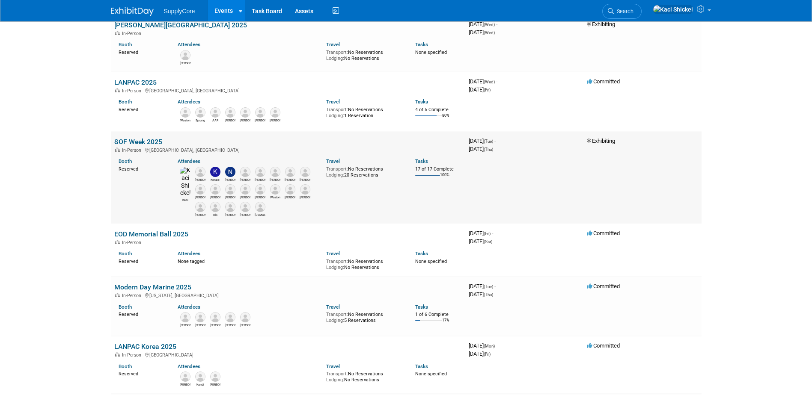
click at [151, 139] on link "SOF Week 2025" at bounding box center [138, 142] width 48 height 8
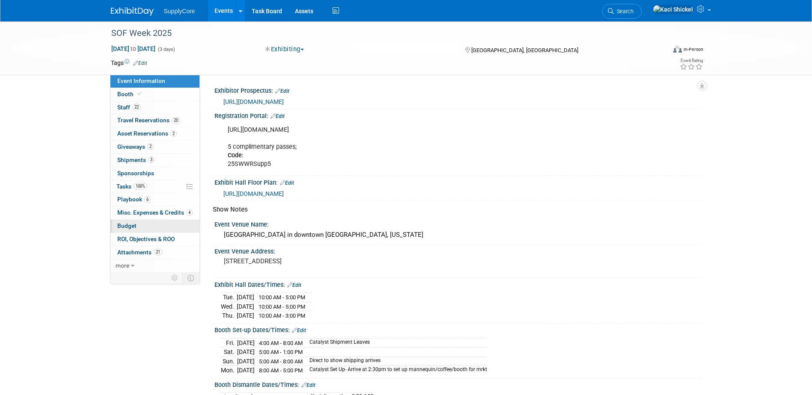
click at [147, 225] on link "Budget" at bounding box center [154, 226] width 89 height 13
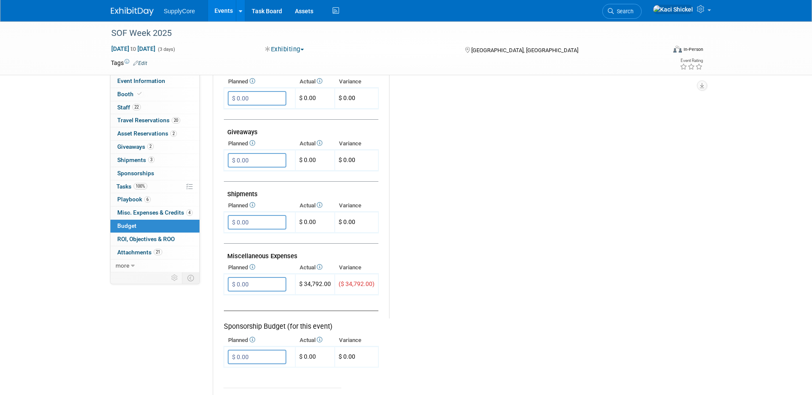
scroll to position [385, 0]
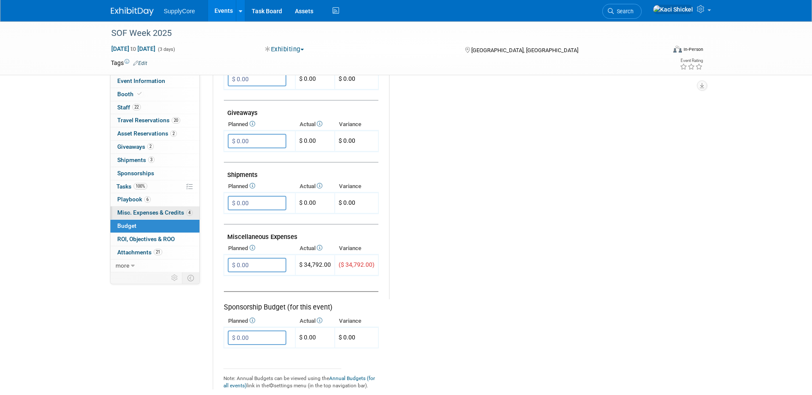
click at [138, 209] on span "Misc. Expenses & Credits 4" at bounding box center [154, 212] width 75 height 7
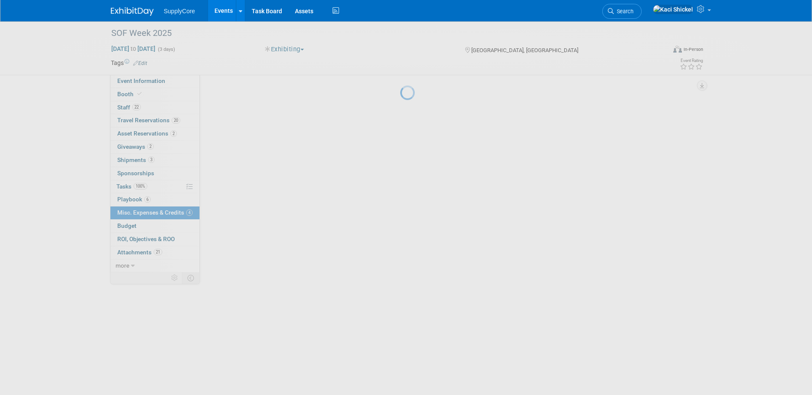
scroll to position [0, 0]
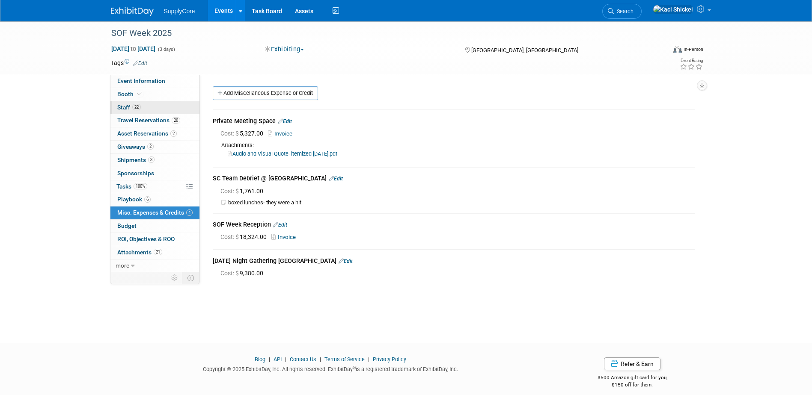
click at [175, 105] on link "22 Staff 22" at bounding box center [154, 107] width 89 height 13
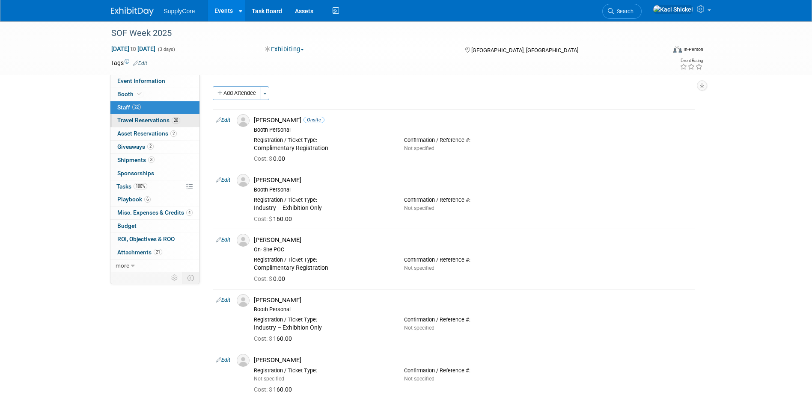
click at [172, 116] on link "20 Travel Reservations 20" at bounding box center [154, 120] width 89 height 13
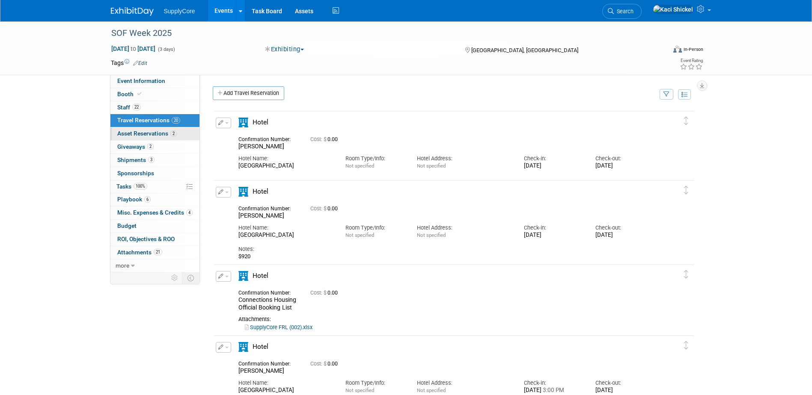
click at [172, 130] on span "Asset Reservations 2" at bounding box center [146, 133] width 59 height 7
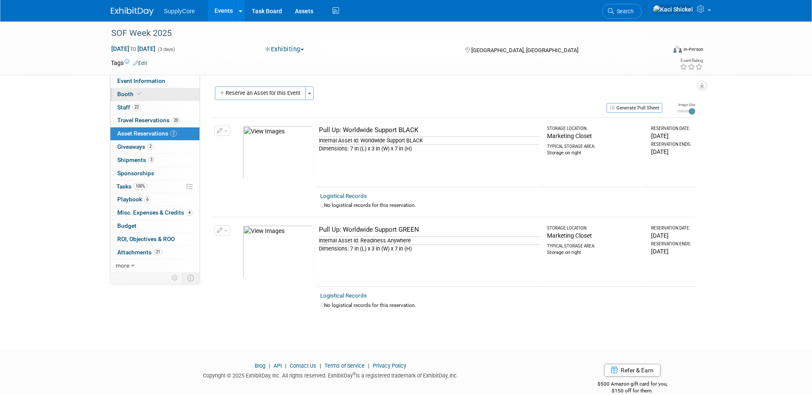
click at [137, 98] on link "Booth" at bounding box center [154, 94] width 89 height 13
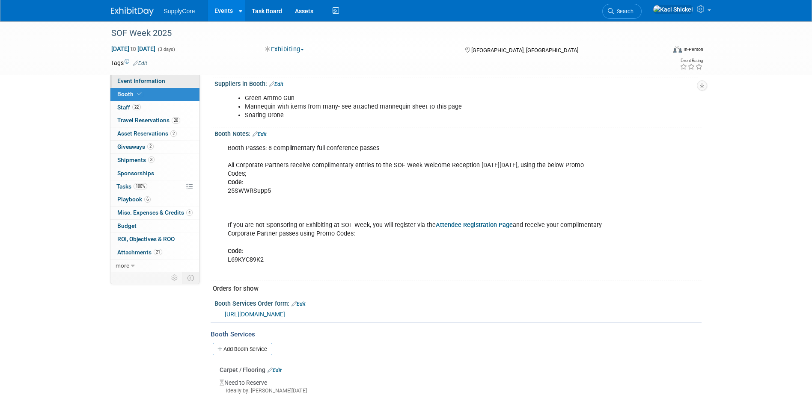
scroll to position [171, 0]
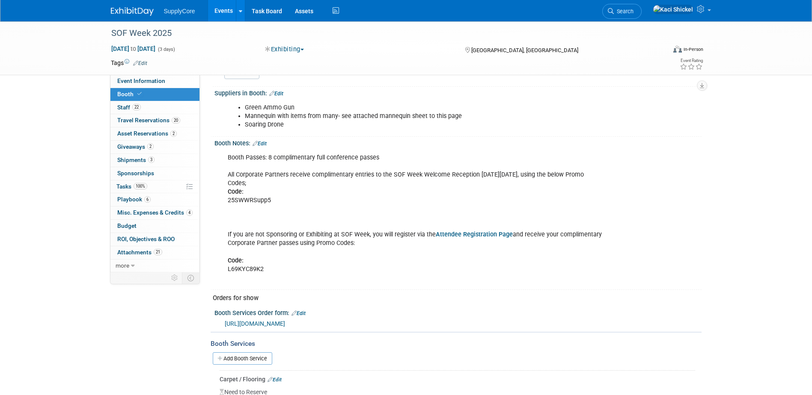
click at [128, 6] on link at bounding box center [137, 7] width 53 height 7
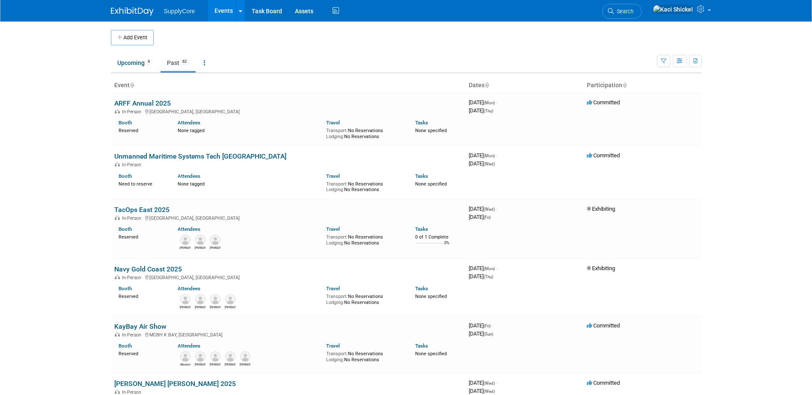
click at [133, 54] on ul "Upcoming 4 Past 62 All Events 66 Past and Upcoming Grouped Annually Events grou…" at bounding box center [384, 63] width 546 height 19
click at [131, 65] on link "Upcoming 4" at bounding box center [135, 63] width 48 height 16
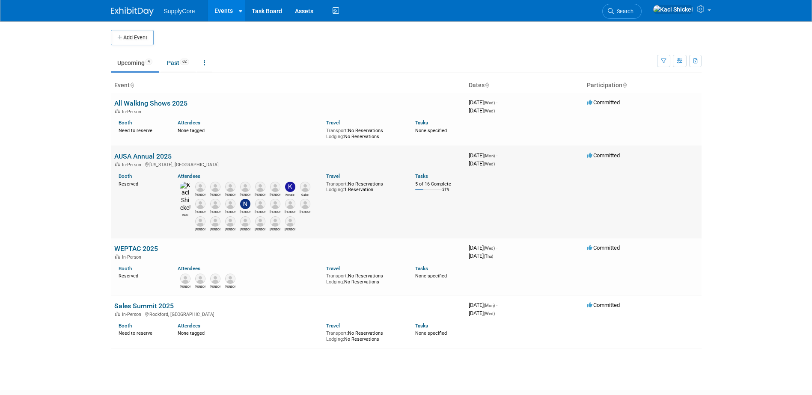
click at [154, 156] on link "AUSA Annual 2025" at bounding box center [142, 156] width 57 height 8
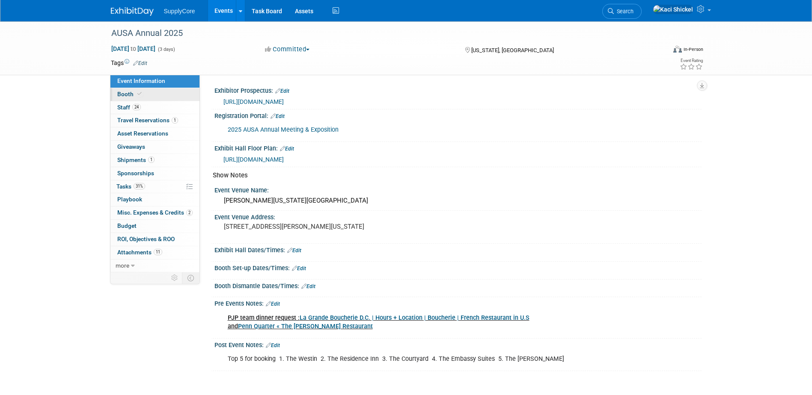
click at [148, 96] on link "Booth" at bounding box center [154, 94] width 89 height 13
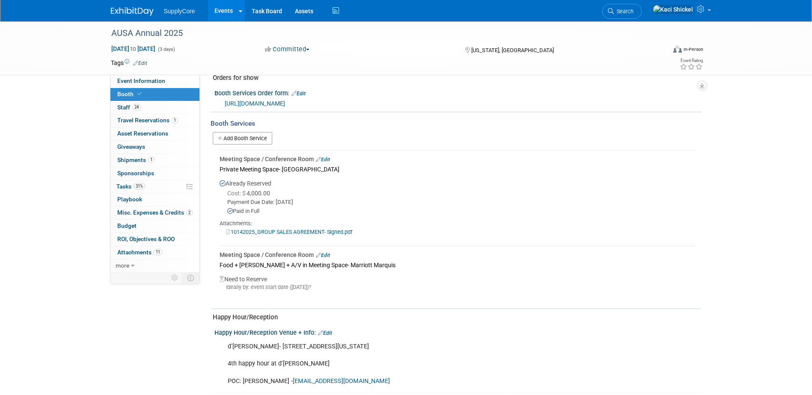
scroll to position [214, 0]
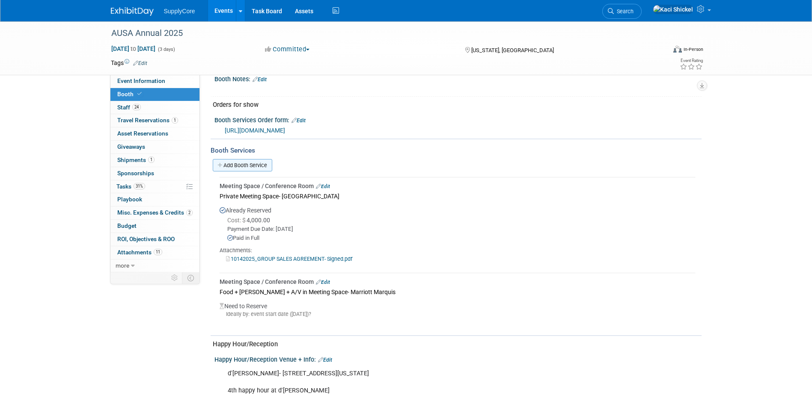
click at [246, 165] on link "Add Booth Service" at bounding box center [242, 165] width 59 height 12
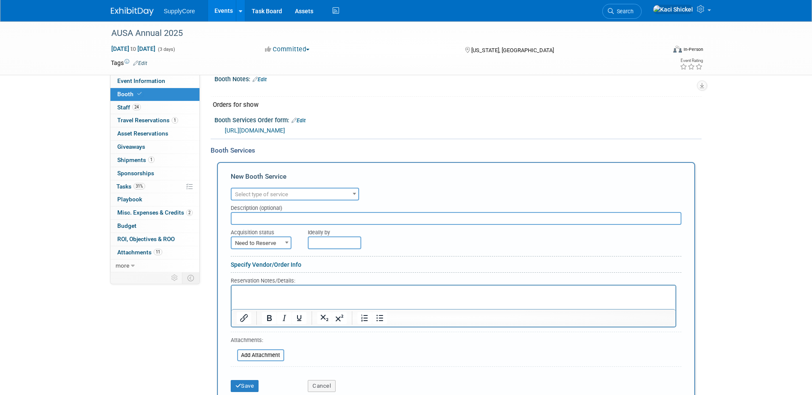
scroll to position [0, 0]
click at [294, 194] on span "Select type of service" at bounding box center [294, 195] width 127 height 12
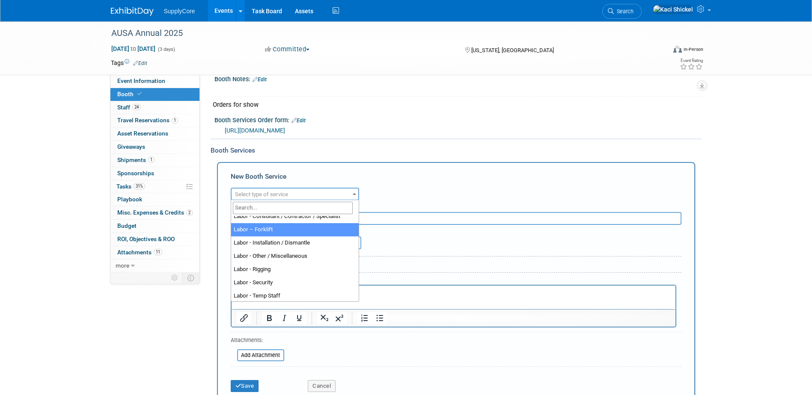
scroll to position [43, 0]
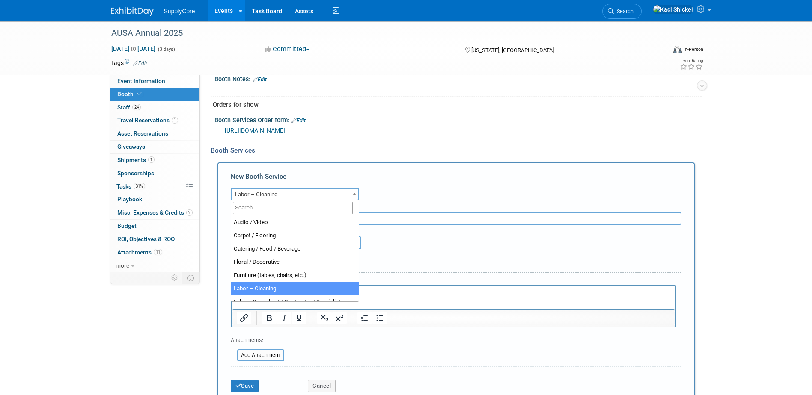
click at [284, 194] on span "Labor – Cleaning" at bounding box center [294, 195] width 127 height 12
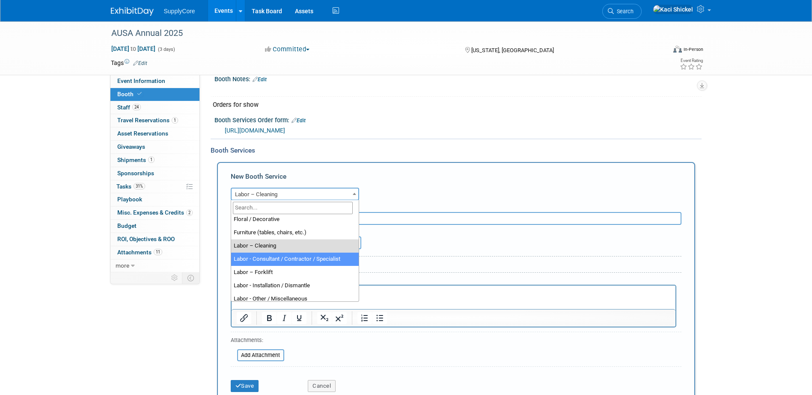
select select "12"
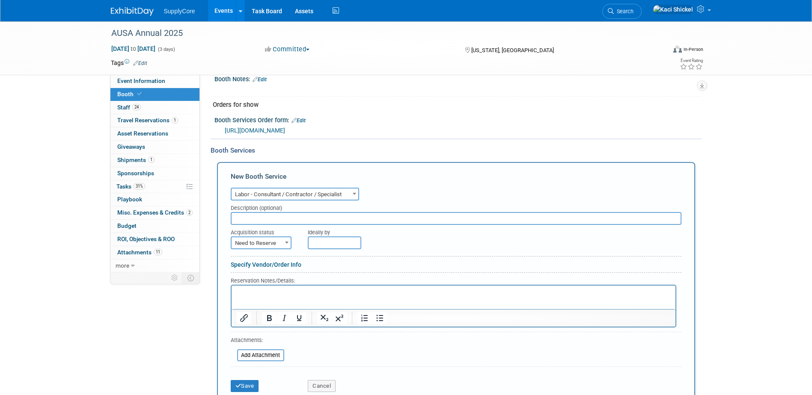
drag, startPoint x: 284, startPoint y: 216, endPoint x: 277, endPoint y: 221, distance: 8.9
click at [282, 219] on input "text" at bounding box center [456, 218] width 450 height 13
type input "Catalyst"
click at [483, 201] on div "Description (optional)" at bounding box center [456, 207] width 450 height 12
click at [238, 386] on icon "submit" at bounding box center [238, 386] width 6 height 6
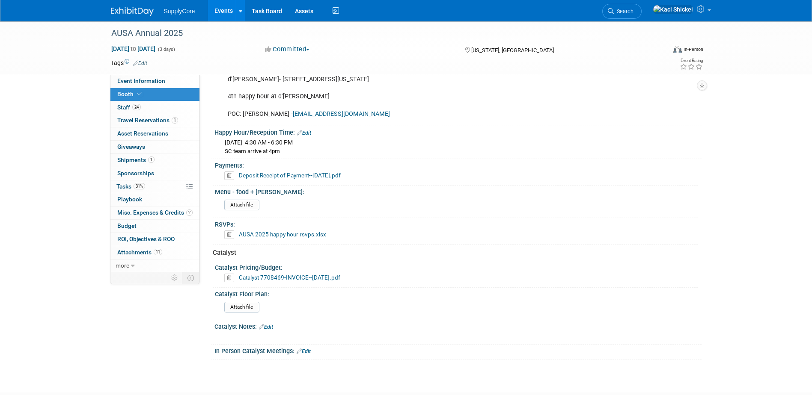
scroll to position [580, 0]
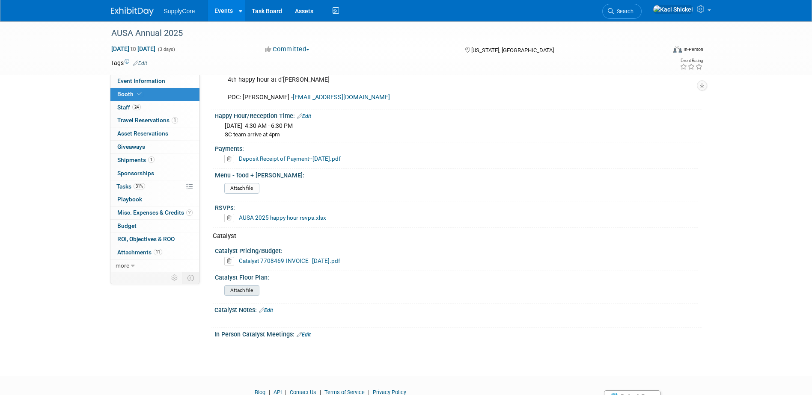
click at [254, 287] on input "file" at bounding box center [200, 291] width 116 height 10
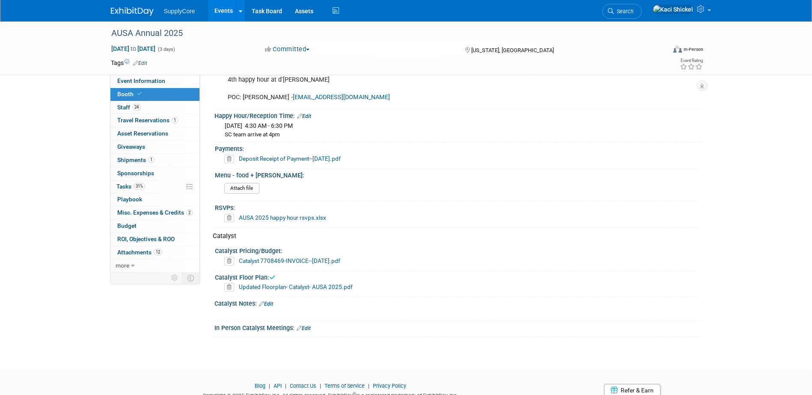
click at [267, 303] on link "Edit" at bounding box center [266, 304] width 14 height 6
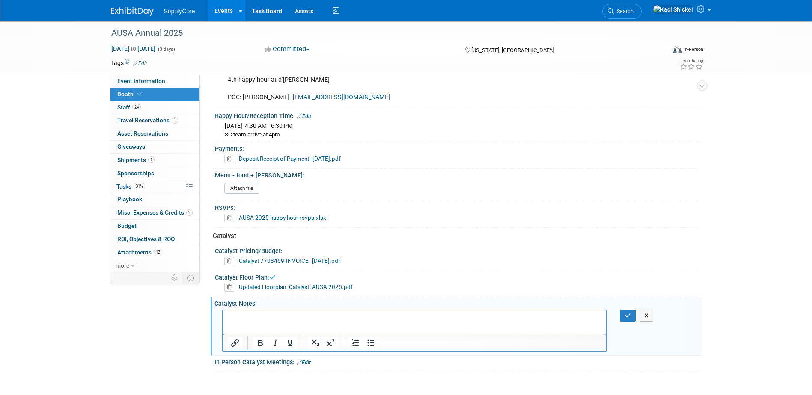
scroll to position [0, 0]
click at [625, 313] on icon "button" at bounding box center [627, 316] width 6 height 6
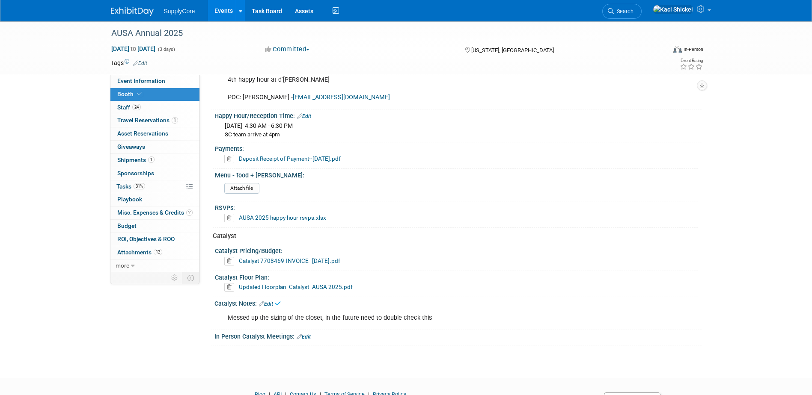
scroll to position [622, 0]
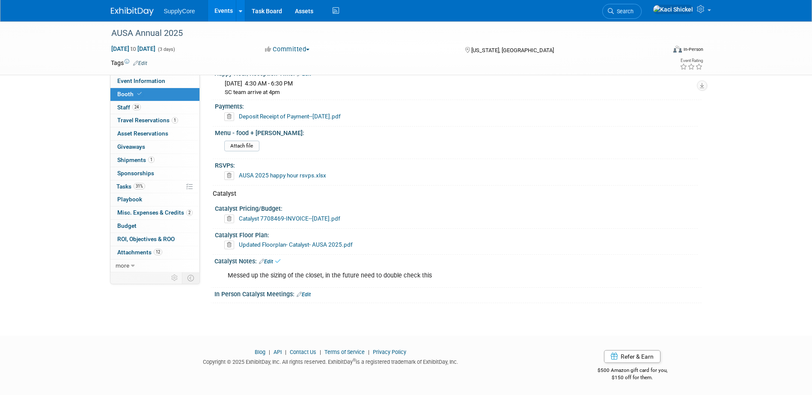
click at [306, 293] on link "Edit" at bounding box center [303, 295] width 14 height 6
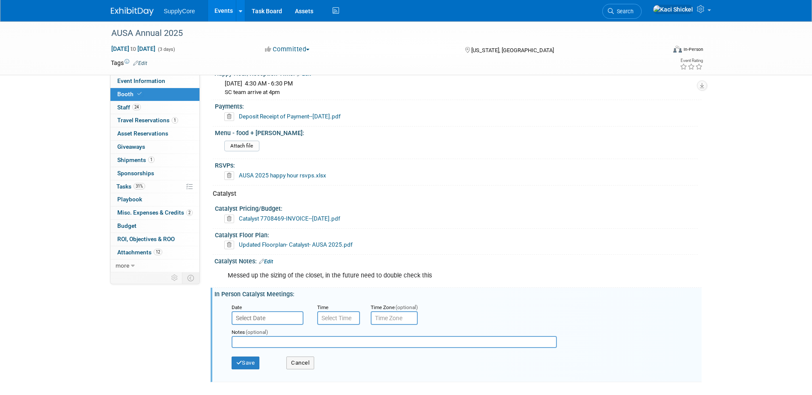
click at [245, 311] on input "text" at bounding box center [267, 318] width 72 height 14
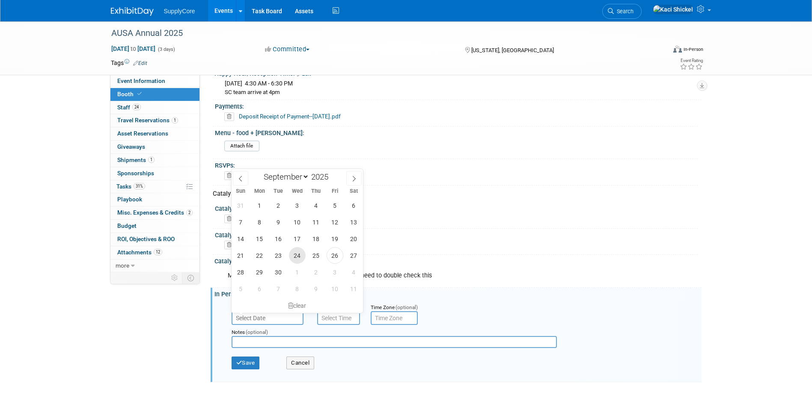
click at [293, 258] on span "24" at bounding box center [297, 255] width 17 height 17
type input "[DATE]"
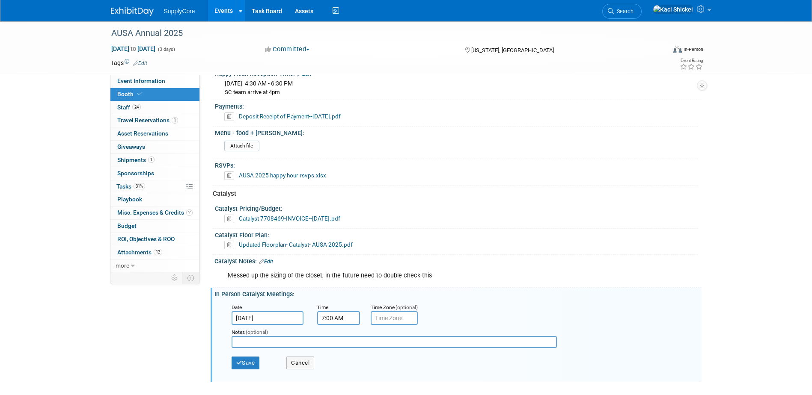
click at [322, 320] on input "7:00 AM" at bounding box center [338, 318] width 43 height 14
click at [337, 247] on span at bounding box center [336, 244] width 15 height 15
type input "10:00 AM"
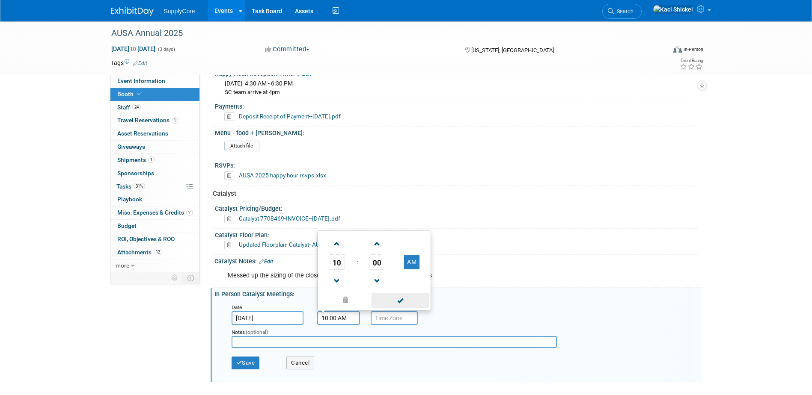
click at [395, 298] on span at bounding box center [400, 300] width 58 height 15
click at [346, 341] on input "text" at bounding box center [393, 342] width 325 height 12
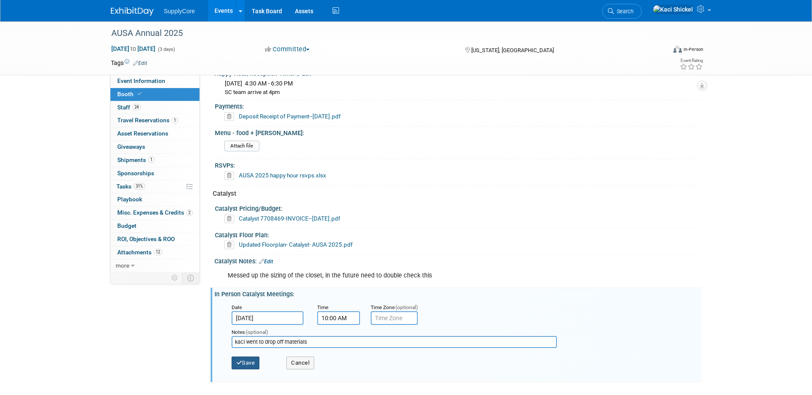
type input "kaci went to drop off materials"
click at [252, 364] on button "Save" at bounding box center [245, 363] width 28 height 13
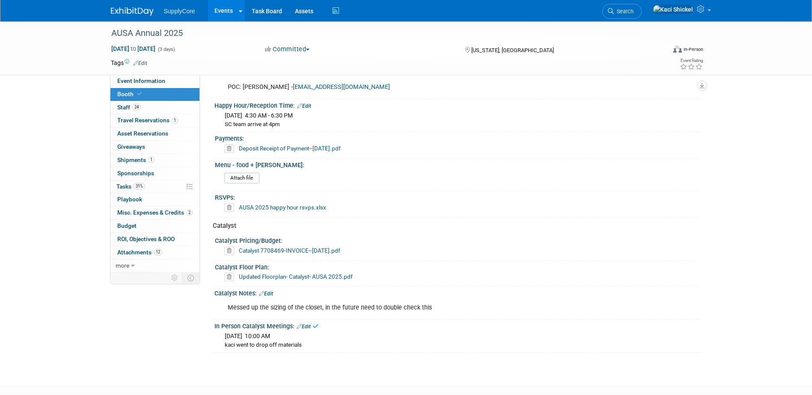
scroll to position [537, 0]
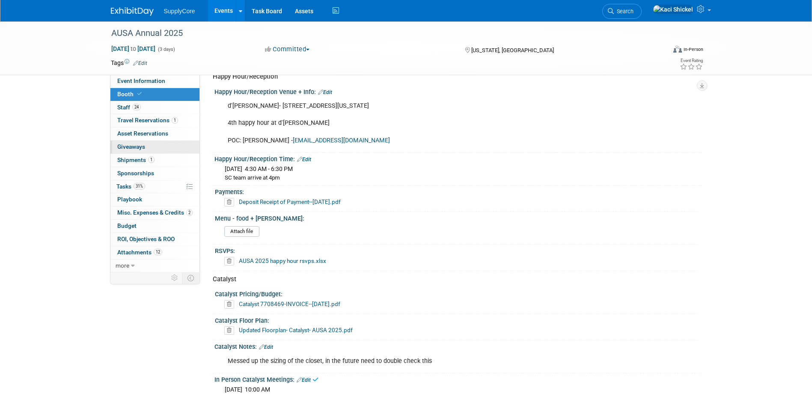
click at [165, 153] on link "0 Giveaways 0" at bounding box center [154, 147] width 89 height 13
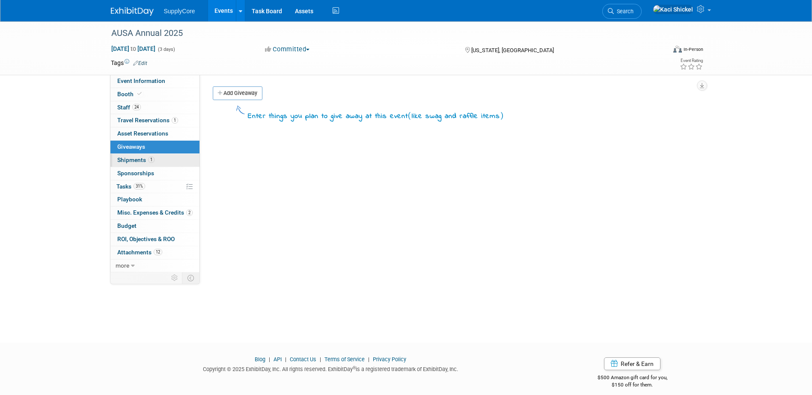
click at [168, 157] on link "1 Shipments 1" at bounding box center [154, 160] width 89 height 13
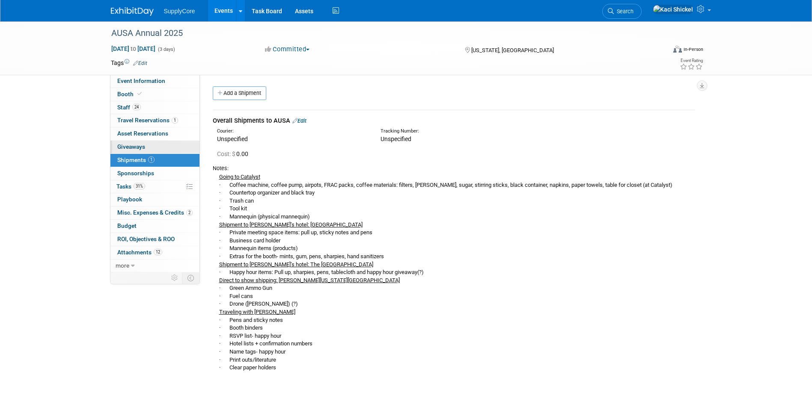
click at [148, 150] on link "0 Giveaways 0" at bounding box center [154, 147] width 89 height 13
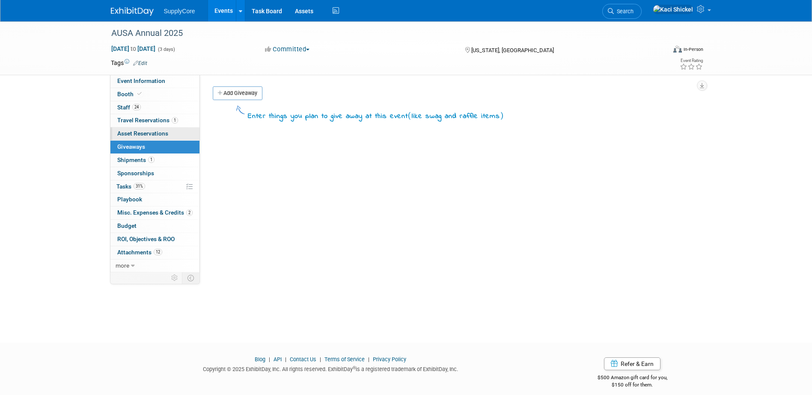
click at [149, 136] on span "Asset Reservations 0" at bounding box center [142, 133] width 51 height 7
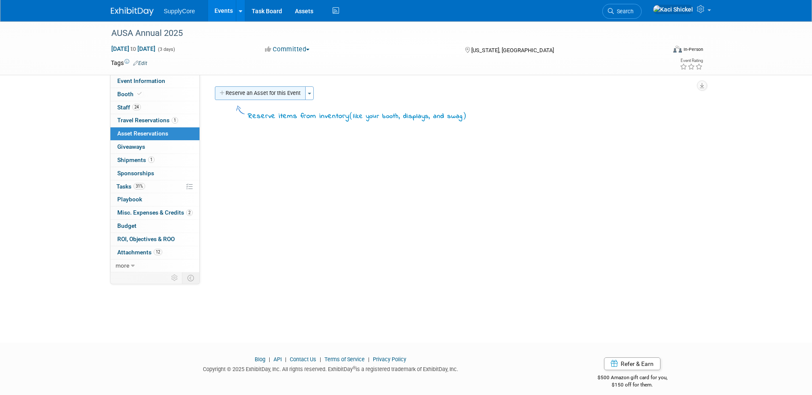
click at [261, 96] on button "Reserve an Asset for this Event" at bounding box center [260, 93] width 91 height 14
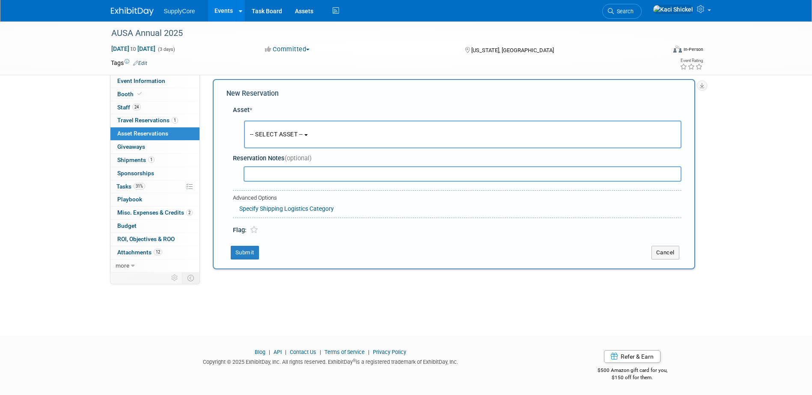
scroll to position [8, 0]
click at [302, 136] on span "-- SELECT ASSET --" at bounding box center [276, 133] width 53 height 7
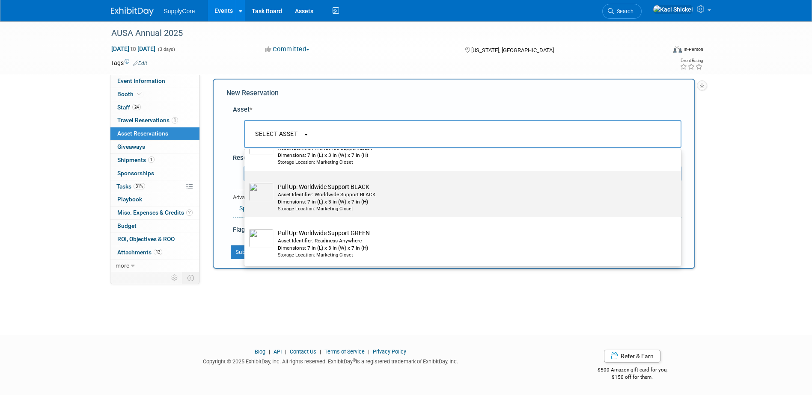
scroll to position [535, 0]
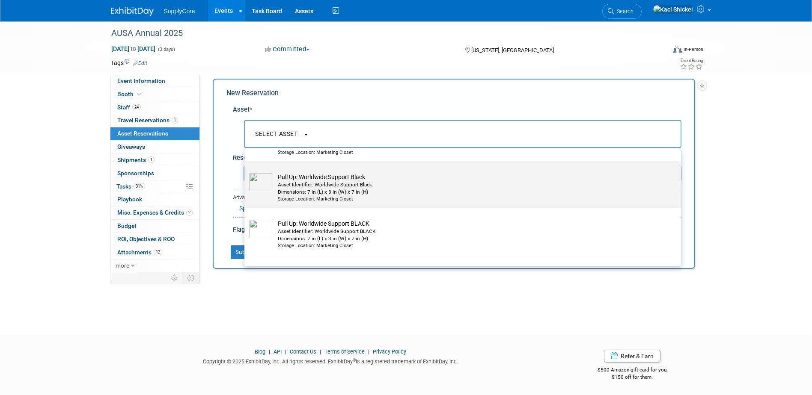
click at [330, 195] on div "Dimensions: 7 in (L) x 3 in (W) x 7 in (H)" at bounding box center [471, 192] width 386 height 7
click at [246, 172] on input "Pull Up: Worldwide Support Black Asset Identifier: Worldwide Support Black Dime…" at bounding box center [243, 169] width 6 height 6
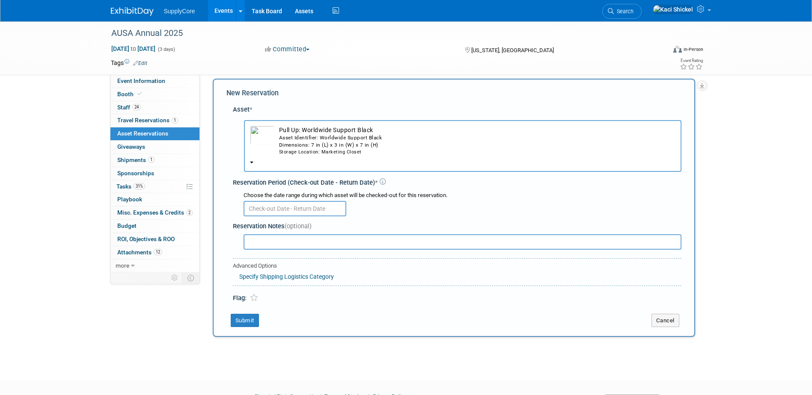
click at [307, 146] on div "Dimensions: 7 in (L) x 3 in (W) x 7 in (H)" at bounding box center [477, 145] width 396 height 7
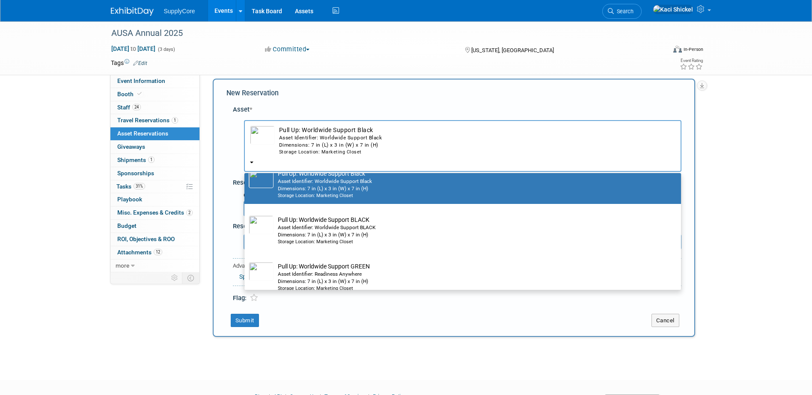
scroll to position [577, 0]
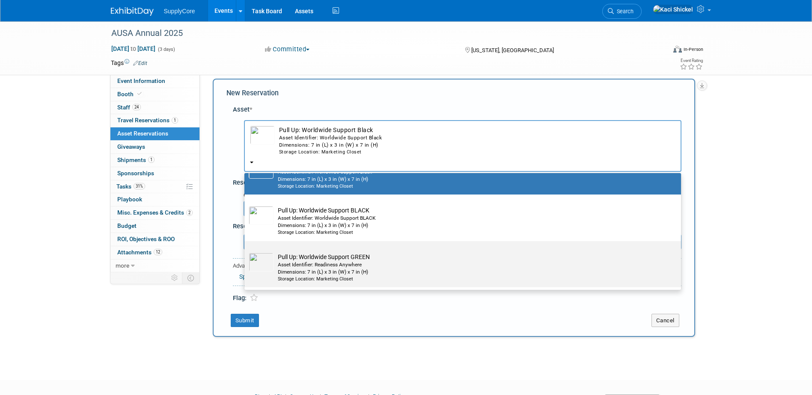
click at [337, 254] on td "Pull Up: Worldwide Support GREEN Asset Identifier: Readiness Anywhere Dimension…" at bounding box center [468, 268] width 390 height 30
click at [246, 252] on input "Pull Up: Worldwide Support GREEN Asset Identifier: Readiness Anywhere Dimension…" at bounding box center [243, 249] width 6 height 6
select select "10722152"
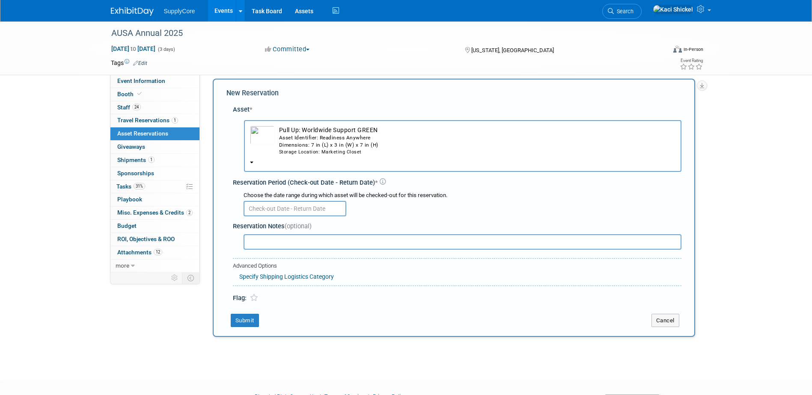
click at [281, 211] on input "text" at bounding box center [294, 208] width 103 height 15
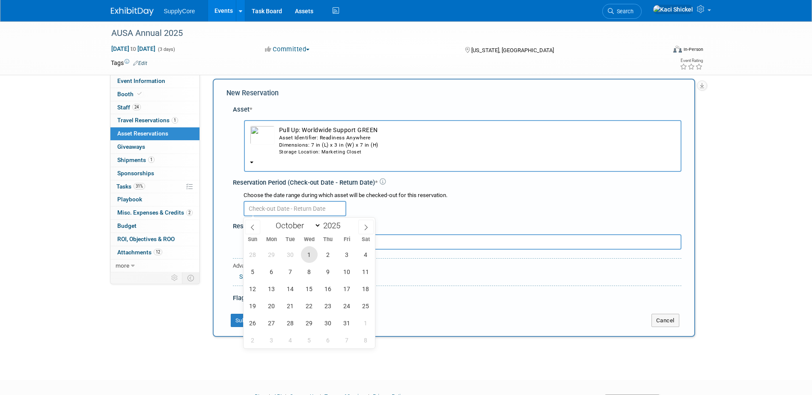
click at [312, 250] on span "1" at bounding box center [309, 254] width 17 height 17
type input "[DATE]"
click at [412, 209] on div at bounding box center [462, 208] width 438 height 17
click at [329, 209] on input "text" at bounding box center [294, 208] width 103 height 15
click at [368, 226] on span at bounding box center [365, 227] width 15 height 15
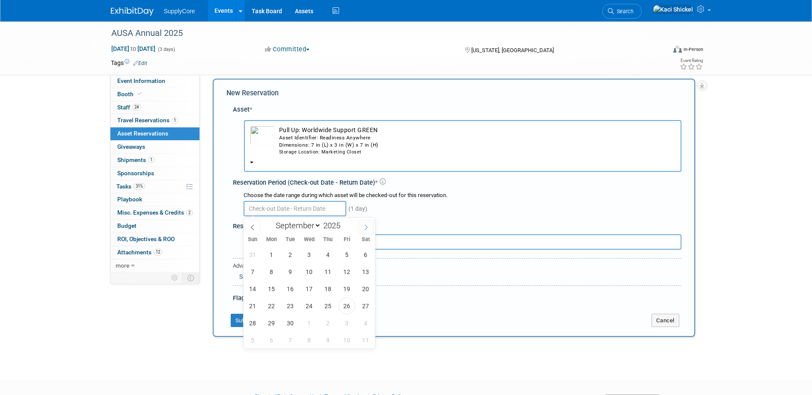
select select "9"
click at [315, 248] on div "28 29 30 1 2 3 4 5 6 7 8 9 10 11 12 13 14 15 16 17 18 19 20 21 22 23 24 25 26 2…" at bounding box center [309, 297] width 132 height 103
click at [312, 252] on span "1" at bounding box center [309, 254] width 17 height 17
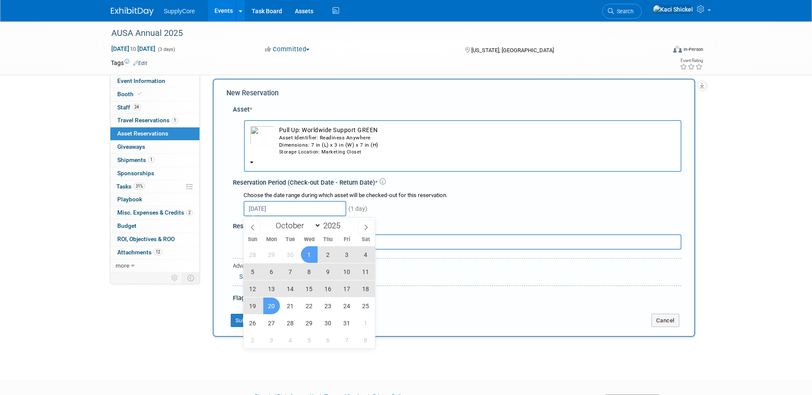
click at [265, 303] on span "20" at bounding box center [271, 306] width 17 height 17
type input "[DATE] to [DATE]"
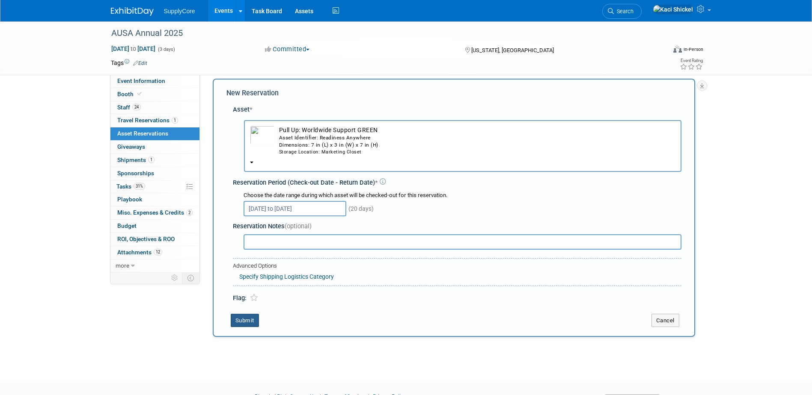
click at [241, 317] on button "Submit" at bounding box center [245, 321] width 28 height 14
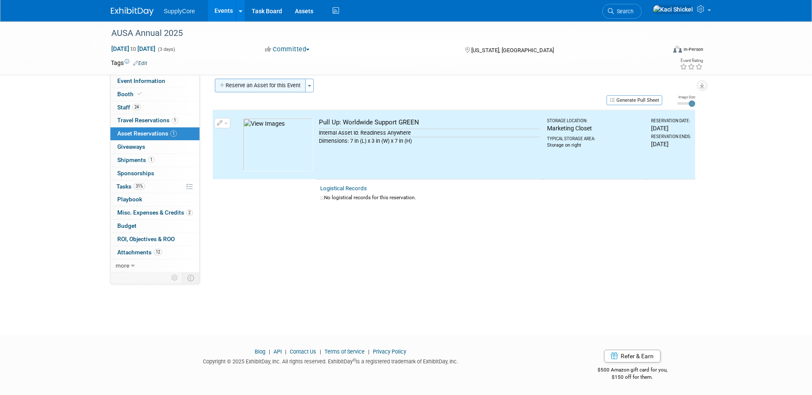
click at [270, 88] on button "Reserve an Asset for this Event" at bounding box center [260, 86] width 91 height 14
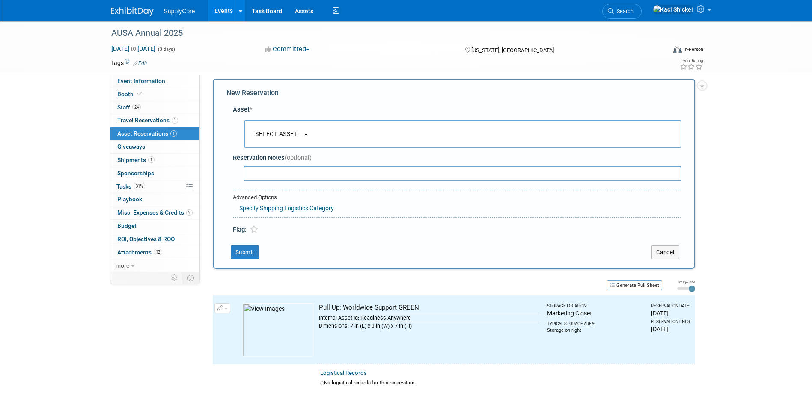
scroll to position [8, 0]
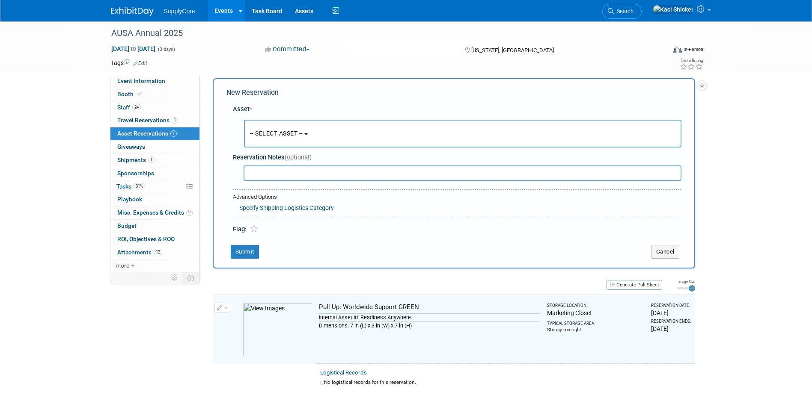
drag, startPoint x: 294, startPoint y: 148, endPoint x: 293, endPoint y: 143, distance: 4.4
click at [293, 146] on div "-- SELECT ASSET -- <table style='display: inline-block; border-style:none;'><tr…" at bounding box center [458, 134] width 445 height 32
click at [292, 139] on button "-- SELECT ASSET --" at bounding box center [462, 134] width 437 height 28
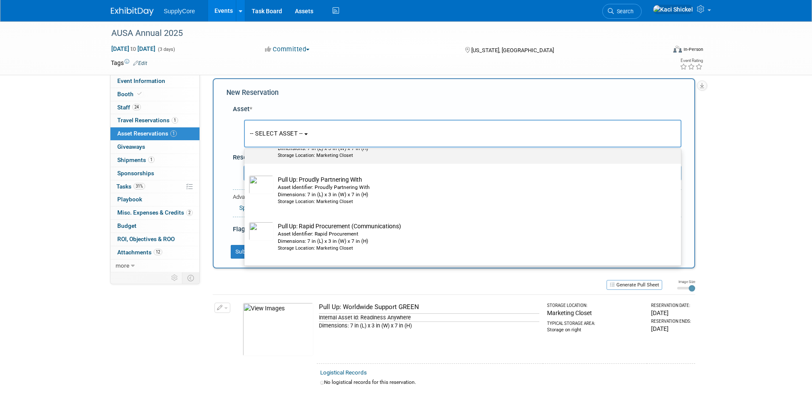
scroll to position [342, 0]
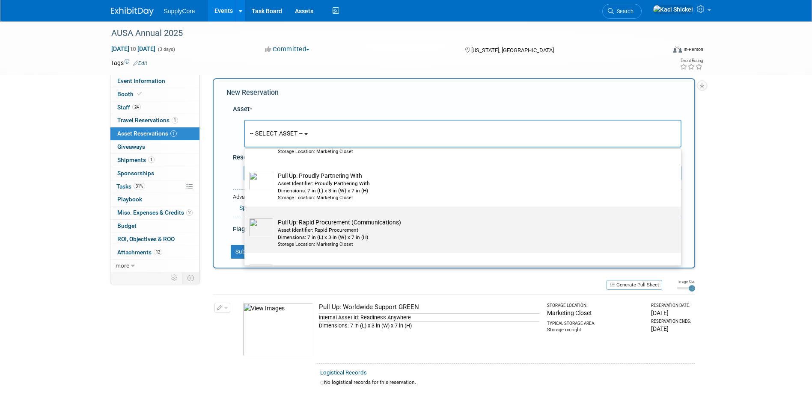
click at [317, 231] on div "Asset Identifier: Rapid Procurement" at bounding box center [471, 230] width 386 height 7
click at [246, 217] on input "Pull Up: Rapid Procurement (Communications) Asset Identifier: Rapid Procurement…" at bounding box center [243, 214] width 6 height 6
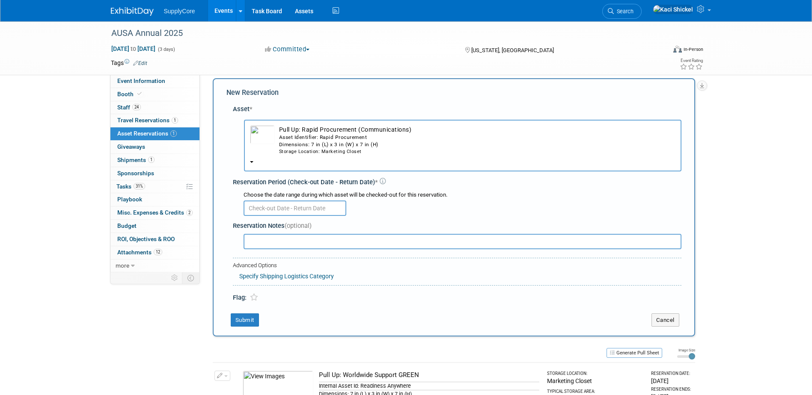
click at [302, 135] on div "Asset Identifier: Rapid Procurement" at bounding box center [477, 137] width 396 height 7
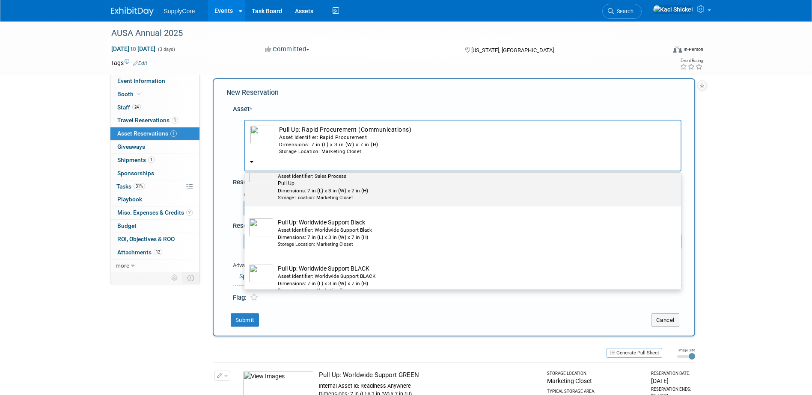
scroll to position [513, 0]
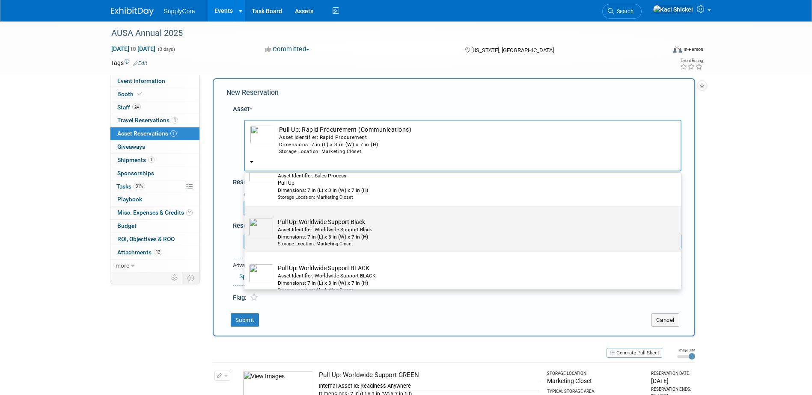
click at [303, 234] on div "Asset Identifier: Worldwide Support Black" at bounding box center [471, 229] width 386 height 7
click at [246, 216] on input "Pull Up: Worldwide Support Black Asset Identifier: Worldwide Support Black Dime…" at bounding box center [243, 214] width 6 height 6
select select "10729273"
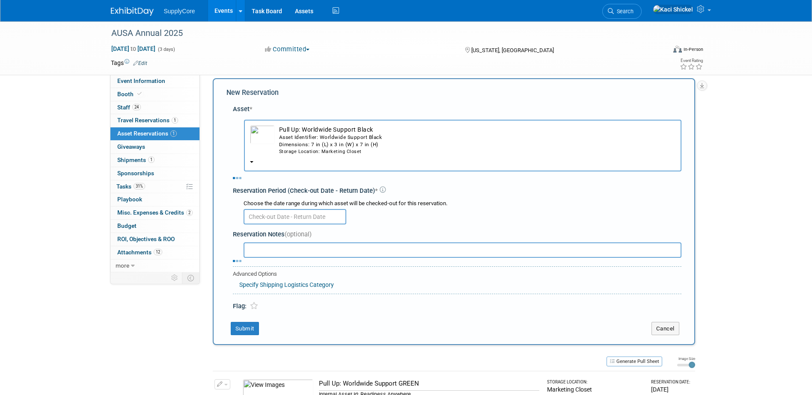
select select "9"
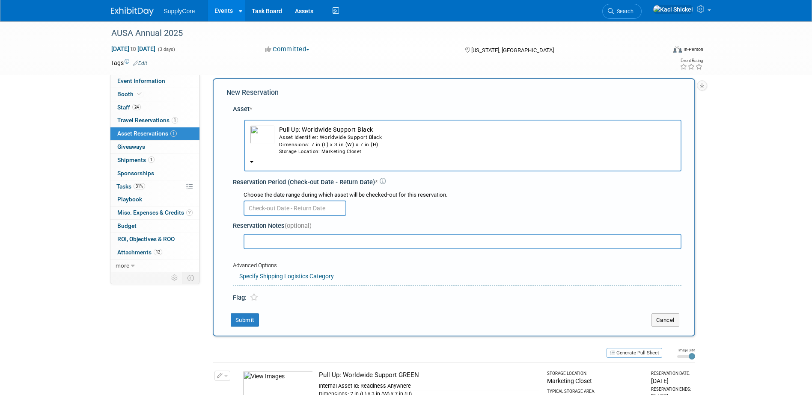
click at [303, 218] on div "Reservation Notes (optional)" at bounding box center [457, 234] width 448 height 33
click at [300, 213] on div "Choose the date range during which asset will be checked-out for this reservati…" at bounding box center [458, 203] width 445 height 30
drag, startPoint x: 300, startPoint y: 213, endPoint x: 303, endPoint y: 205, distance: 7.9
click at [299, 205] on input "text" at bounding box center [294, 208] width 103 height 15
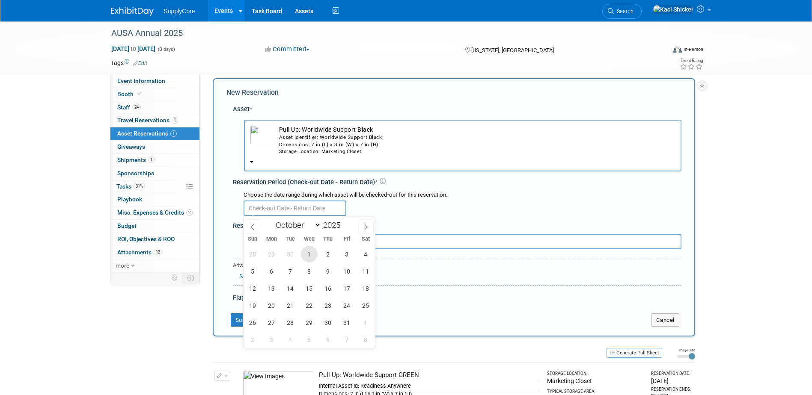
click at [305, 249] on span "1" at bounding box center [309, 254] width 17 height 17
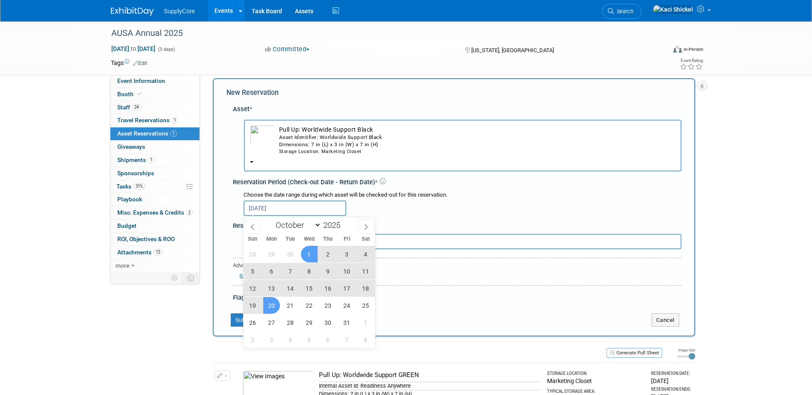
click at [276, 302] on span "20" at bounding box center [271, 305] width 17 height 17
type input "[DATE] to [DATE]"
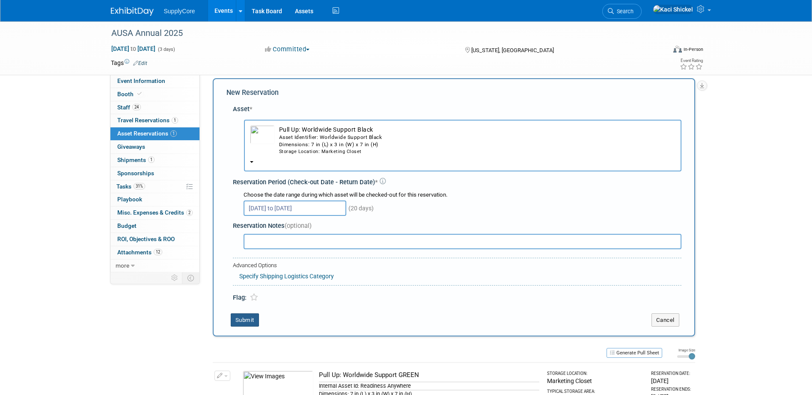
drag, startPoint x: 241, startPoint y: 320, endPoint x: 262, endPoint y: 315, distance: 21.7
click at [241, 320] on button "Submit" at bounding box center [245, 321] width 28 height 14
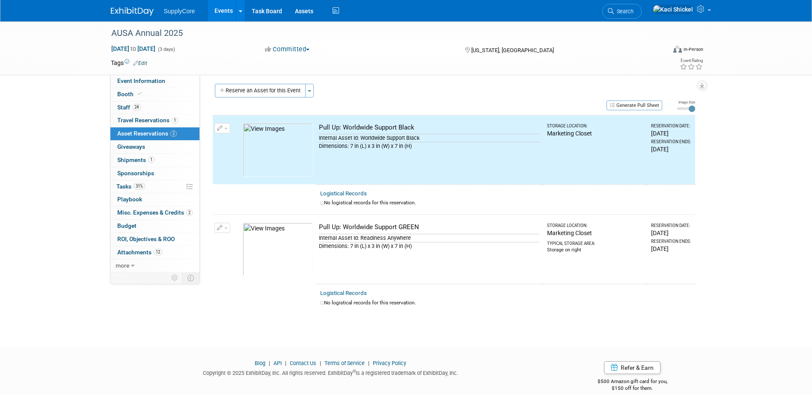
scroll to position [0, 0]
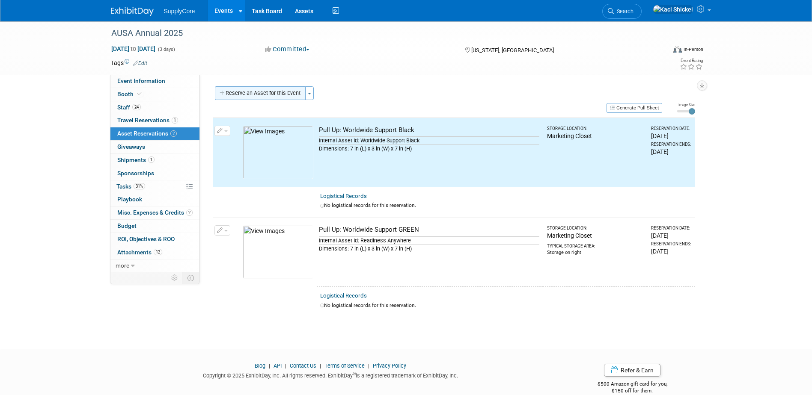
click at [276, 90] on button "Reserve an Asset for this Event" at bounding box center [260, 93] width 91 height 14
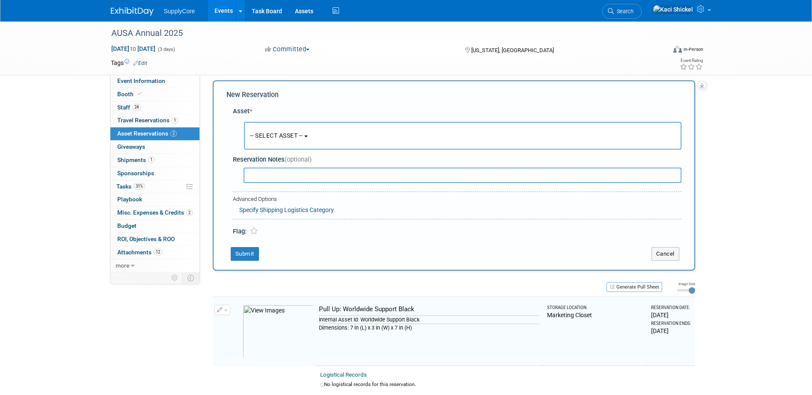
scroll to position [8, 0]
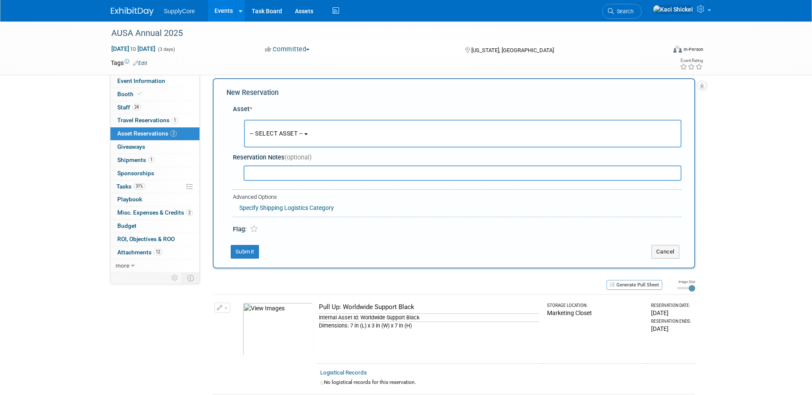
click at [315, 133] on button "-- SELECT ASSET --" at bounding box center [462, 134] width 437 height 28
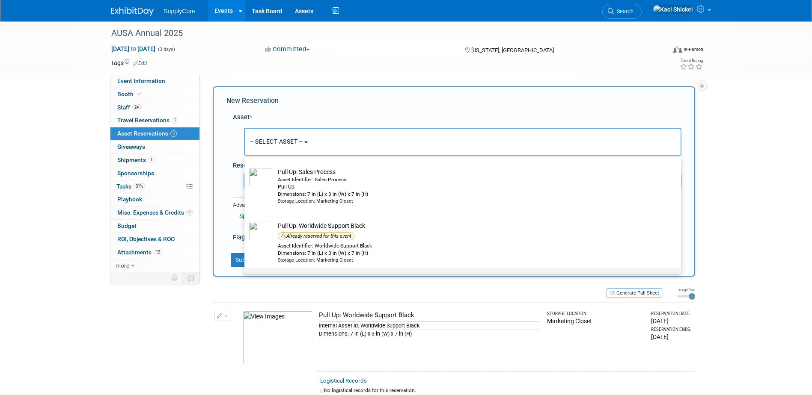
scroll to position [602, 0]
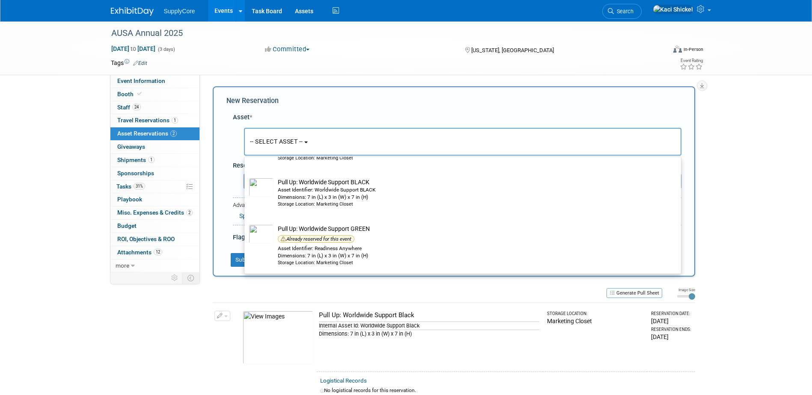
drag, startPoint x: 767, startPoint y: 157, endPoint x: 483, endPoint y: 157, distance: 284.5
click at [767, 157] on div "AUSA Annual 2025 [DATE] to [DATE] (3 days) [DATE] to [DATE] Committed Committed…" at bounding box center [406, 270] width 812 height 498
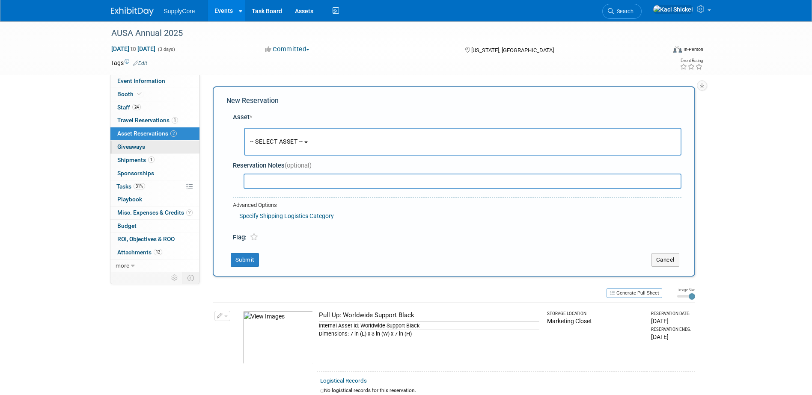
click at [143, 145] on span "Giveaways 0" at bounding box center [131, 146] width 28 height 7
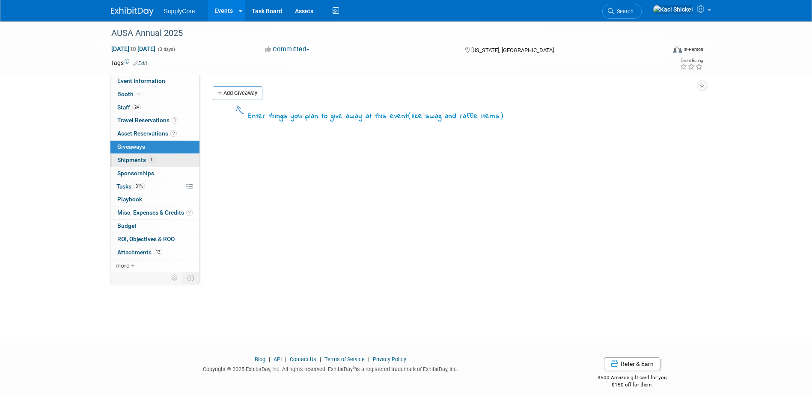
click at [154, 160] on link "1 Shipments 1" at bounding box center [154, 160] width 89 height 13
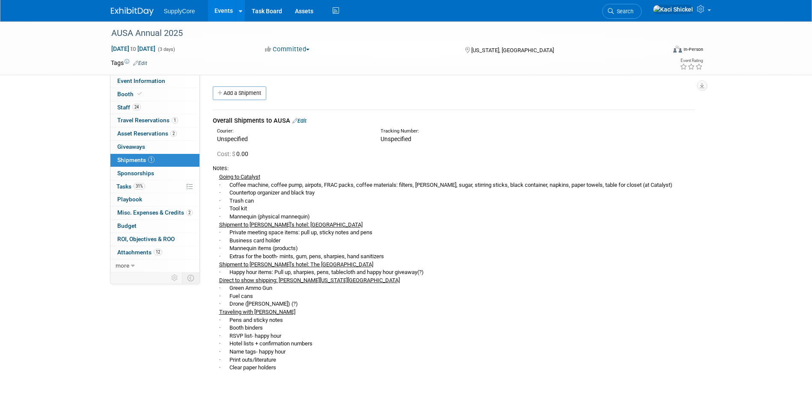
drag, startPoint x: 161, startPoint y: 168, endPoint x: 214, endPoint y: 186, distance: 56.0
click at [161, 168] on link "0 Sponsorships 0" at bounding box center [154, 173] width 89 height 13
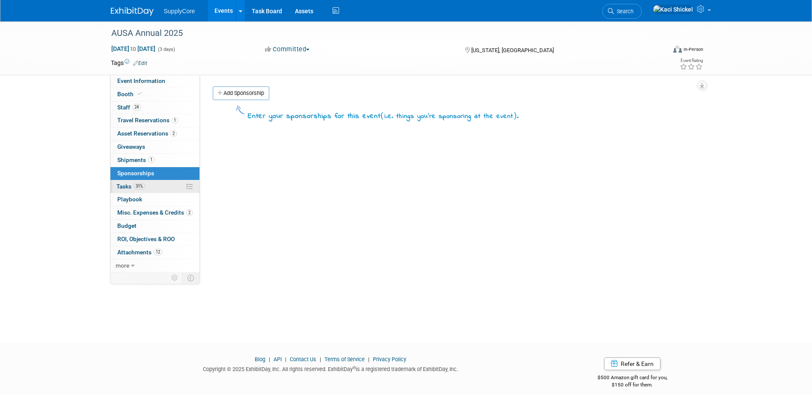
click at [144, 188] on span "31%" at bounding box center [139, 186] width 12 height 6
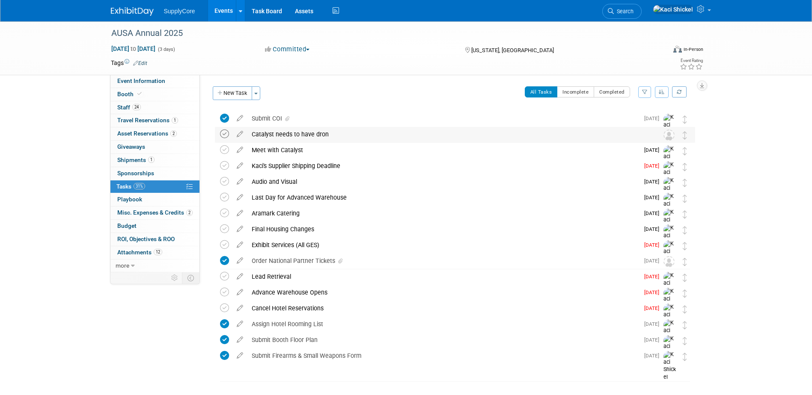
click at [225, 137] on icon at bounding box center [224, 134] width 9 height 9
click at [223, 150] on icon at bounding box center [224, 149] width 9 height 9
click at [221, 166] on icon at bounding box center [224, 165] width 9 height 9
click at [223, 163] on icon at bounding box center [224, 165] width 9 height 9
click at [221, 165] on icon at bounding box center [224, 165] width 9 height 9
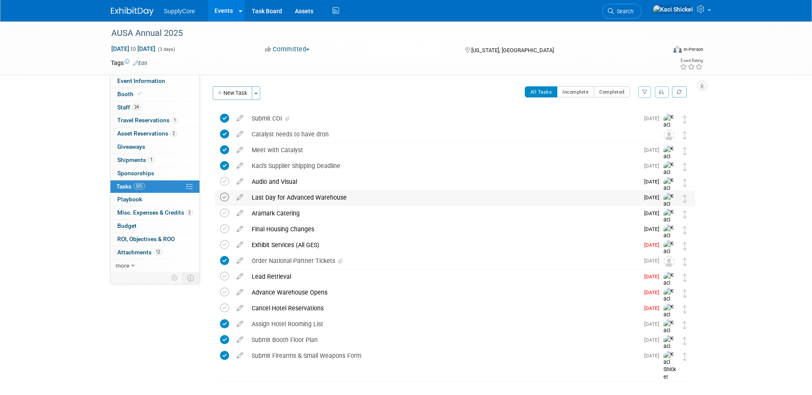
click at [225, 198] on icon at bounding box center [224, 197] width 9 height 9
click at [224, 210] on icon at bounding box center [224, 213] width 9 height 9
click at [221, 226] on icon at bounding box center [224, 229] width 9 height 9
click at [223, 244] on icon at bounding box center [224, 244] width 9 height 9
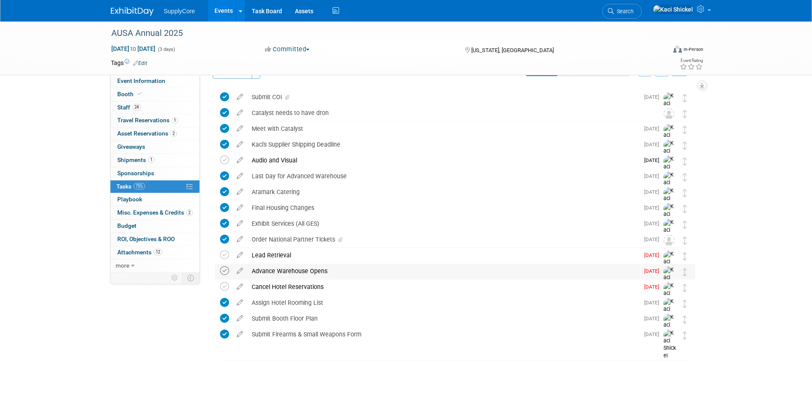
click at [225, 268] on icon at bounding box center [224, 271] width 9 height 9
click at [222, 286] on icon at bounding box center [224, 286] width 9 height 9
click at [223, 256] on icon at bounding box center [224, 255] width 9 height 9
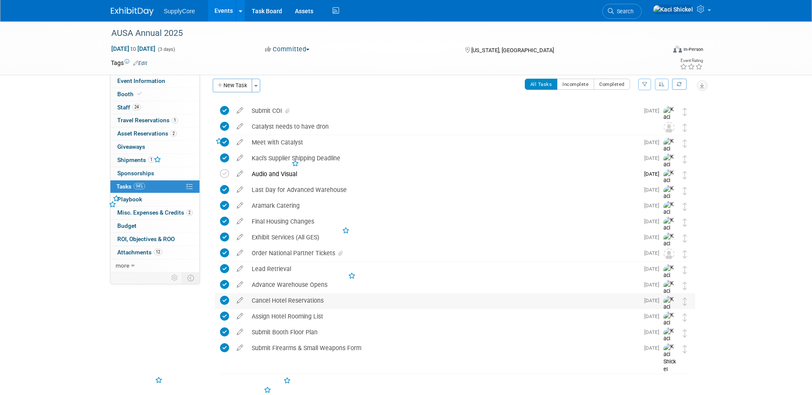
scroll to position [0, 0]
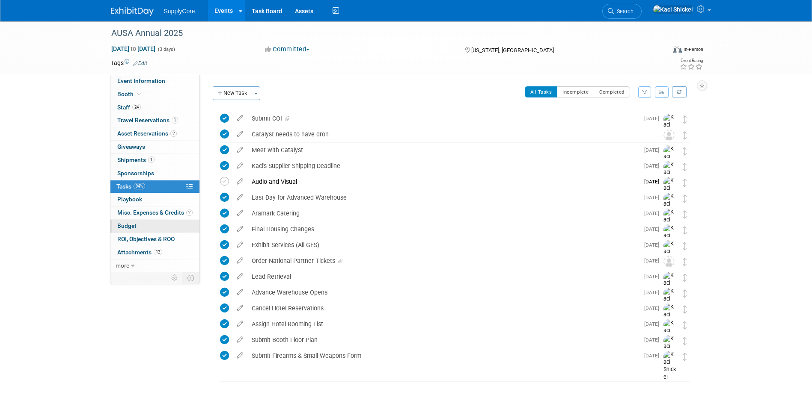
click at [160, 220] on link "Budget" at bounding box center [154, 226] width 89 height 13
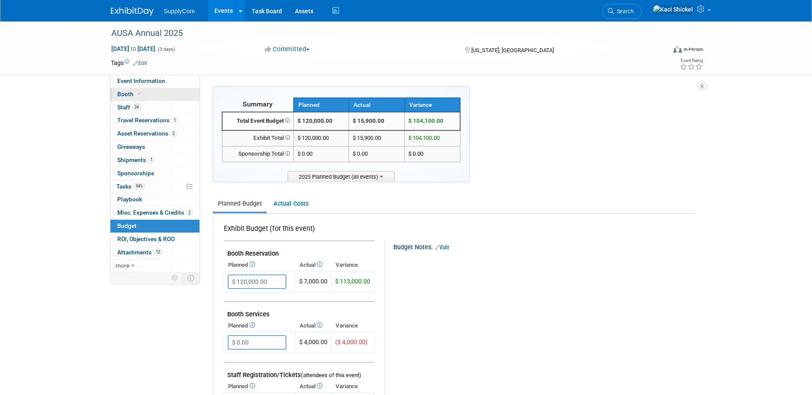
click at [150, 95] on link "Booth" at bounding box center [154, 94] width 89 height 13
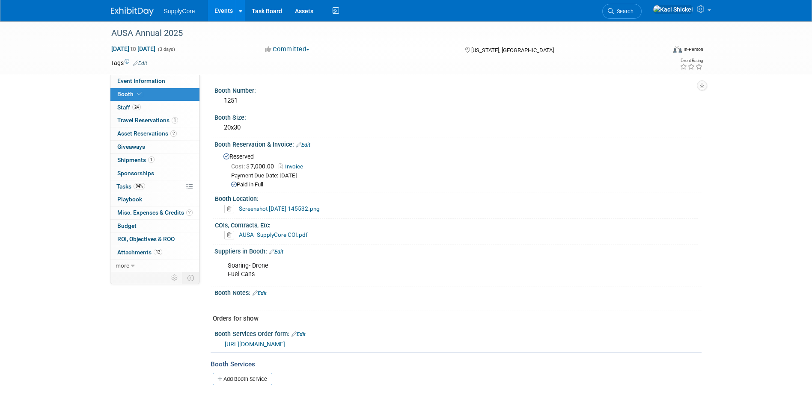
click at [302, 167] on link "Invoice" at bounding box center [293, 166] width 29 height 6
